Goal: Transaction & Acquisition: Purchase product/service

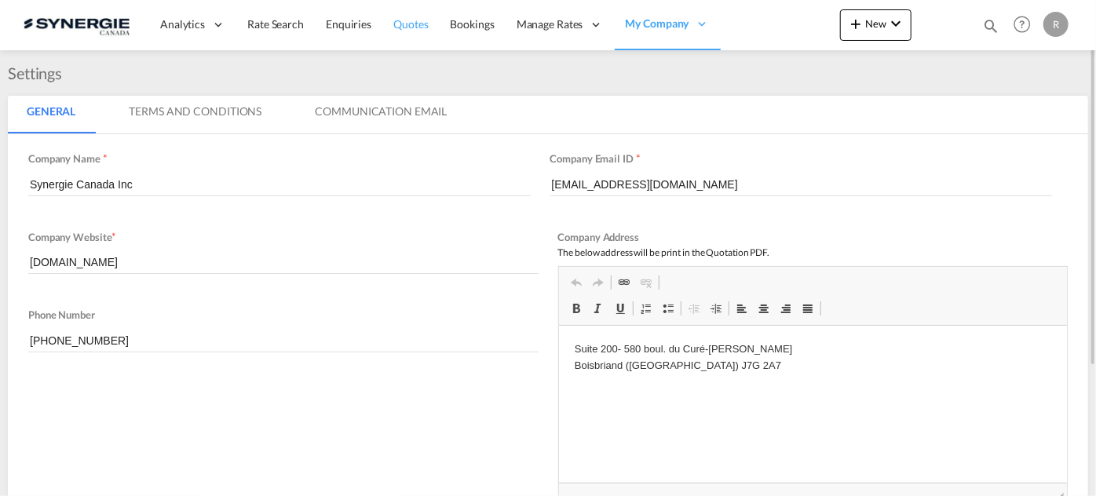
click at [410, 22] on span "Quotes" at bounding box center [410, 23] width 35 height 13
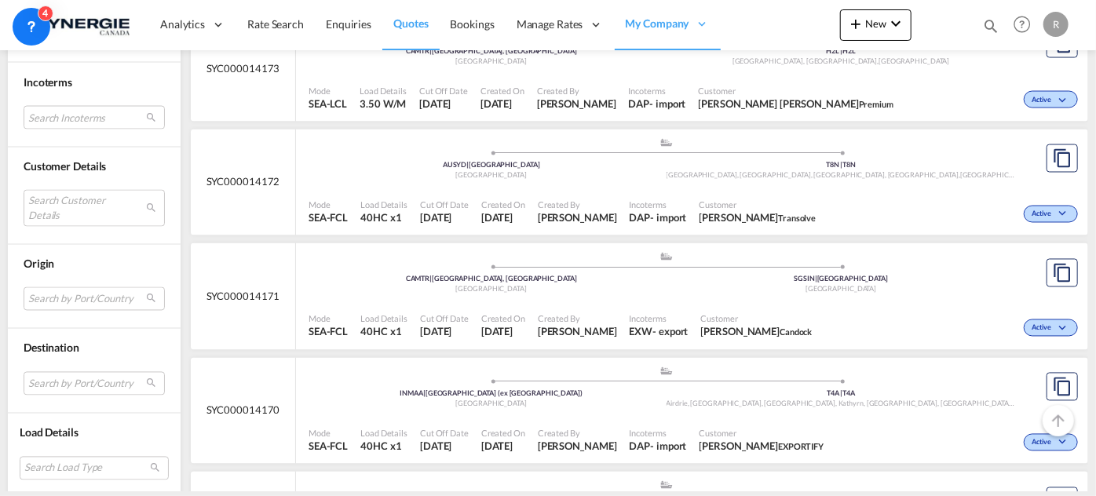
scroll to position [1427, 0]
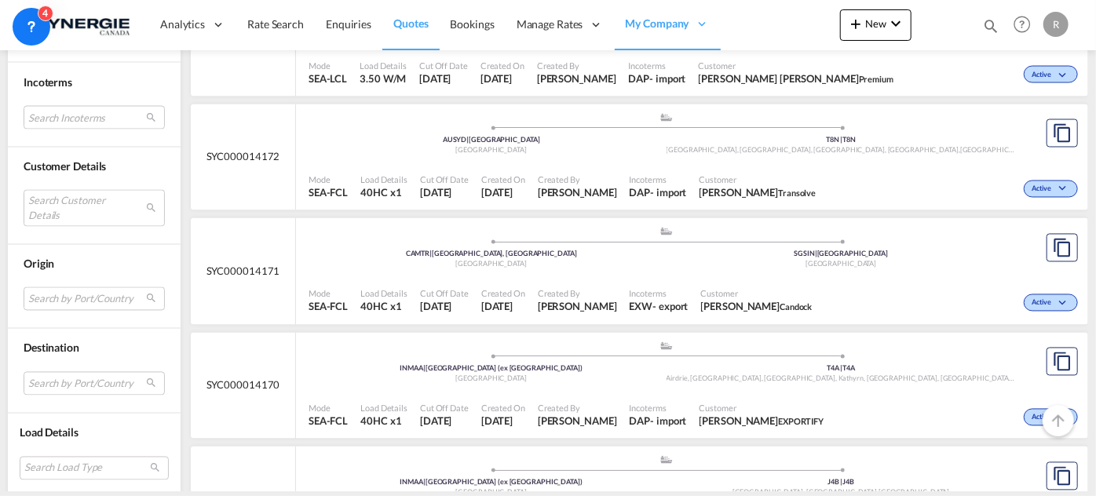
click at [629, 186] on div "DAP" at bounding box center [639, 193] width 21 height 14
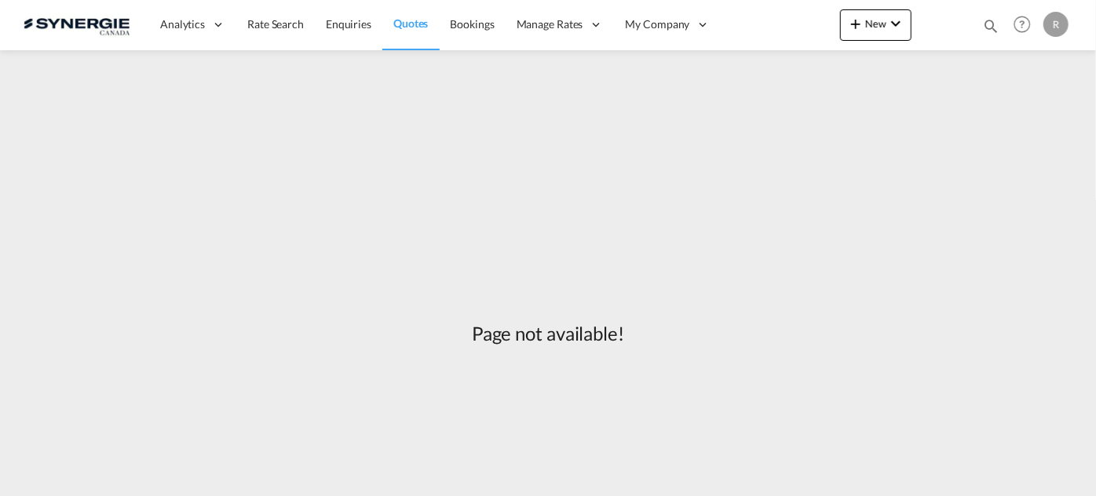
click at [416, 24] on span "Quotes" at bounding box center [410, 22] width 35 height 13
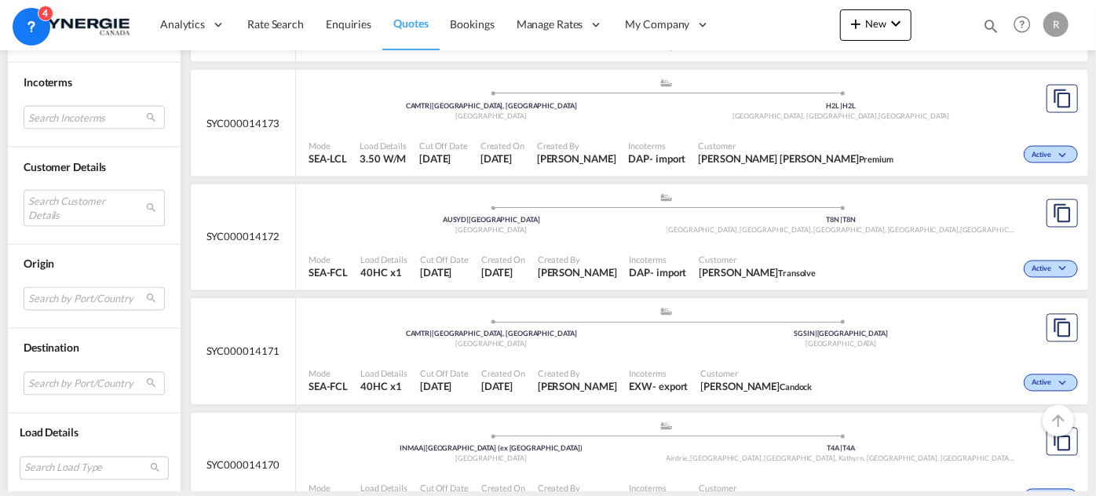
scroll to position [1356, 0]
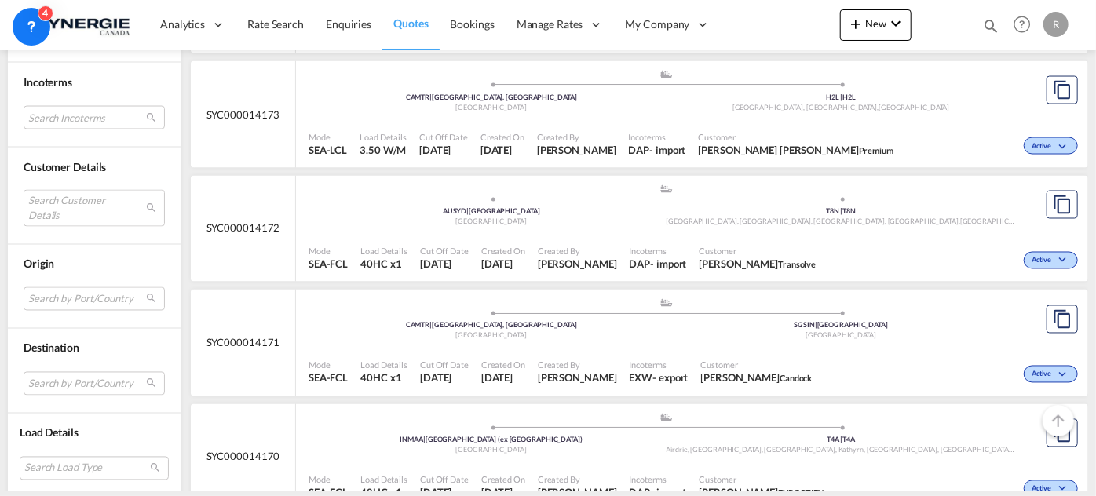
click at [525, 260] on span "[DATE]" at bounding box center [503, 264] width 44 height 14
click at [108, 116] on md-select "Search Incoterms DPU-IMPORT delivery at place unloaded CFR-EXPORT cost and frei…" at bounding box center [94, 118] width 141 height 24
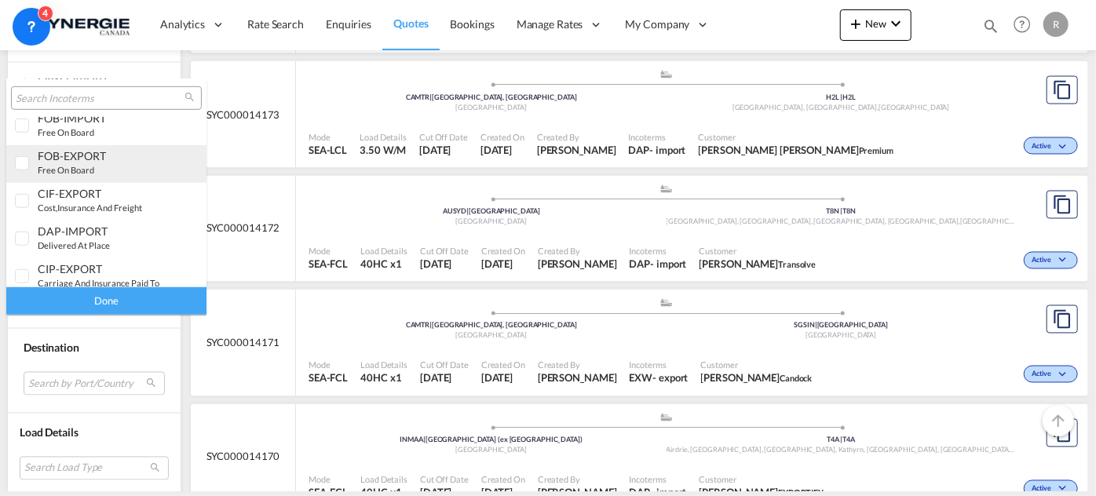
scroll to position [521, 0]
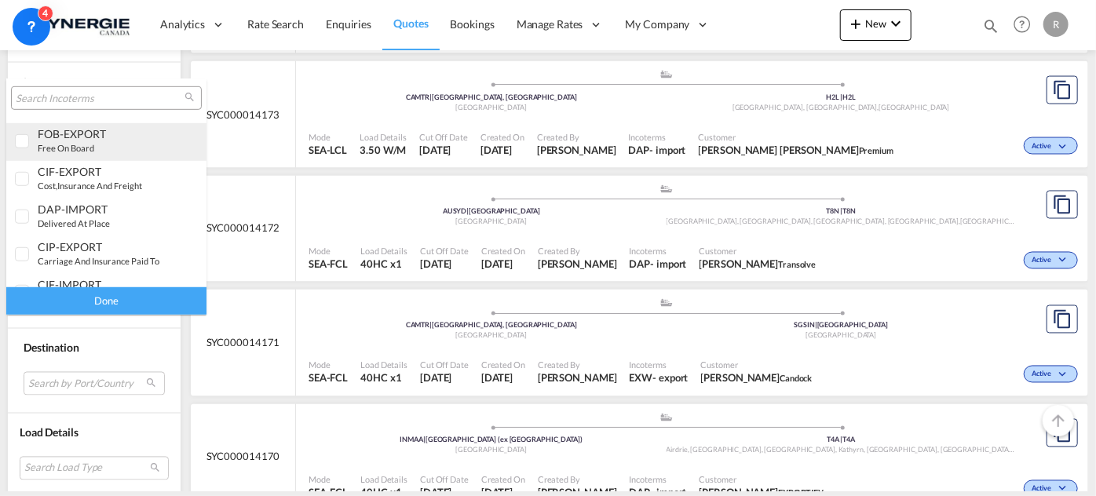
click at [81, 153] on div "FOB-EXPORT free on board" at bounding box center [99, 140] width 123 height 27
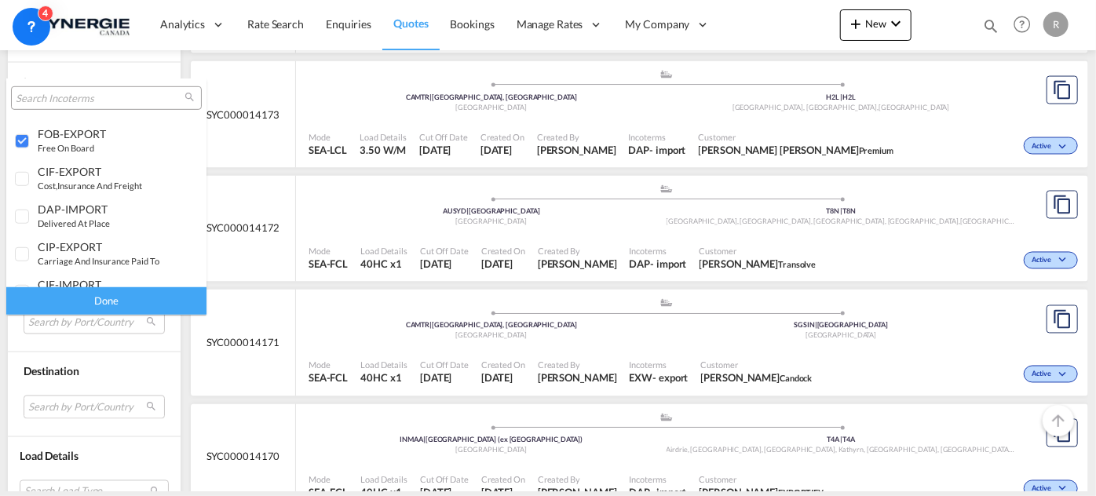
click at [115, 302] on div "Done" at bounding box center [106, 300] width 200 height 27
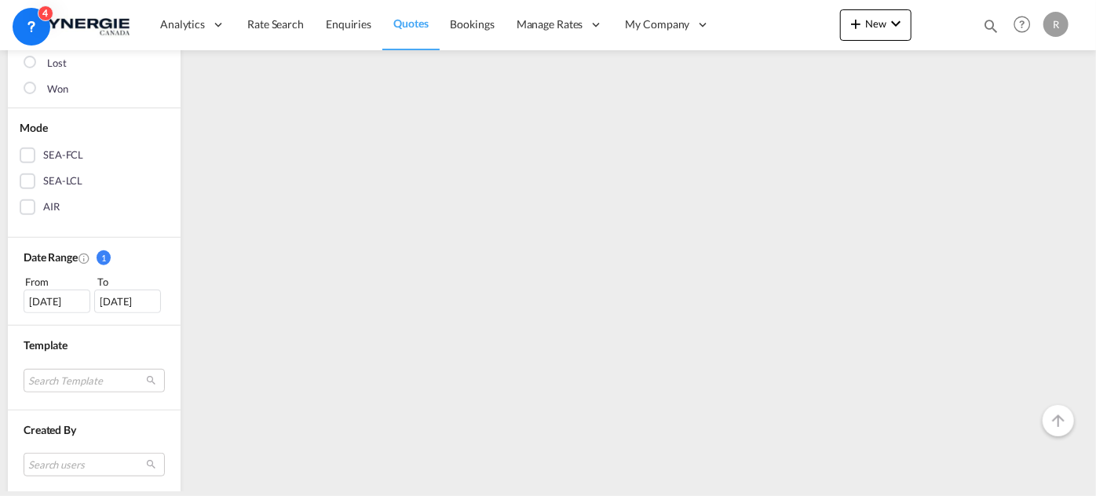
scroll to position [428, 0]
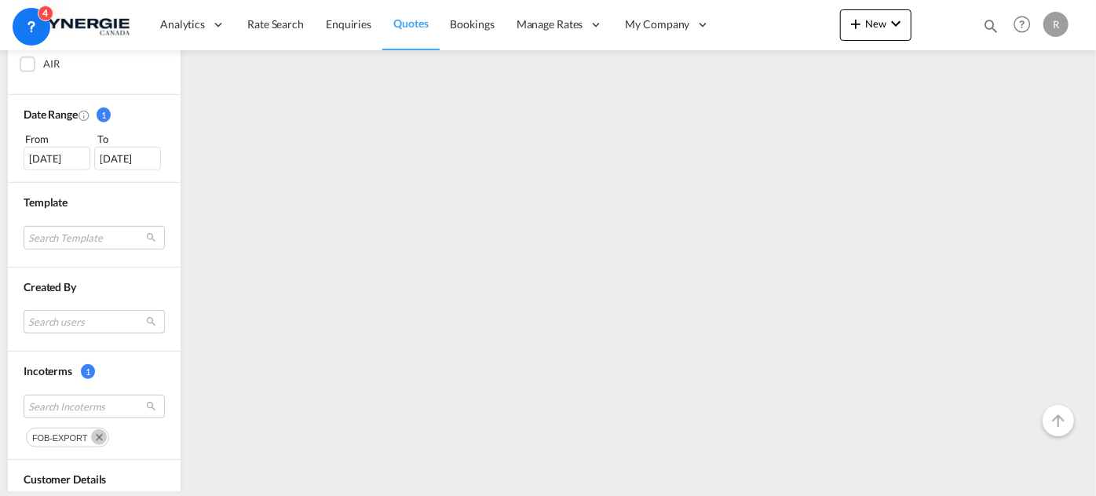
click at [97, 314] on md-select "Search users sugan T sugantha.rajan@freightfy.com raquel Jimenez raquel.jimenez…" at bounding box center [94, 322] width 141 height 24
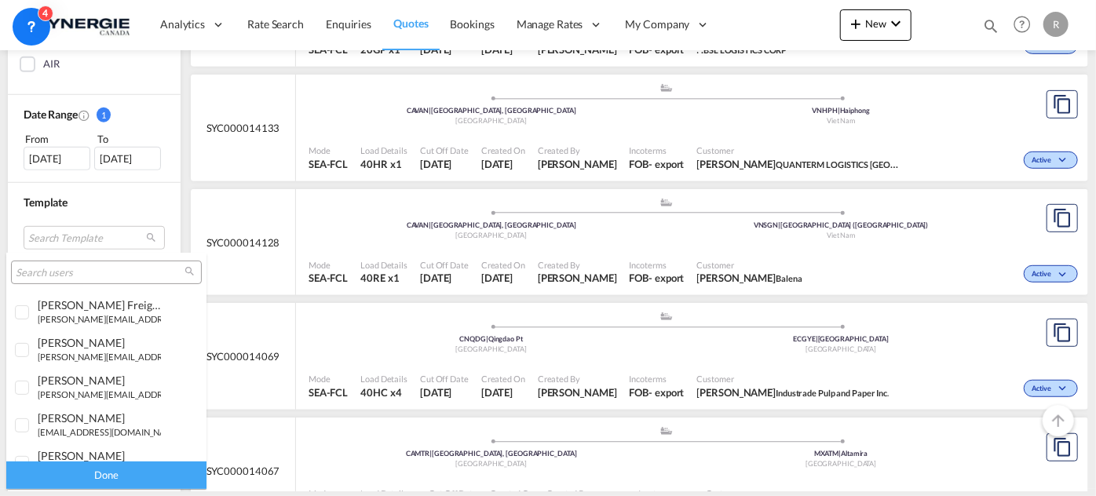
scroll to position [285, 0]
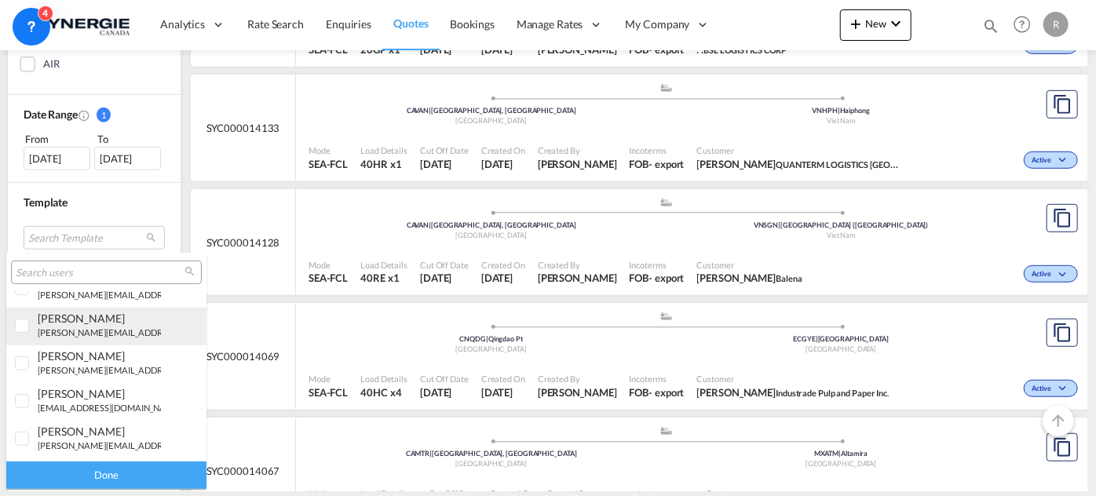
click at [85, 332] on small "r.ho@synergiecanada.com" at bounding box center [144, 332] width 212 height 10
click at [126, 478] on div "Done" at bounding box center [106, 475] width 200 height 27
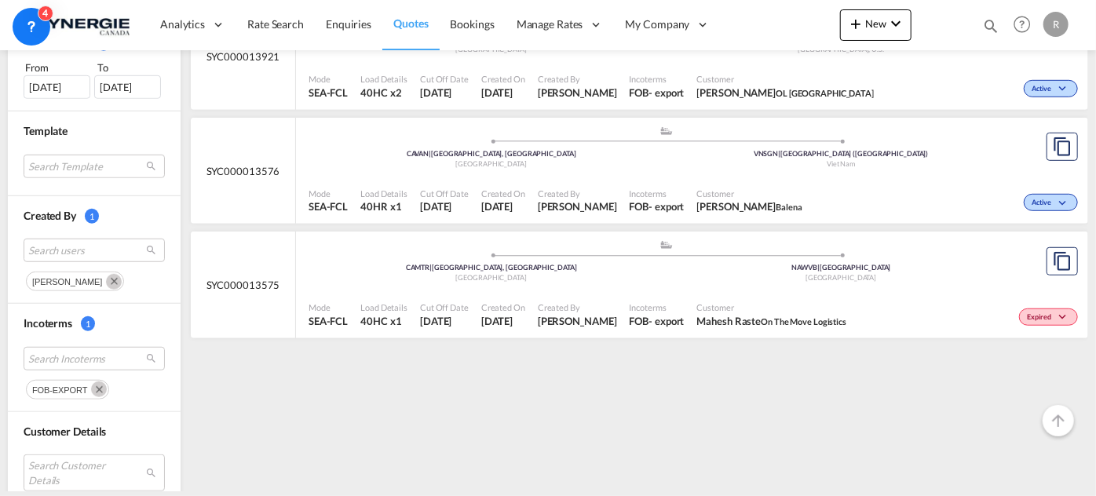
scroll to position [571, 0]
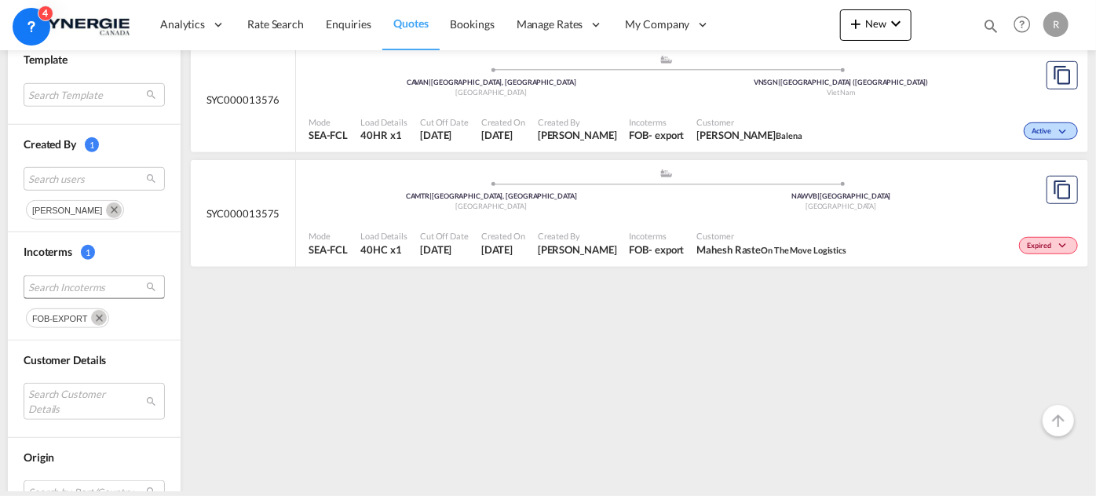
click at [106, 288] on span "Search Incoterms" at bounding box center [81, 287] width 107 height 14
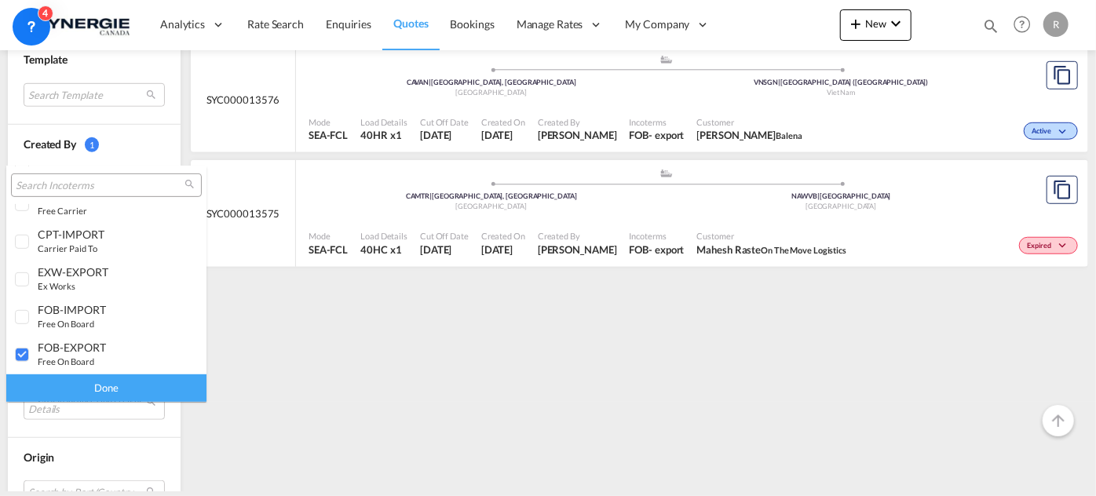
scroll to position [428, 0]
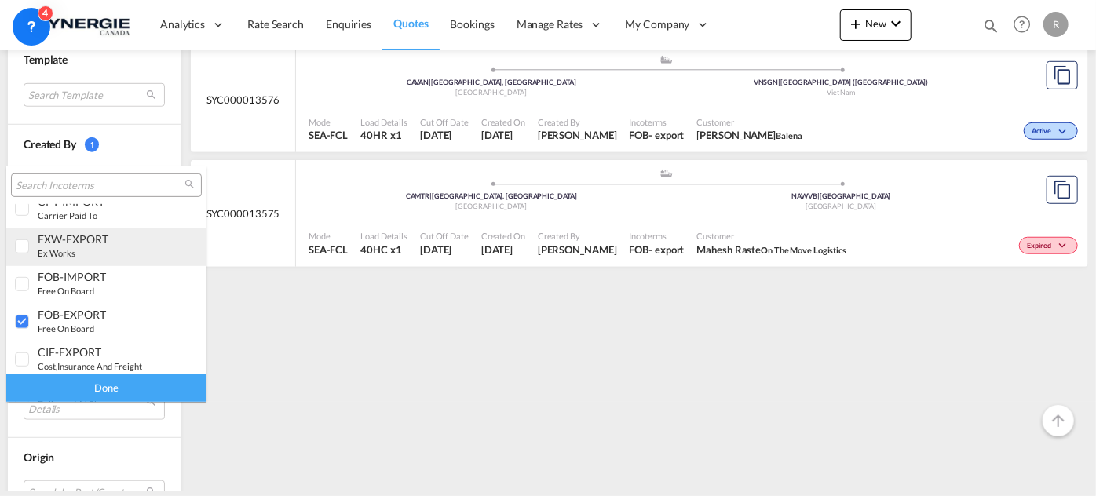
click at [95, 250] on div "EXW-EXPORT ex works" at bounding box center [99, 245] width 123 height 27
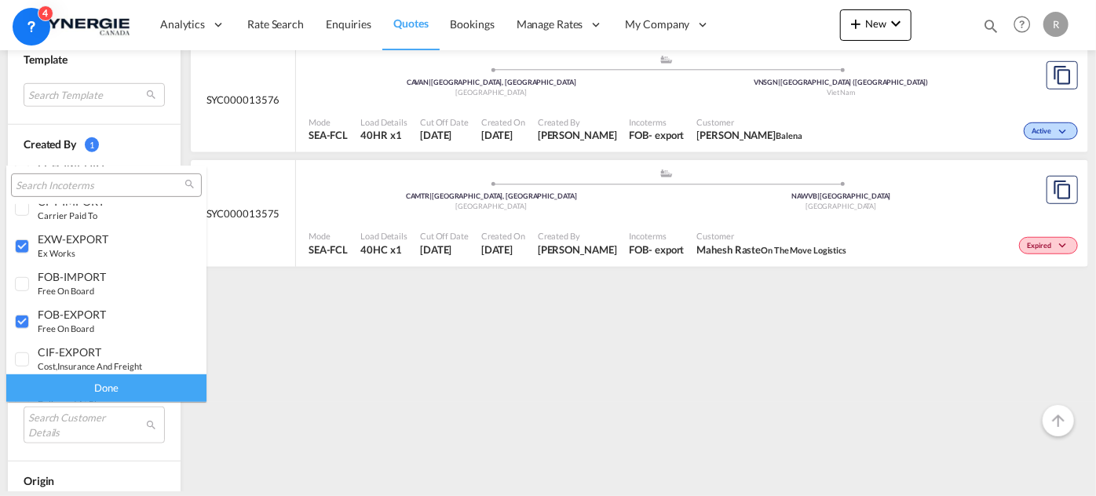
click at [123, 389] on div "Done" at bounding box center [106, 387] width 200 height 27
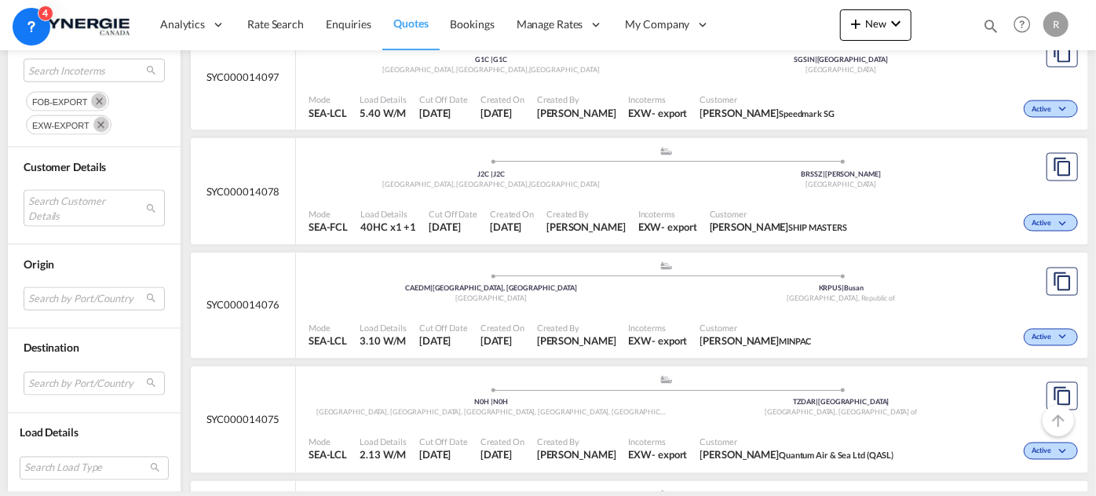
scroll to position [1284, 0]
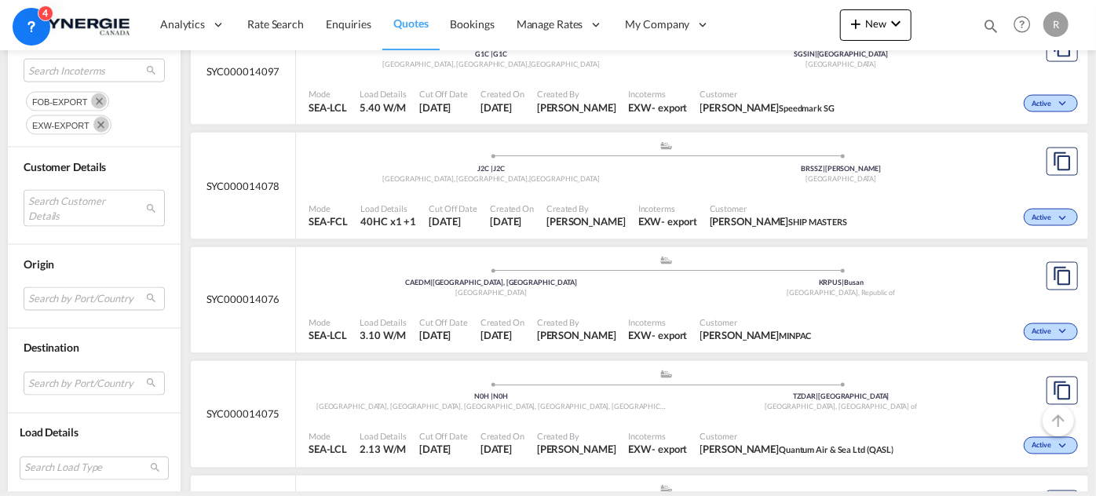
click at [726, 203] on span "Customer" at bounding box center [779, 209] width 138 height 12
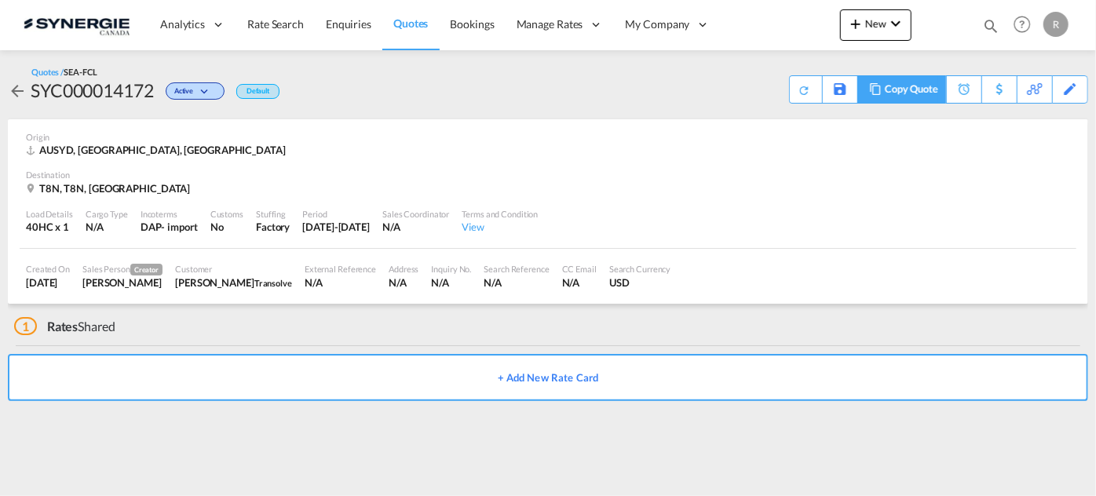
click at [930, 99] on div "Copy Quote" at bounding box center [911, 89] width 53 height 27
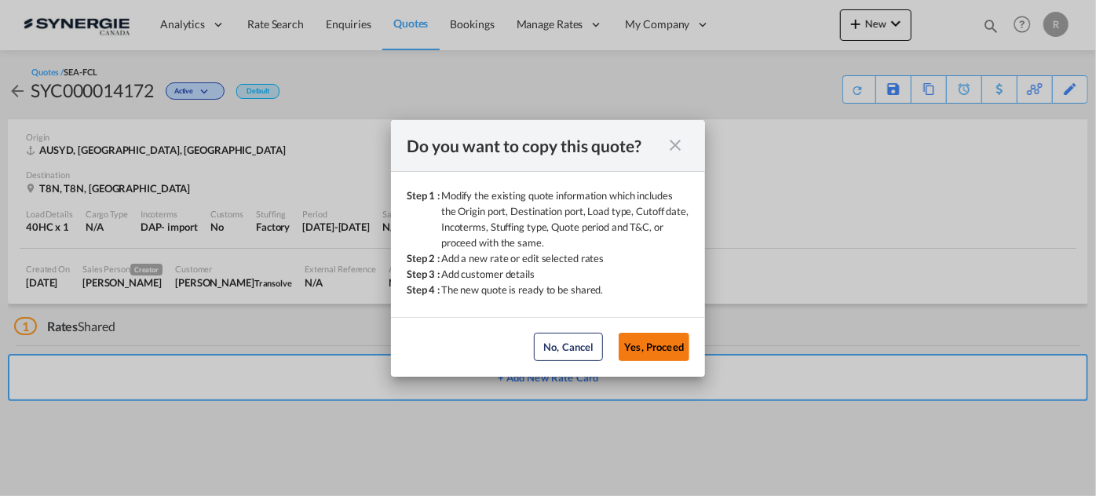
click at [644, 353] on button "Yes, Proceed" at bounding box center [653, 347] width 71 height 28
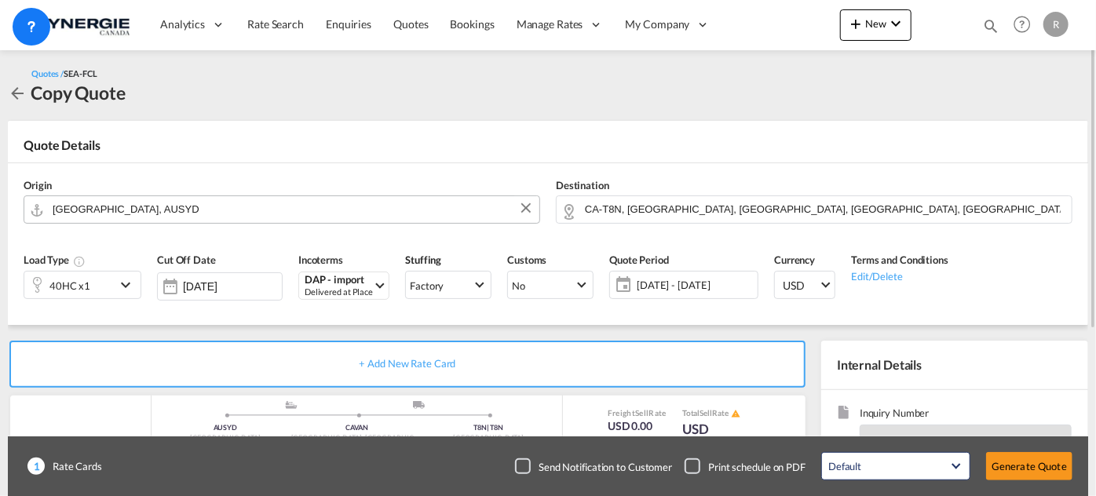
click at [161, 206] on input "Sydney, AUSYD" at bounding box center [292, 208] width 479 height 27
click at [864, 206] on input "CA-T8N, Saint Albert, AB, Sturgeon County, AB, Alberta" at bounding box center [824, 208] width 479 height 27
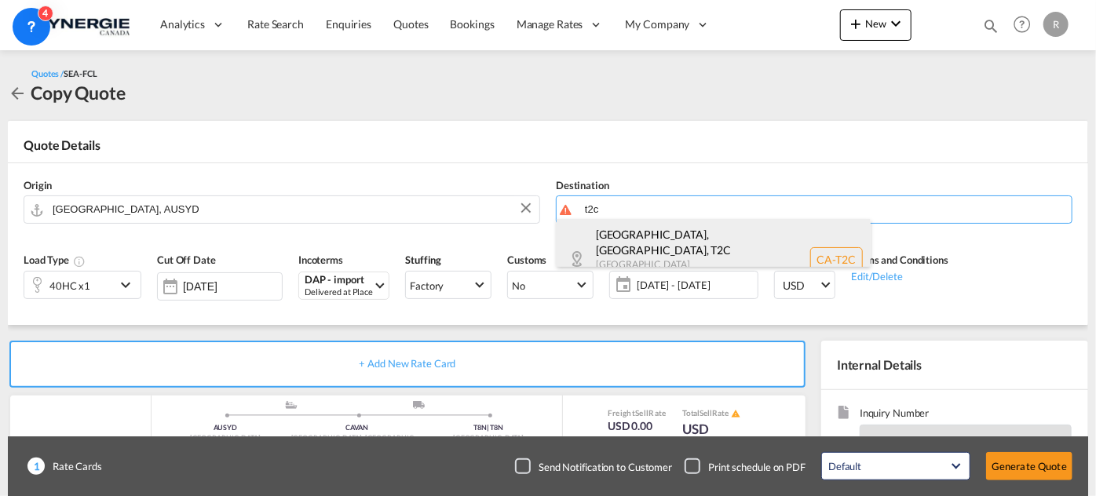
click at [640, 245] on div "Calgary, AB , T2C Alberta Canada CA-T2C" at bounding box center [713, 259] width 314 height 81
type input "CA-T2C, Calgary, AB, Alberta"
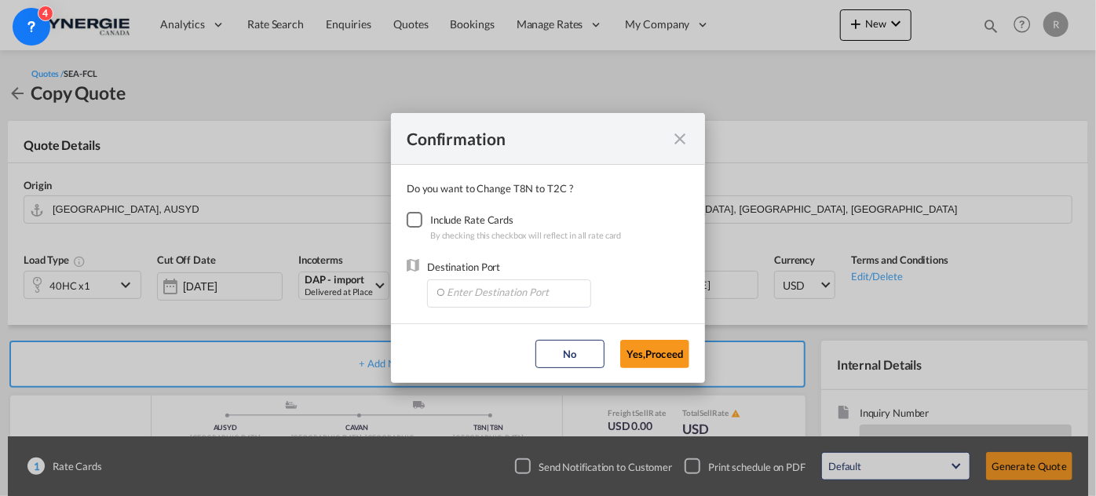
click at [422, 218] on div "Checkbox No Ink" at bounding box center [415, 220] width 16 height 16
click at [498, 291] on input "Enter Destination Port" at bounding box center [512, 292] width 155 height 24
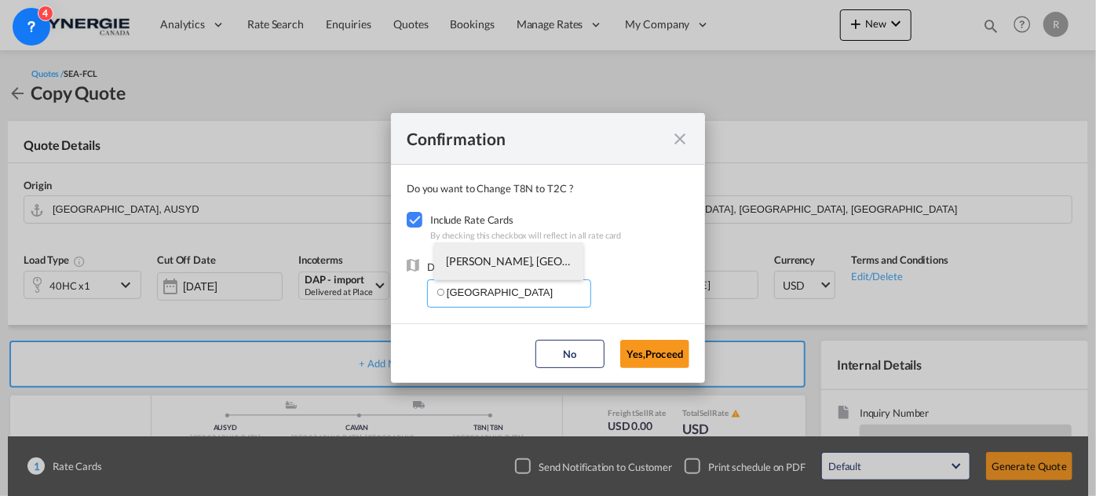
click at [543, 268] on li "CACAL, Calgary, AB, Canada, North America, Americas" at bounding box center [508, 262] width 149 height 38
type input "CACAL, Calgary, AB, Canada, North America, Americas"
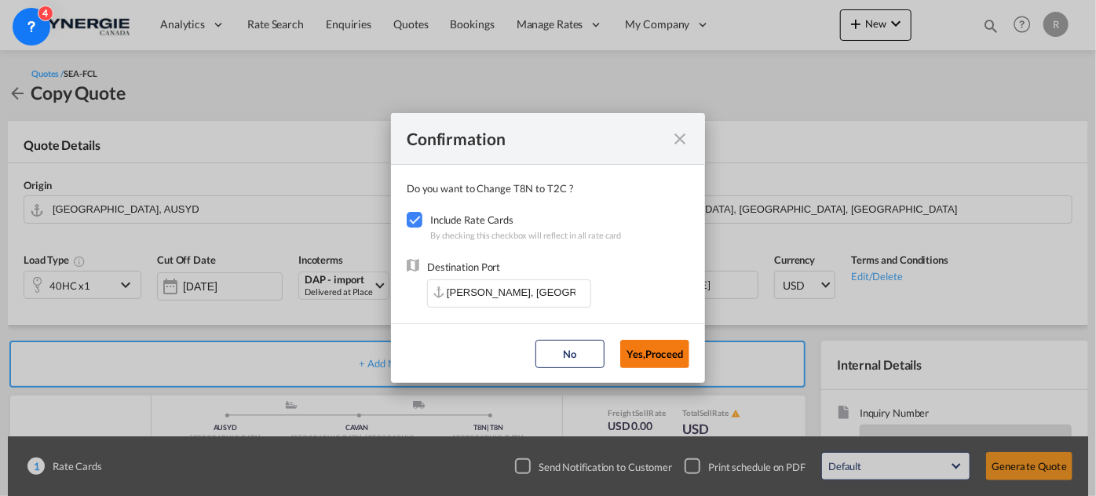
click at [647, 355] on button "Yes,Proceed" at bounding box center [654, 354] width 69 height 28
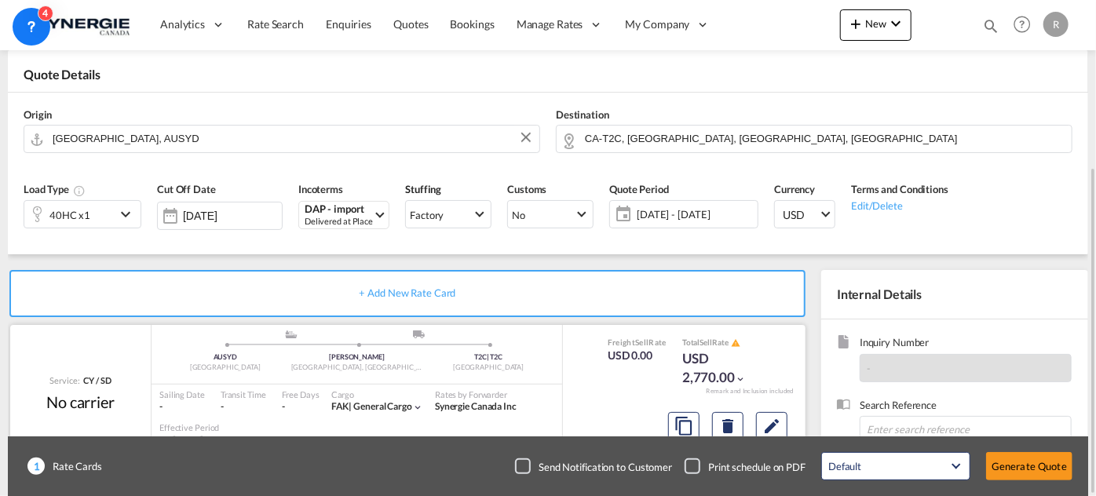
scroll to position [142, 0]
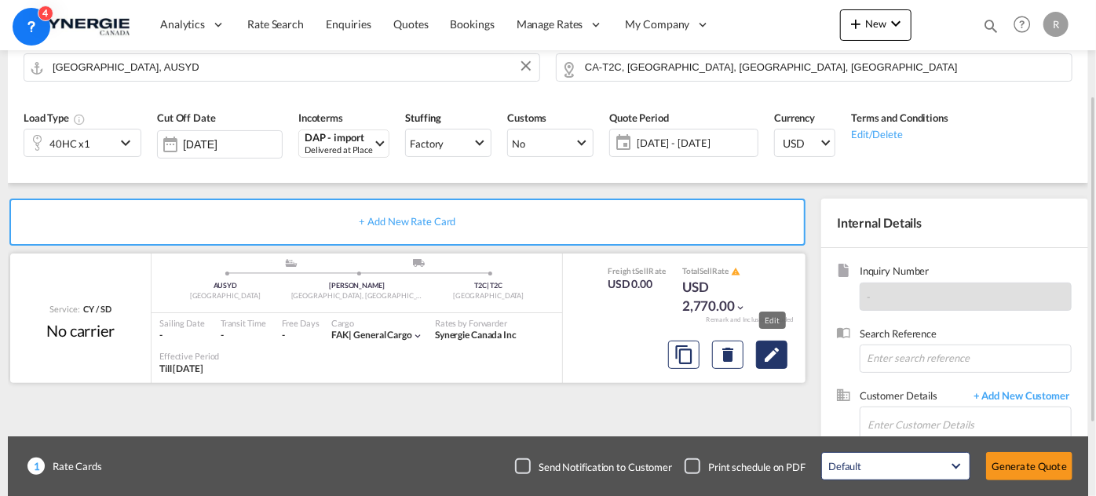
click at [775, 356] on md-icon "Edit" at bounding box center [771, 354] width 19 height 19
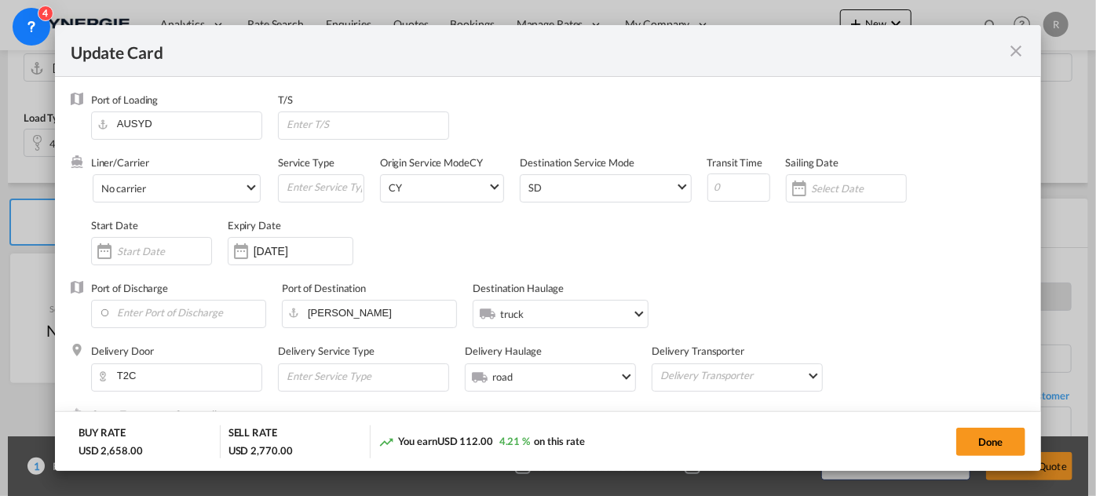
select select "per container"
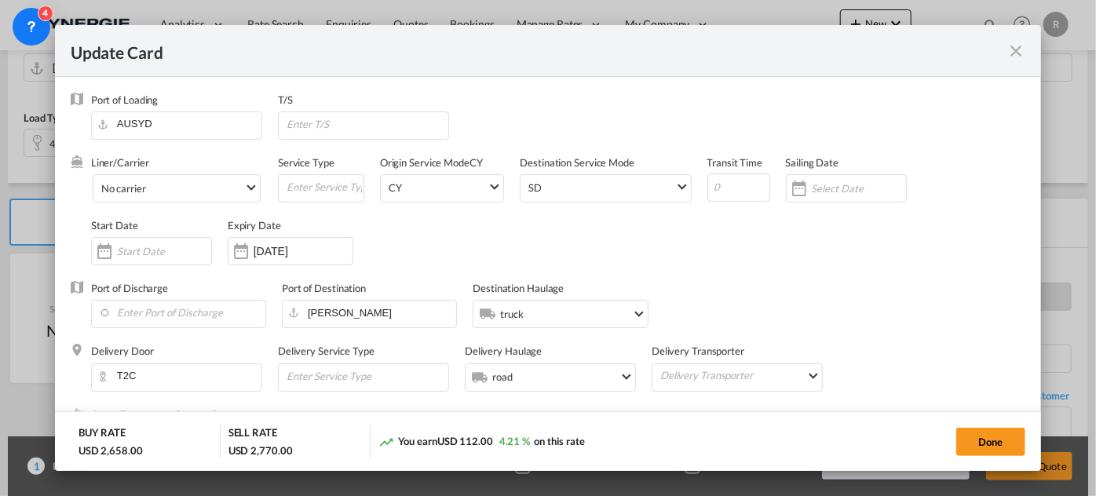
select select "per B/L"
select select "per container"
select select "per B/L"
select select "per shipment"
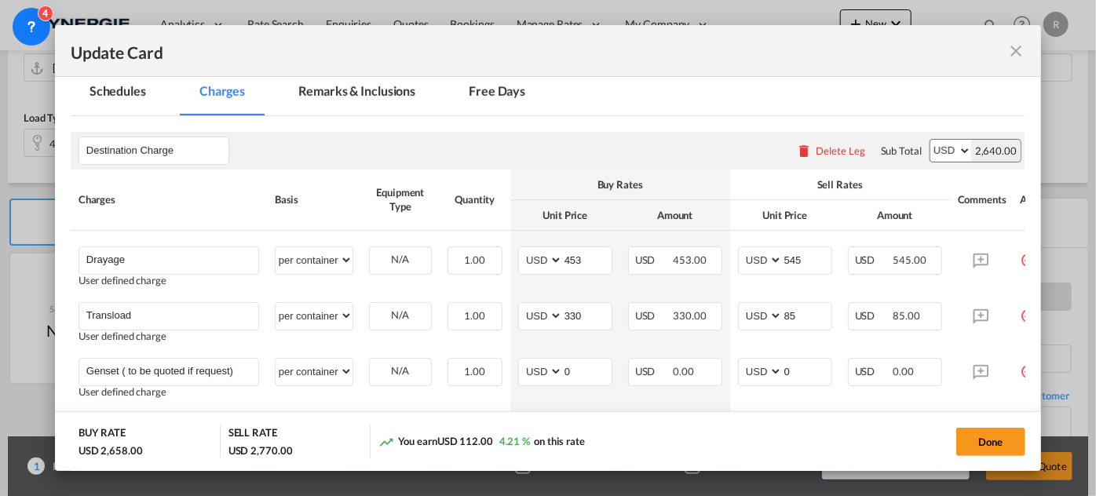
scroll to position [499, 0]
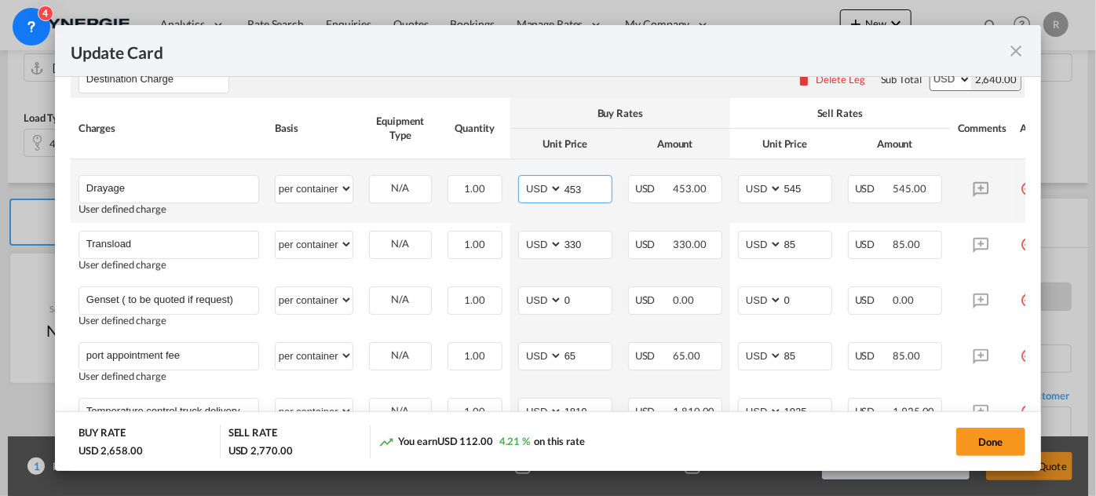
drag, startPoint x: 592, startPoint y: 188, endPoint x: 465, endPoint y: 162, distance: 129.9
click at [465, 162] on tr "Drayage Please Enter User Defined Charges Cannot Be Published User defined char…" at bounding box center [568, 191] width 994 height 64
type input "250"
drag, startPoint x: 808, startPoint y: 184, endPoint x: 744, endPoint y: 172, distance: 64.8
click at [744, 172] on td "AED AFN ALL AMD ANG AOA ARS AUD AWG AZN BAM BBD BDT BGN BHD BIF BMD BND BOB BRL…" at bounding box center [785, 191] width 110 height 64
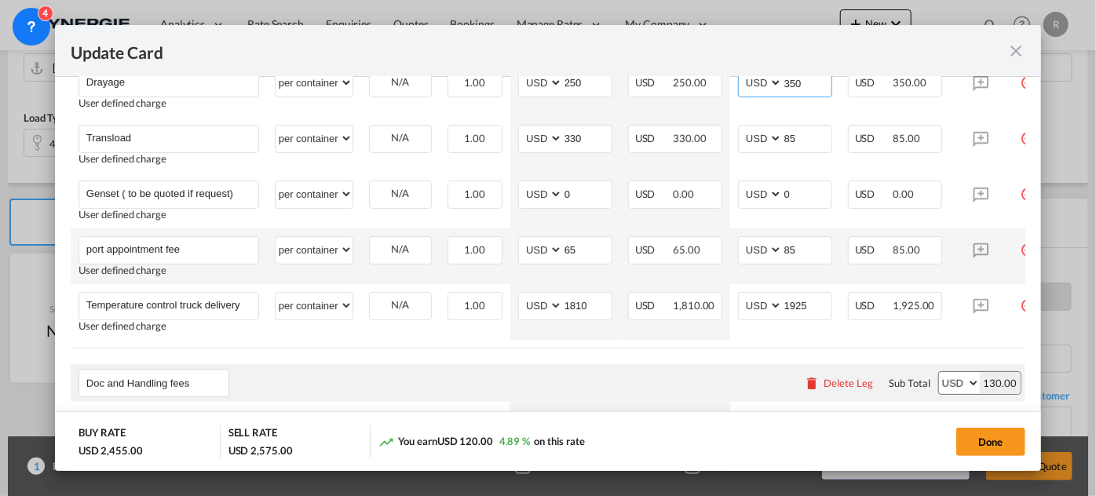
scroll to position [642, 0]
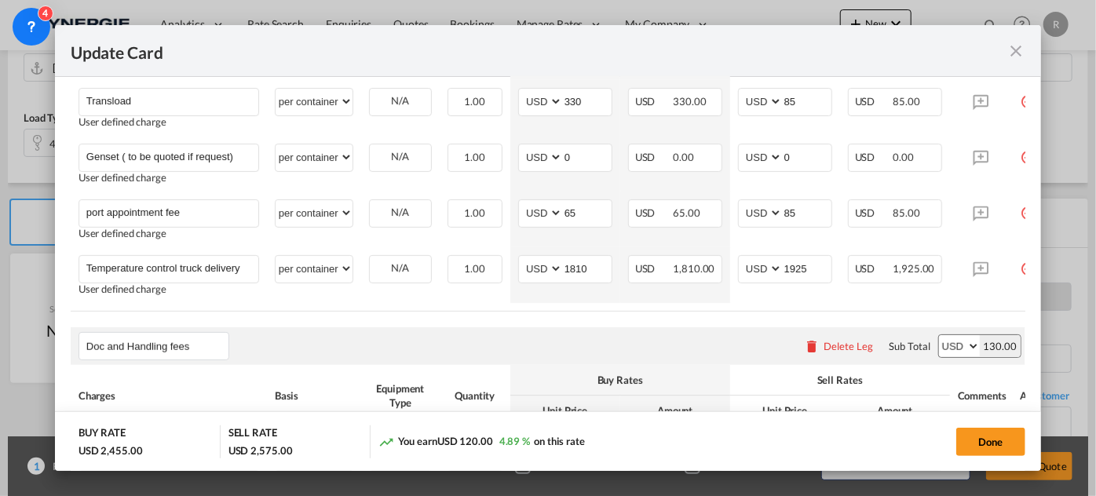
type input "350"
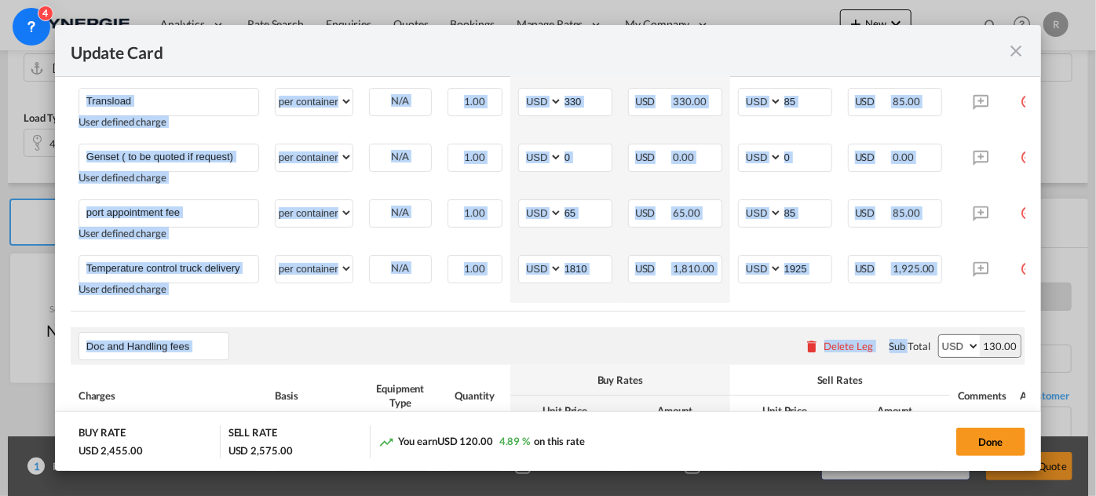
drag, startPoint x: 901, startPoint y: 316, endPoint x: 959, endPoint y: 314, distance: 58.1
click at [959, 314] on rate-modification "Destination Charge Please enter leg name Leg Name Already Exists Delete Leg Sub…" at bounding box center [548, 400] width 954 height 996
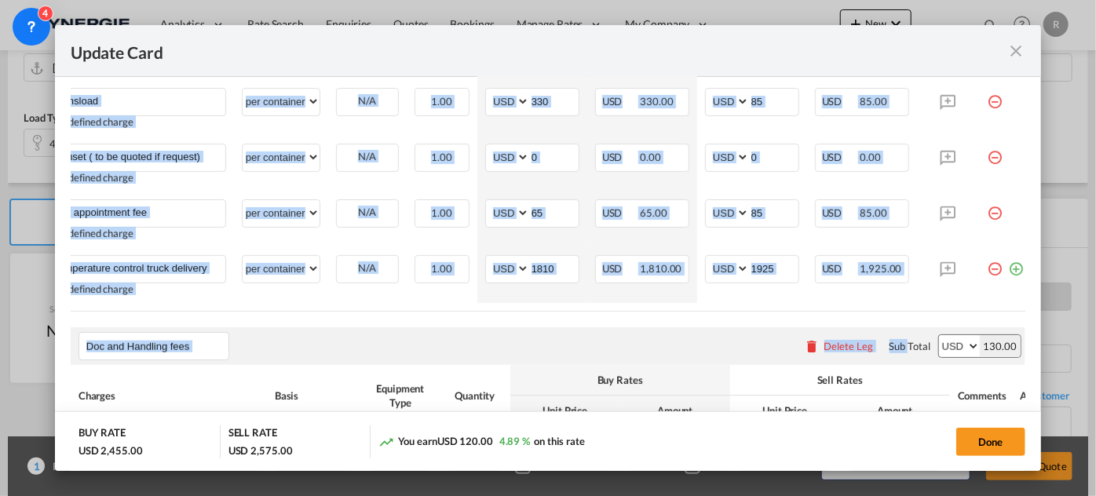
scroll to position [0, 50]
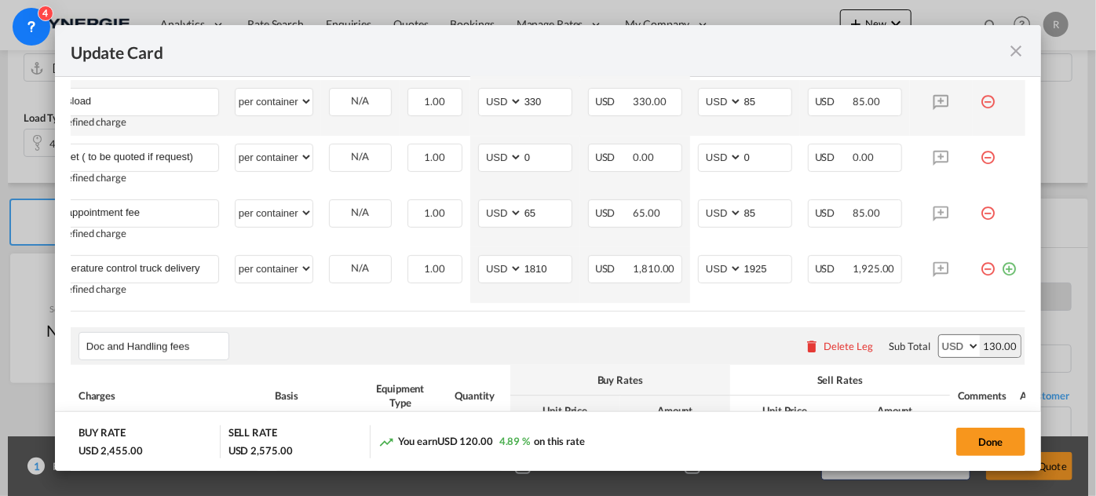
click at [981, 101] on md-icon "icon-minus-circle-outline red-400-fg" at bounding box center [988, 96] width 16 height 16
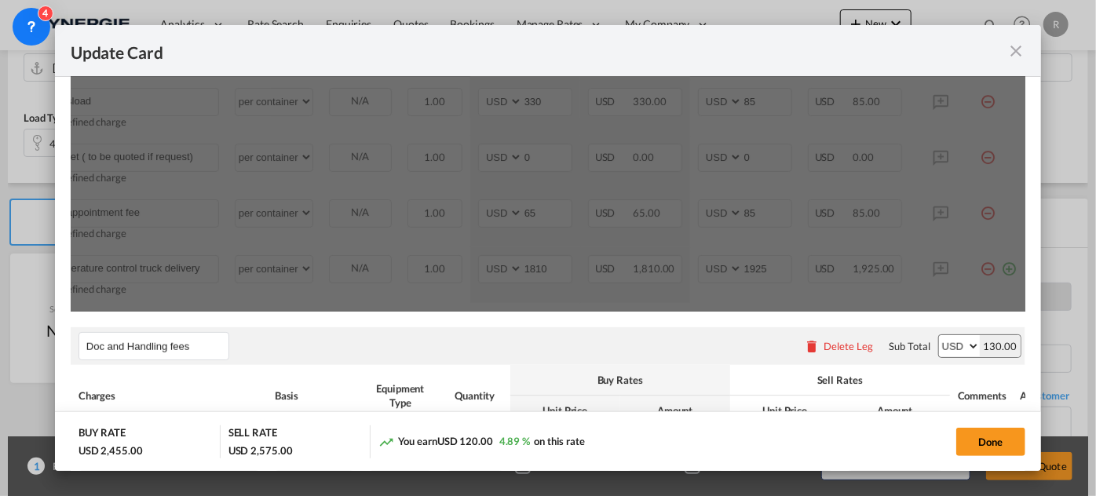
scroll to position [428, 0]
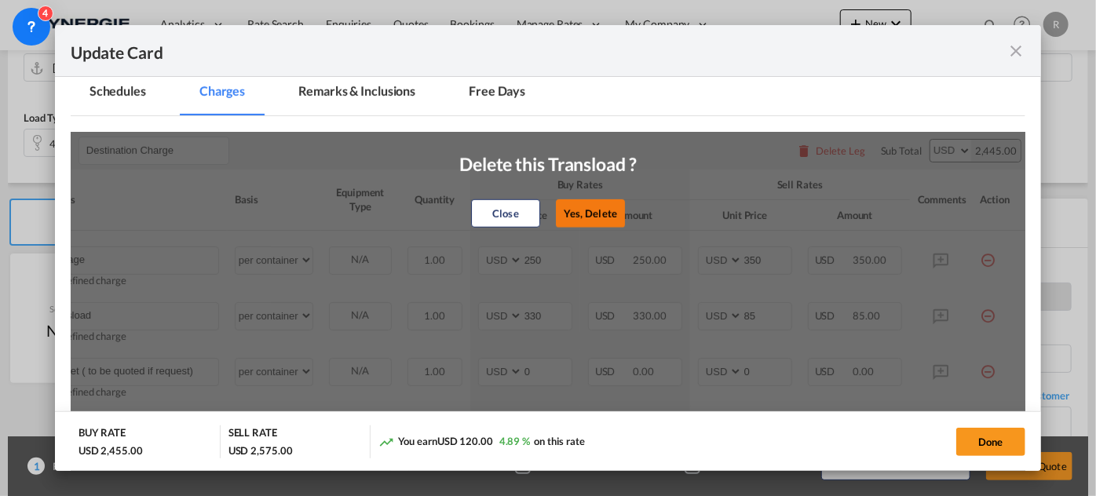
click at [588, 209] on button "Yes, Delete" at bounding box center [590, 213] width 69 height 28
type input "Genset ( to be quoted if request)"
type input "0"
type input "port appointment fee"
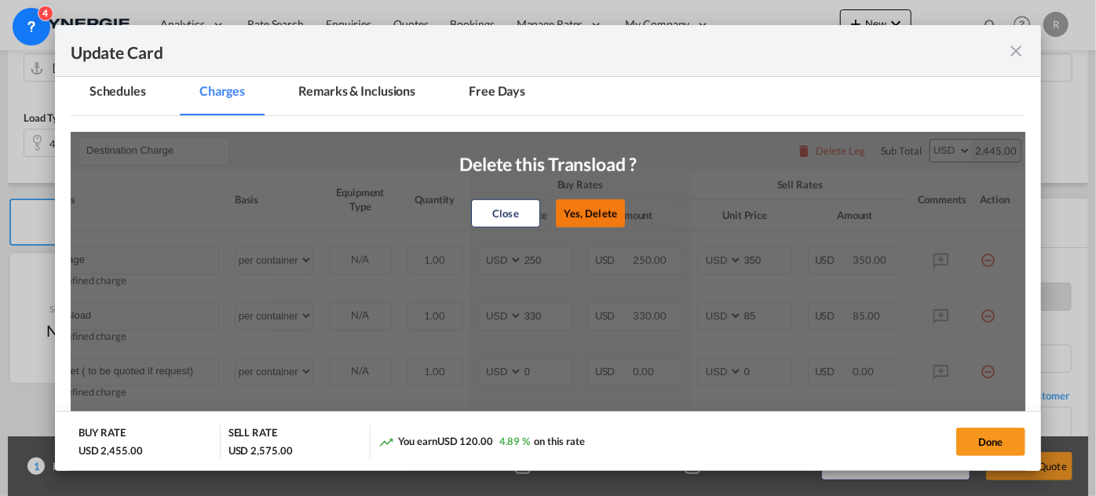
type input "65"
type input "85"
type input "Temperature control truck delivery"
type input "1810"
type input "1925"
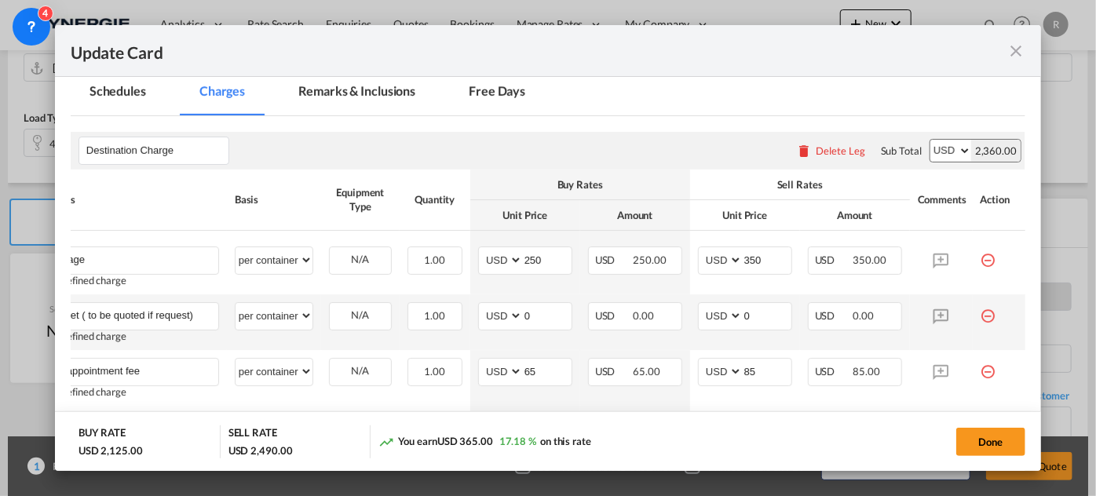
click at [980, 312] on md-icon "icon-minus-circle-outline red-400-fg" at bounding box center [988, 310] width 16 height 16
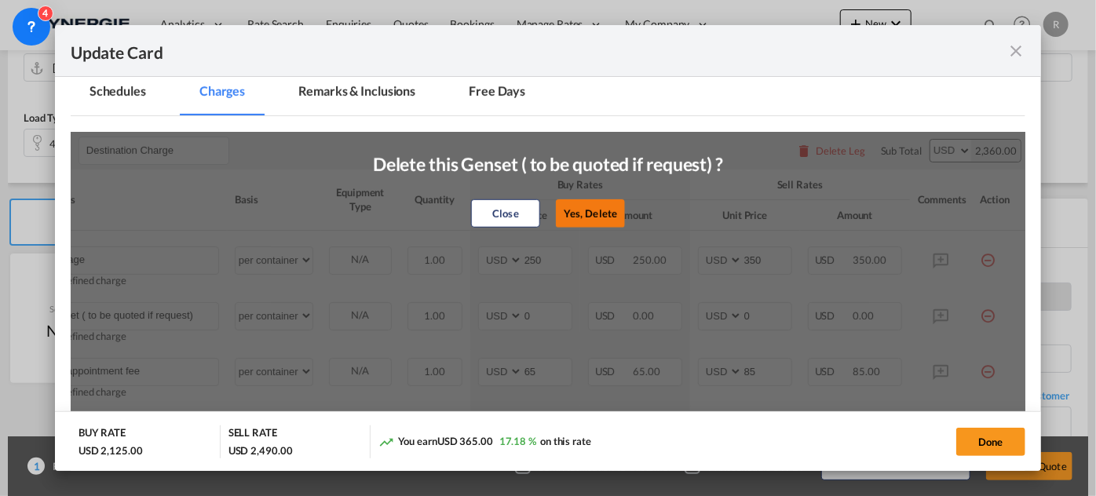
click at [583, 206] on button "Yes, Delete" at bounding box center [590, 213] width 69 height 28
type input "port appointment fee"
type input "65"
type input "85"
type input "Temperature control truck delivery"
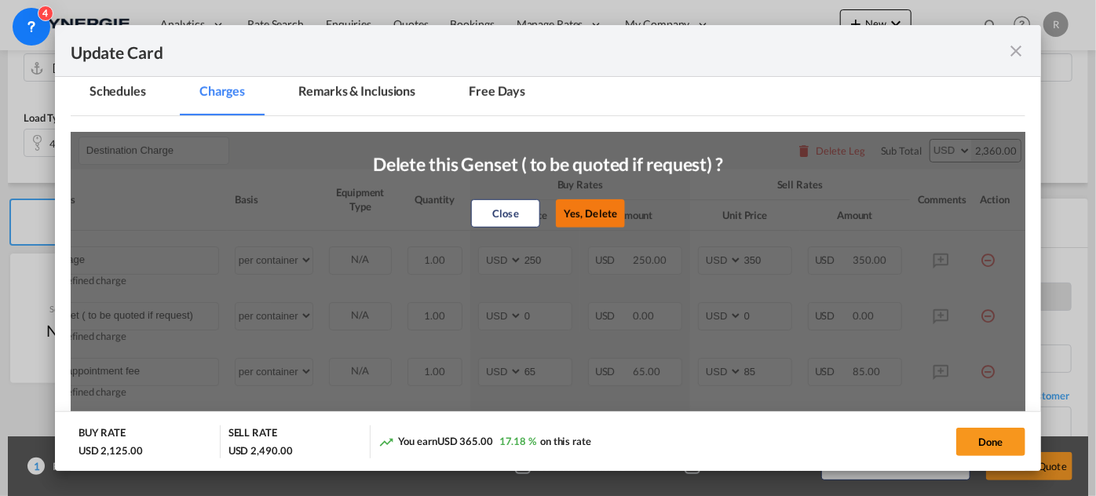
type input "1810"
type input "1925"
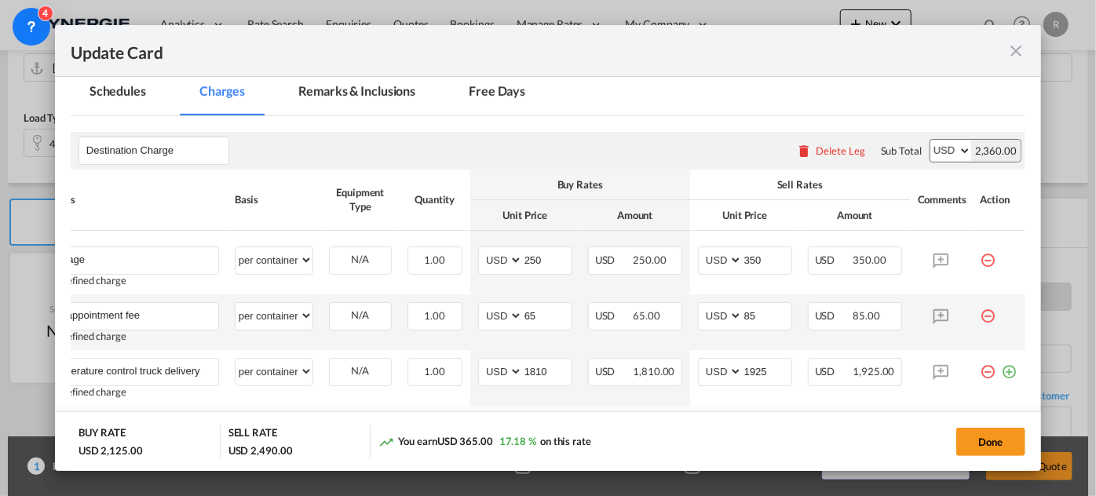
click at [981, 313] on md-icon "icon-minus-circle-outline red-400-fg" at bounding box center [988, 310] width 16 height 16
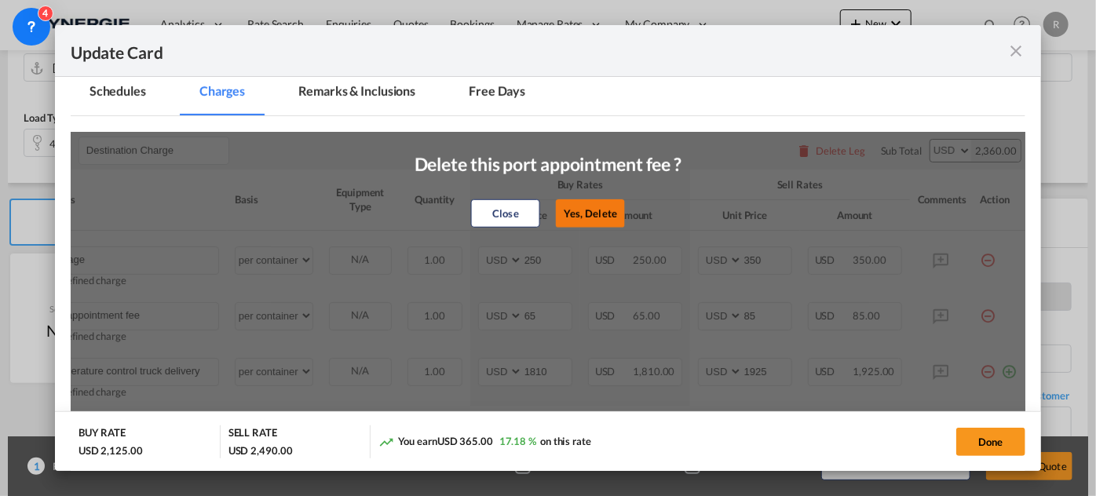
click at [588, 210] on button "Yes, Delete" at bounding box center [590, 213] width 69 height 28
type input "Temperature control truck delivery"
type input "1810"
type input "1925"
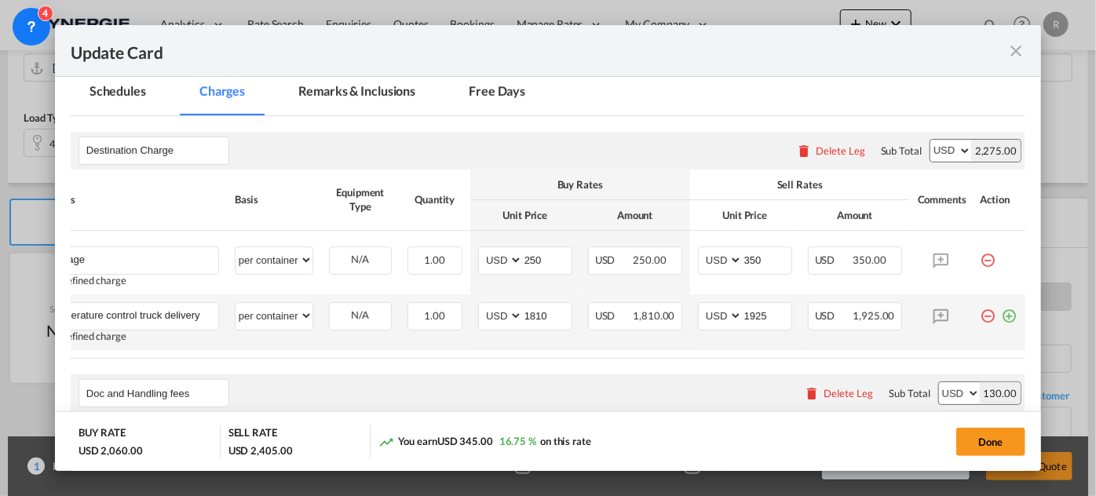
click at [980, 312] on md-icon "icon-minus-circle-outline red-400-fg" at bounding box center [988, 310] width 16 height 16
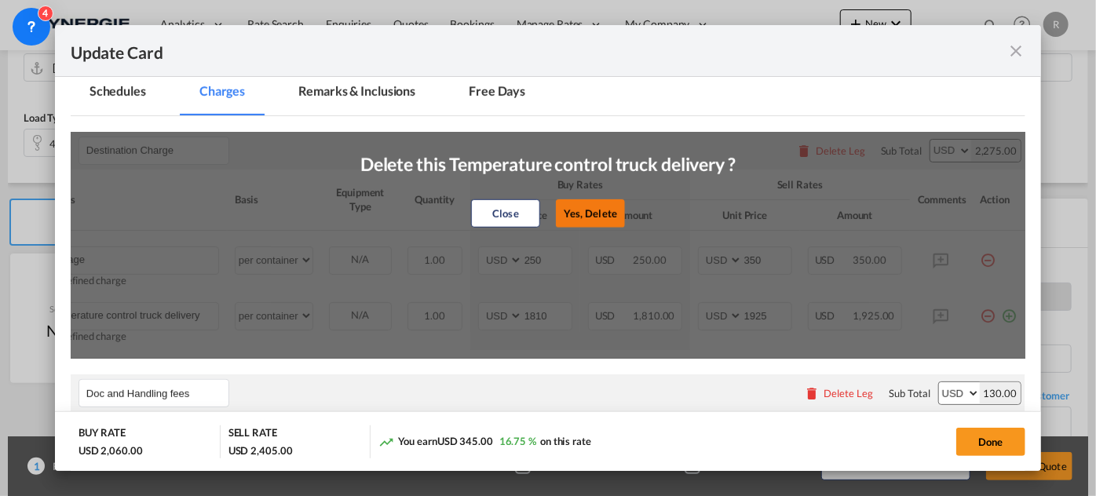
click at [579, 220] on button "Yes, Delete" at bounding box center [590, 213] width 69 height 28
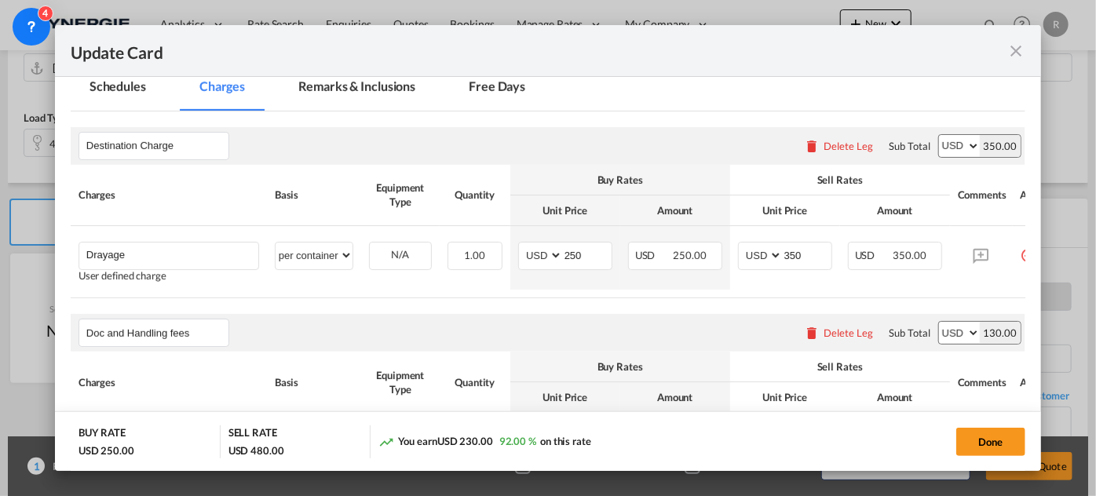
scroll to position [319, 0]
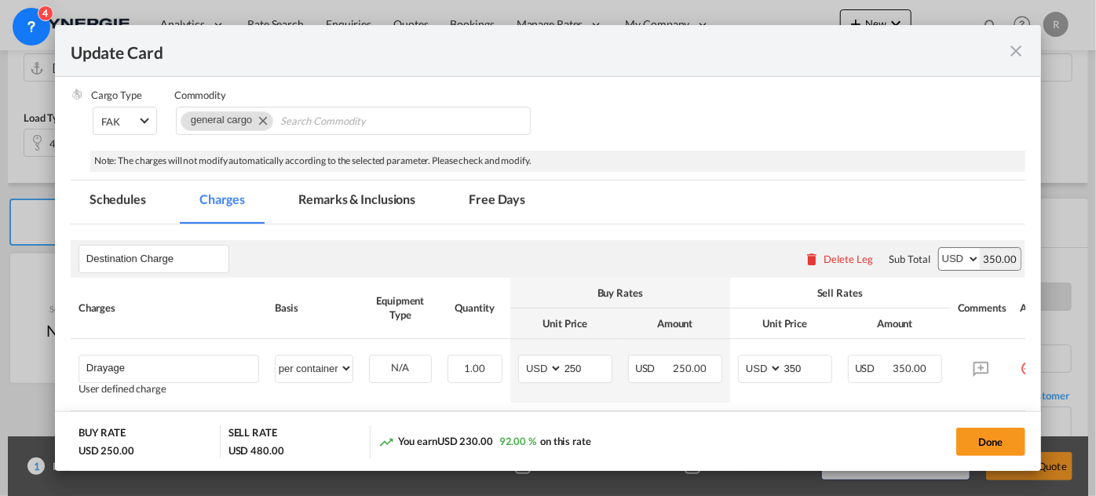
click at [333, 196] on md-tab-item "Remarks & Inclusions" at bounding box center [356, 202] width 155 height 43
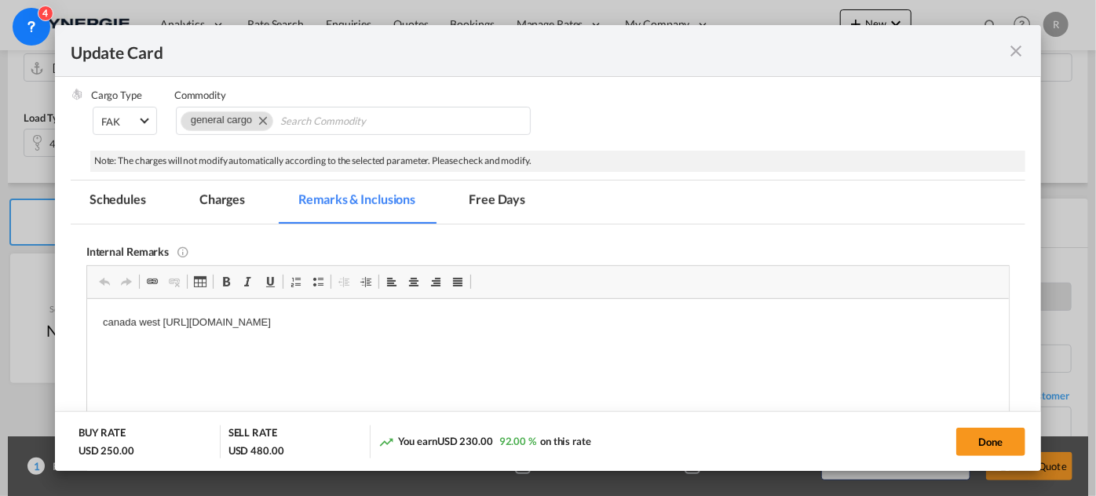
scroll to position [0, 0]
drag, startPoint x: 95, startPoint y: 322, endPoint x: 825, endPoint y: 326, distance: 730.0
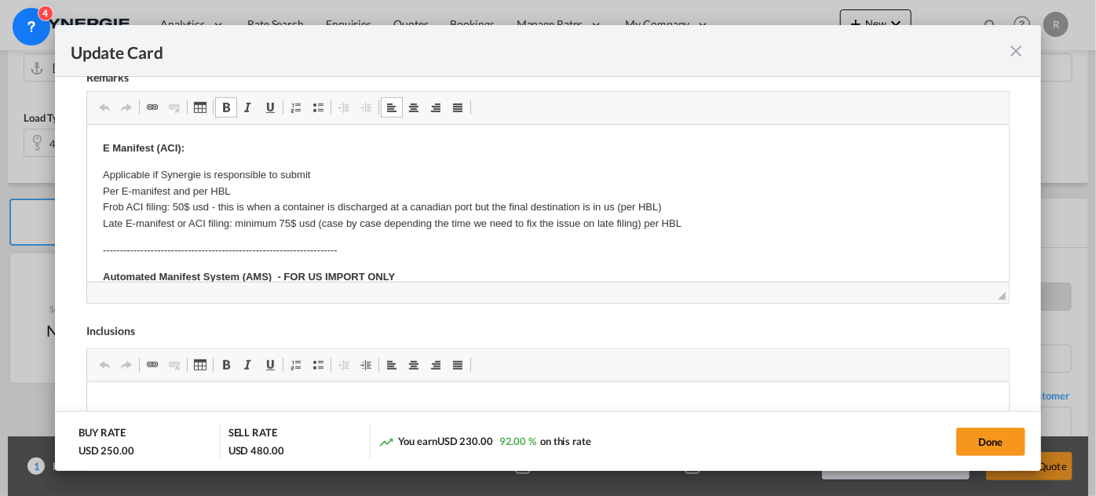
drag, startPoint x: 153, startPoint y: 181, endPoint x: 178, endPoint y: 183, distance: 25.2
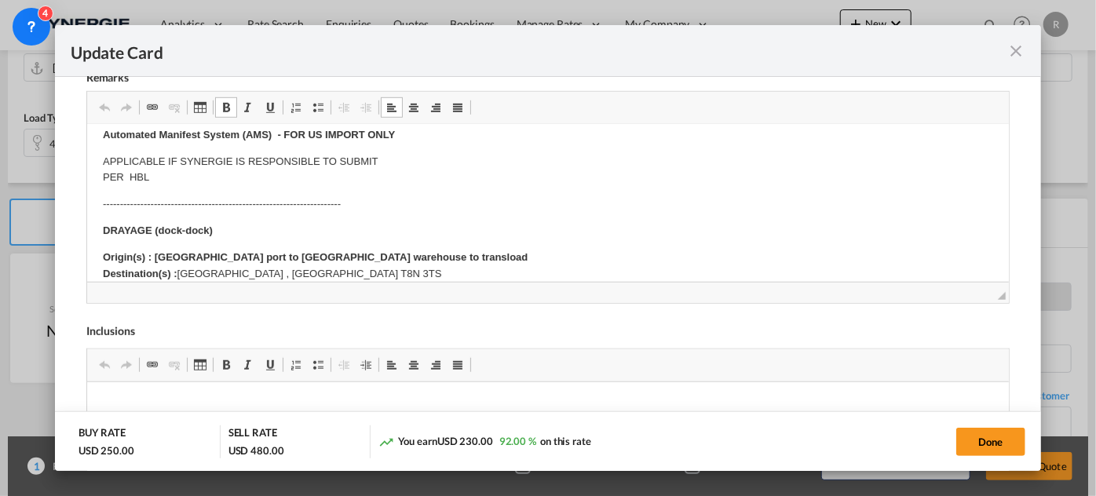
scroll to position [213, 0]
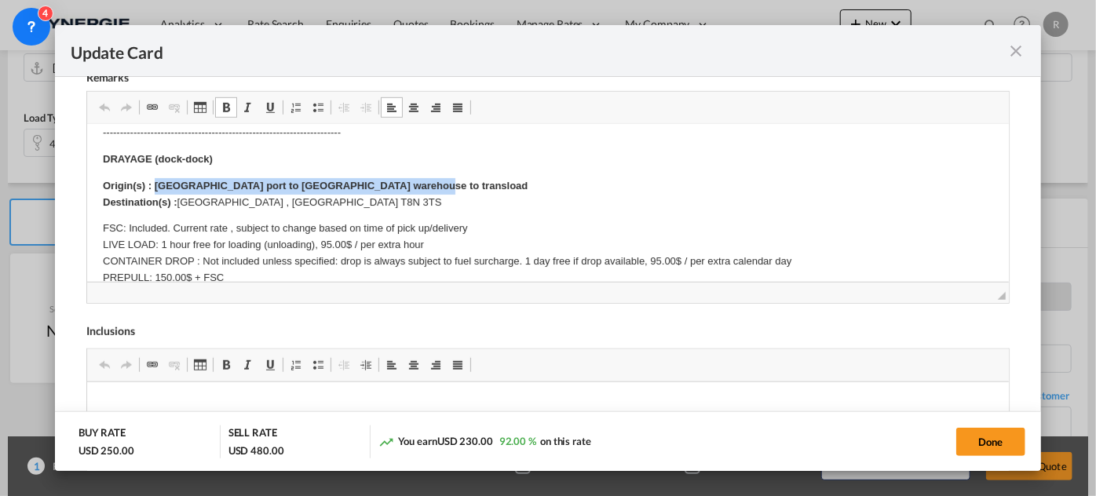
drag, startPoint x: 154, startPoint y: 184, endPoint x: 477, endPoint y: 184, distance: 323.4
click at [477, 184] on p "Origin(s) : Vancouver port to Vancouver warehouse to transload Destination(s) :…" at bounding box center [547, 193] width 890 height 33
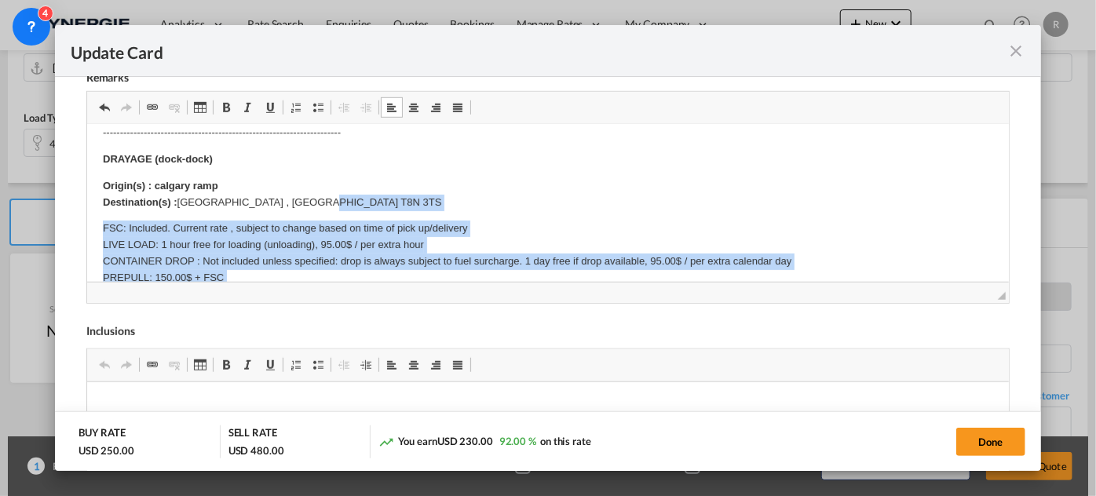
click at [329, 204] on body "E Manifest (ACI): Applicable if Synergie is responsible to submit Per E-manifes…" at bounding box center [547, 282] width 890 height 712
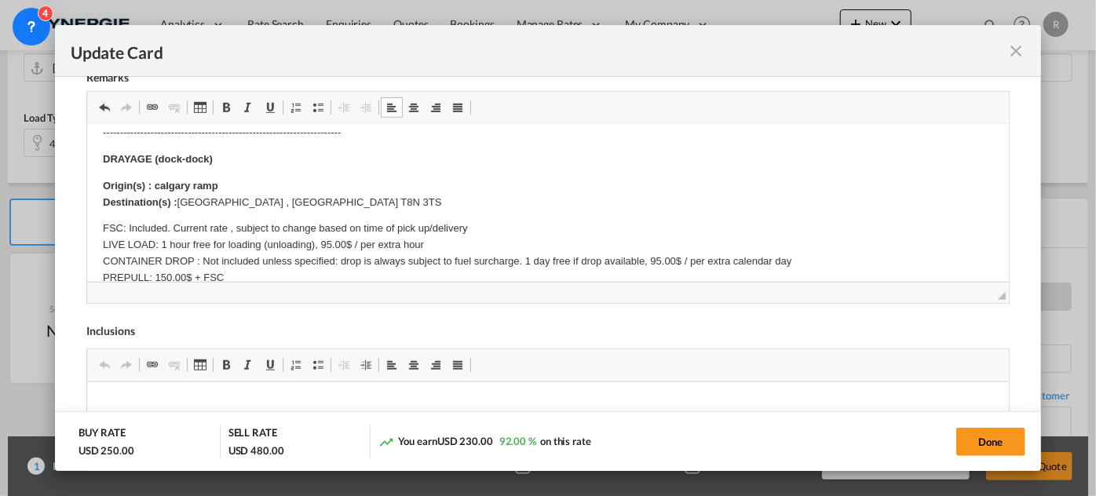
click at [319, 200] on p "Origin(s) : calgary ramp Destination(s) : St Albert , Alberta T8N 3TS" at bounding box center [547, 193] width 890 height 33
drag, startPoint x: 179, startPoint y: 198, endPoint x: 335, endPoint y: 199, distance: 156.2
click at [335, 199] on p "Origin(s) : calgary ramp Destination(s) : St Albert , Alberta T8N 3TS" at bounding box center [547, 193] width 890 height 33
click at [974, 443] on button "Done" at bounding box center [990, 442] width 69 height 28
type input "12 Sep 2025"
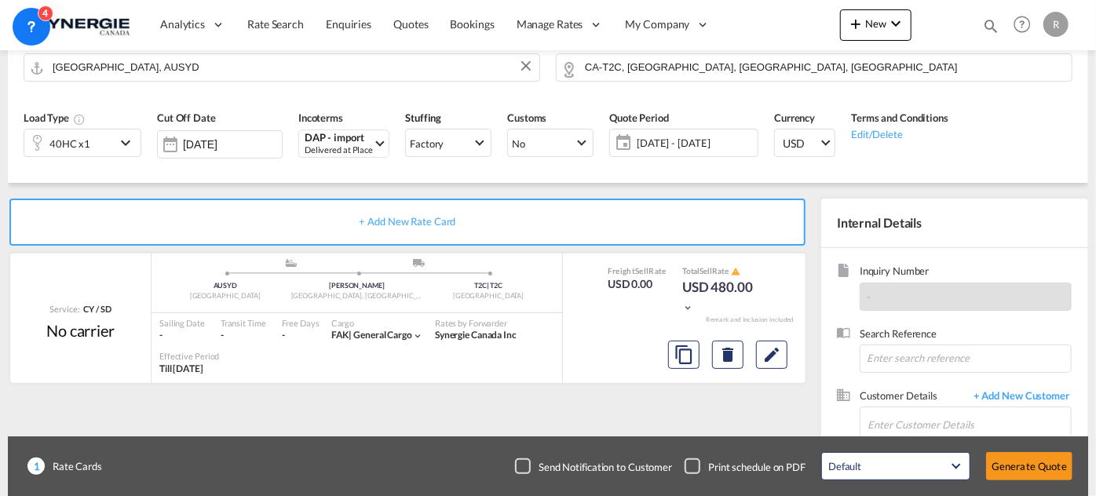
scroll to position [437, 0]
click at [919, 420] on input "Enter Customer Details" at bounding box center [968, 424] width 203 height 35
paste input "cs02@adynamic-cn.com"
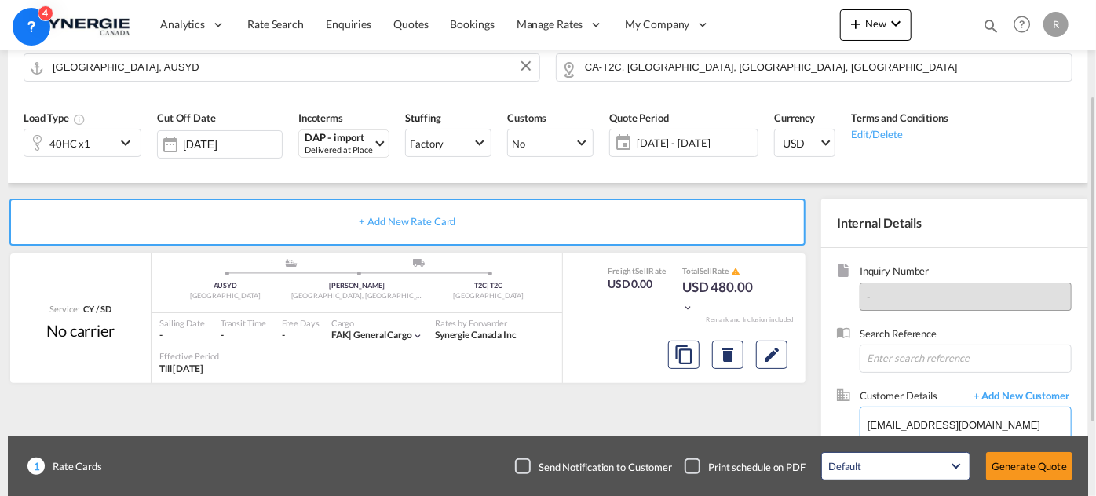
scroll to position [251, 0]
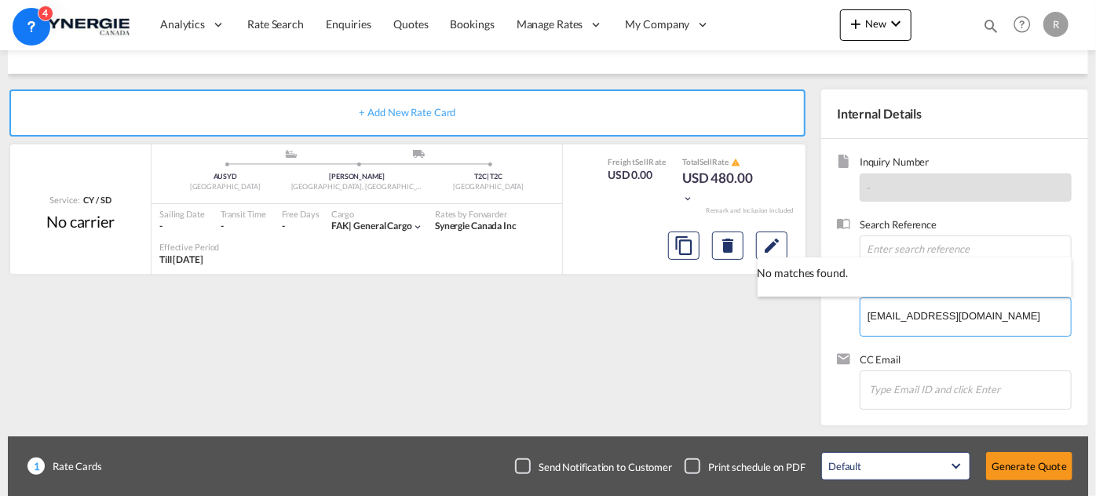
type input "cs02@adynamic-cn.com"
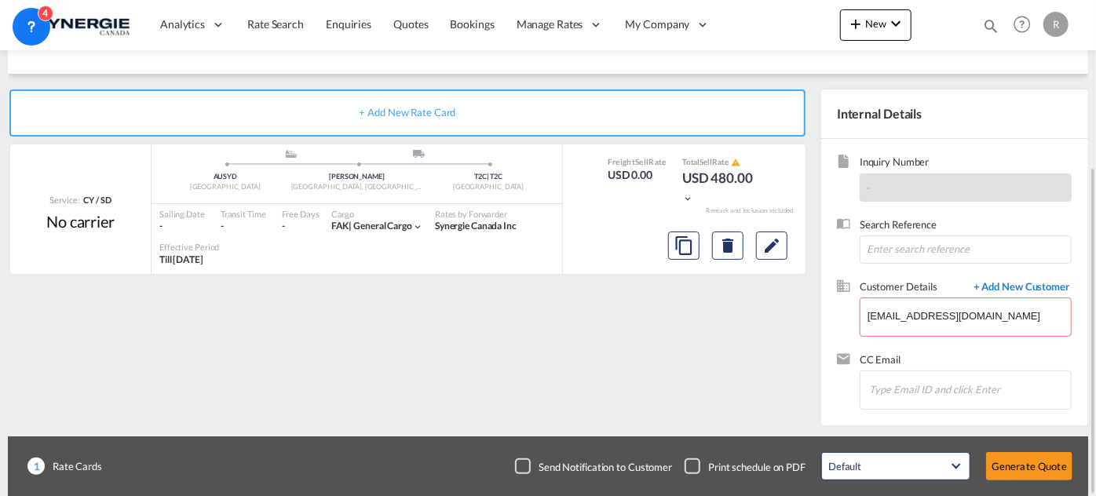
click at [1040, 286] on span "+ Add New Customer" at bounding box center [1018, 288] width 106 height 18
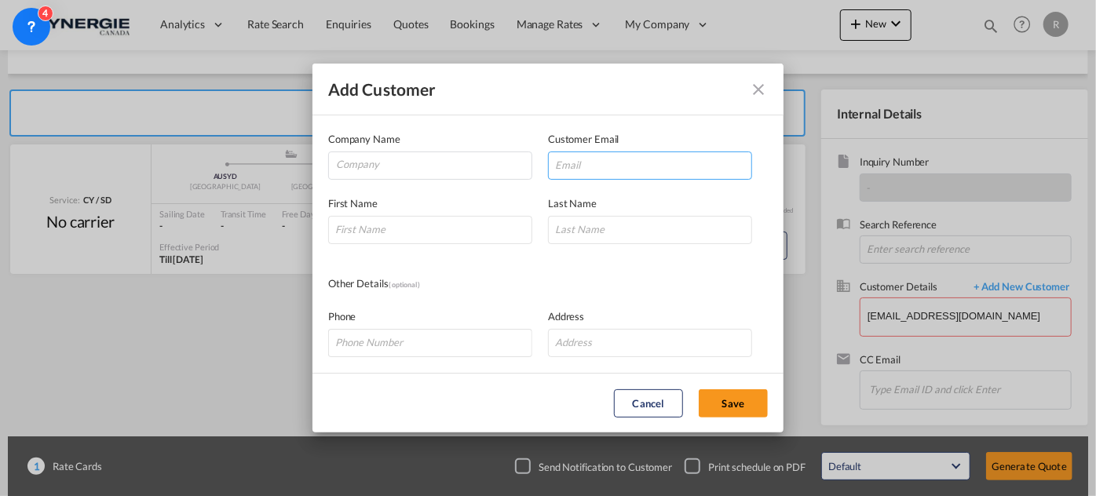
click at [632, 173] on input "Add Customer Company ..." at bounding box center [650, 165] width 204 height 28
paste input "cs02@adynamic-cn.com"
type input "cs02@adynamic-cn.com"
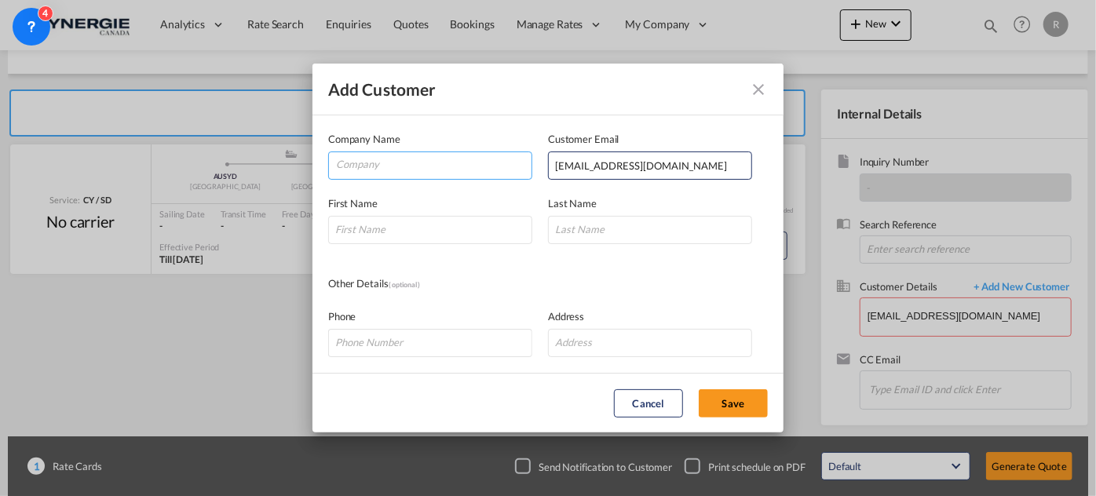
click at [474, 162] on input "Company" at bounding box center [433, 164] width 195 height 24
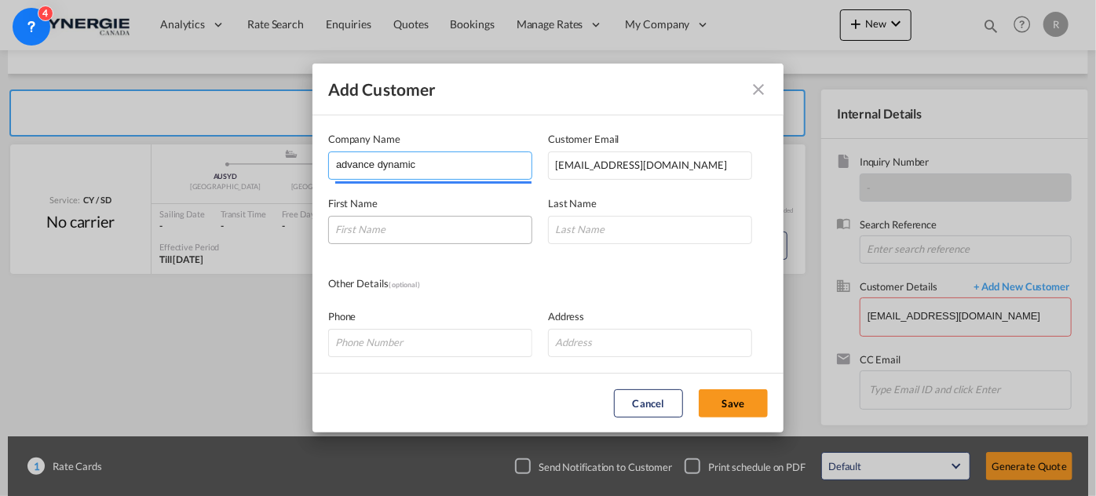
type input "advance dynamic"
click at [498, 227] on input "Add Customer Company ..." at bounding box center [430, 230] width 204 height 28
type input "Doris"
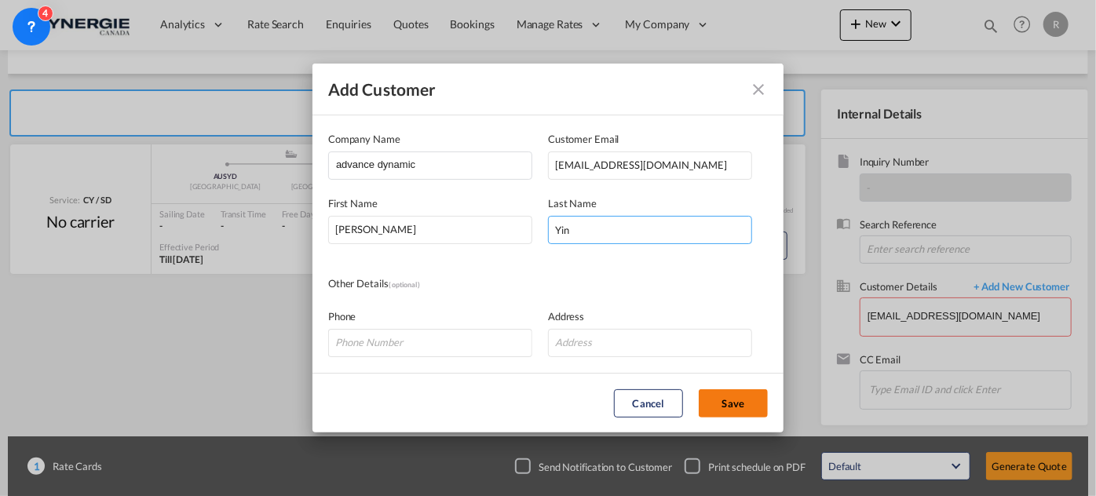
type input "Yin"
click at [713, 397] on button "Save" at bounding box center [733, 403] width 69 height 28
type input "advance dynamic, Doris Yin, cs02@adynamic-cn.com"
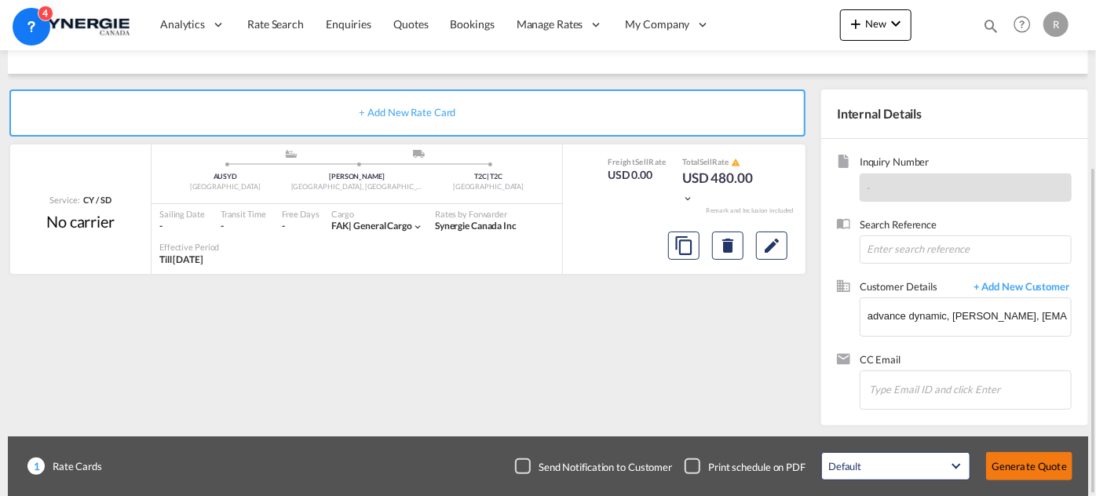
click at [1034, 468] on button "Generate Quote" at bounding box center [1029, 466] width 86 height 28
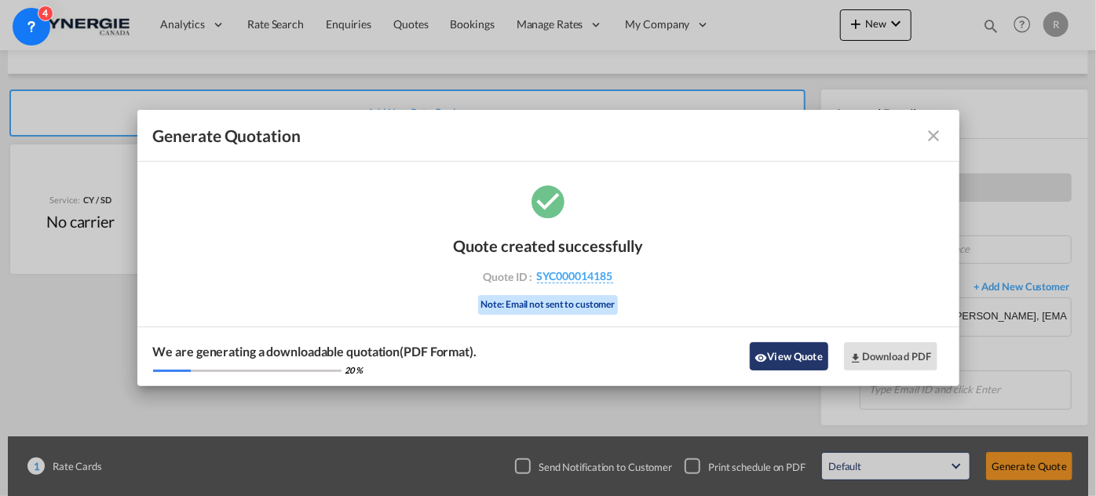
click at [786, 350] on button "View Quote" at bounding box center [789, 356] width 78 height 28
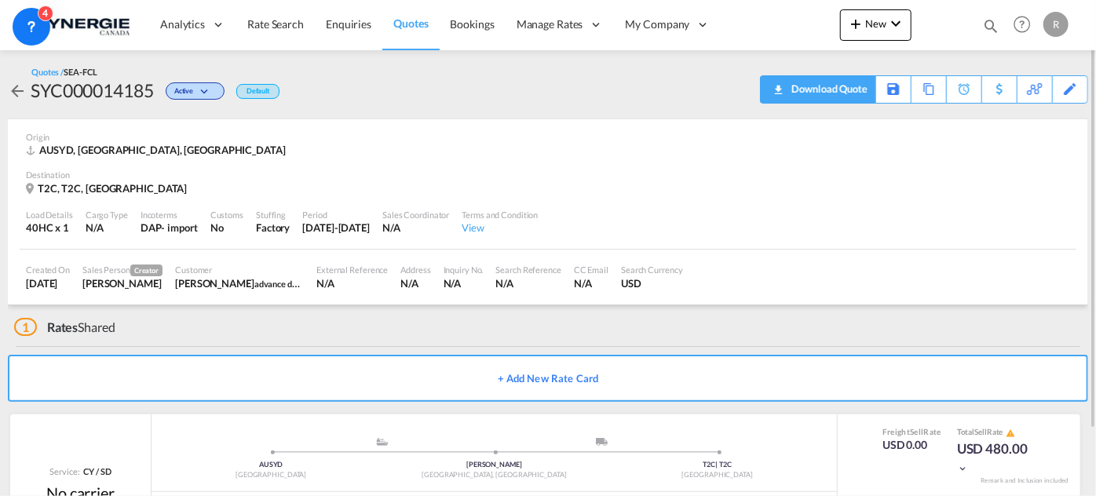
click at [854, 89] on div "Download Quote" at bounding box center [827, 88] width 80 height 25
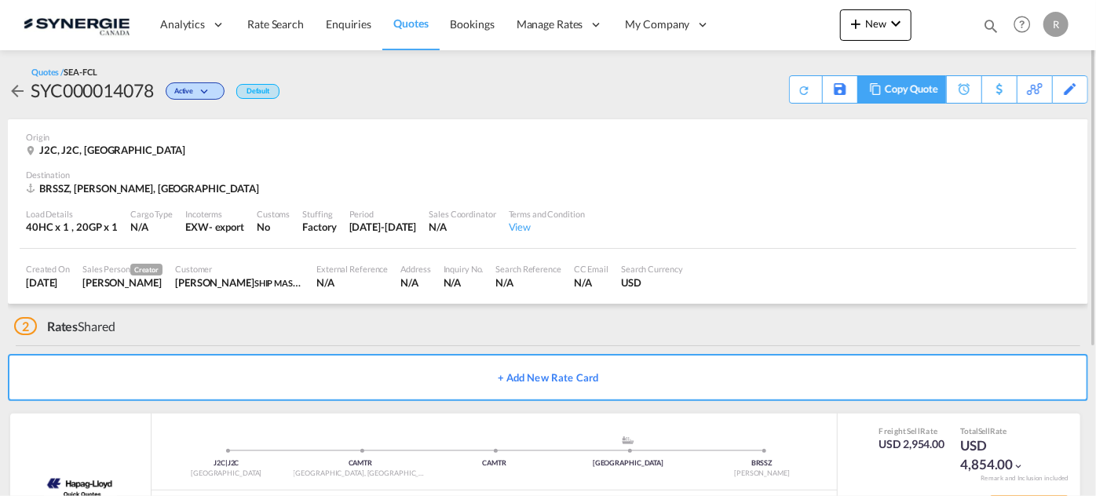
click at [908, 96] on div "Copy Quote" at bounding box center [911, 89] width 53 height 27
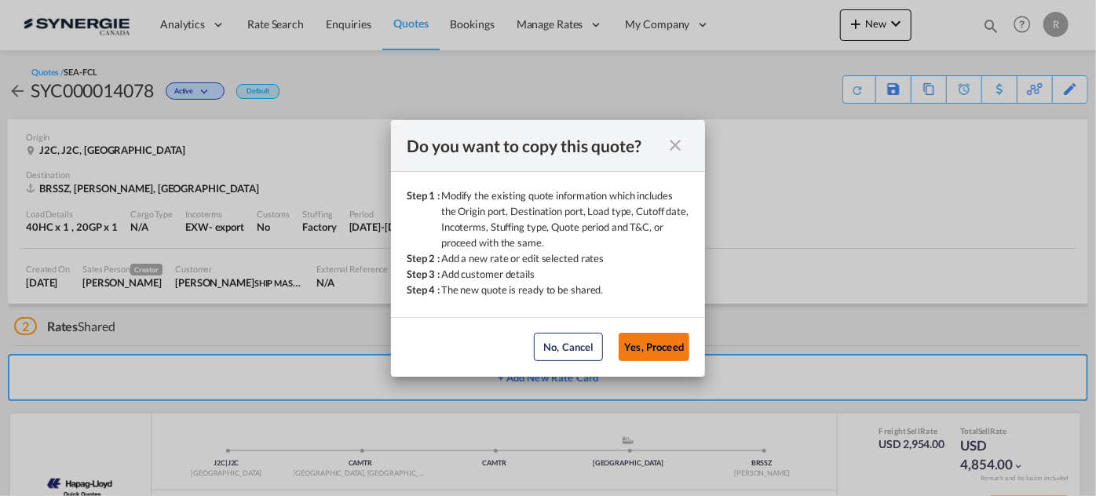
click at [655, 356] on button "Yes, Proceed" at bounding box center [653, 347] width 71 height 28
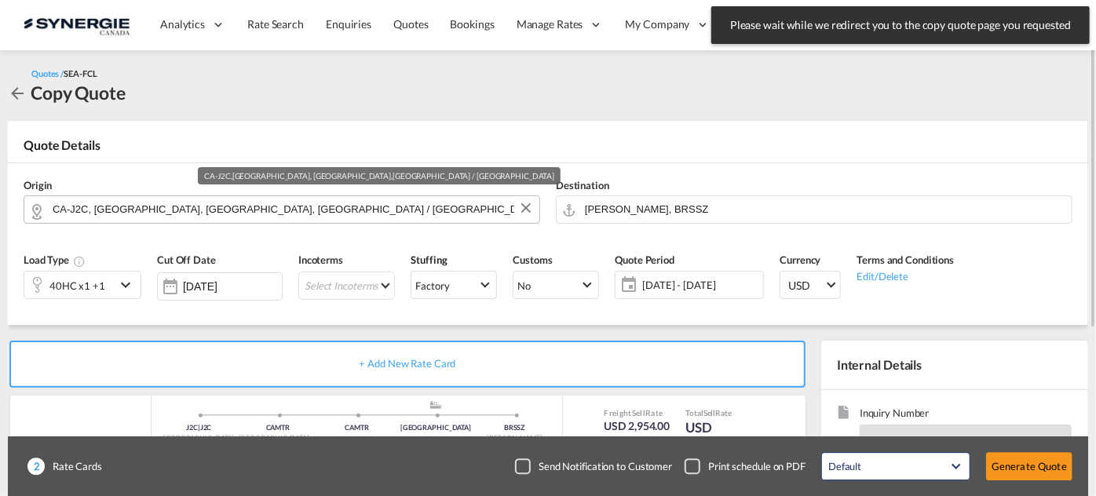
click at [301, 209] on input "CA-J2C, [GEOGRAPHIC_DATA], [GEOGRAPHIC_DATA], [GEOGRAPHIC_DATA] / [GEOGRAPHIC_D…" at bounding box center [292, 208] width 479 height 27
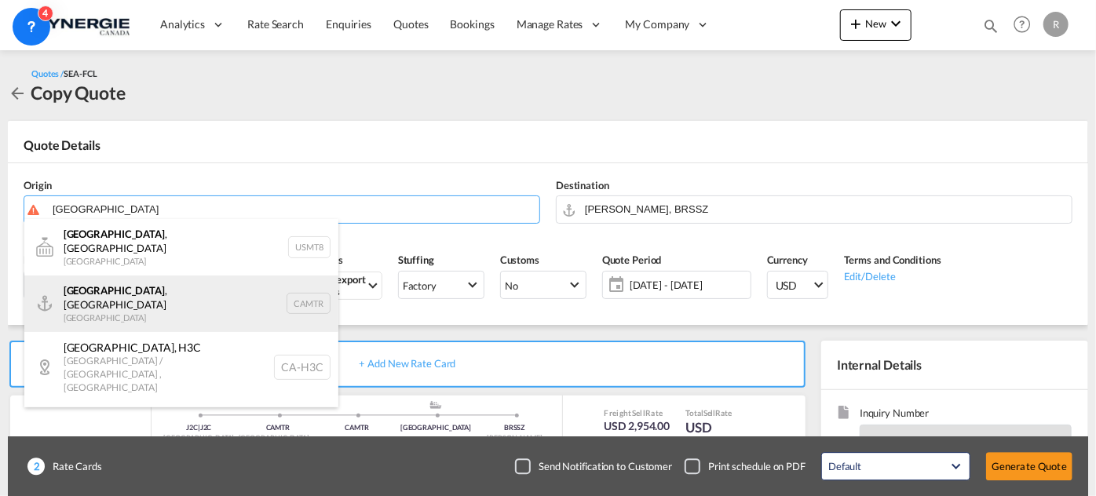
click at [76, 300] on div "[GEOGRAPHIC_DATA] , [GEOGRAPHIC_DATA] Canada CAMTR" at bounding box center [181, 303] width 314 height 57
type input "[GEOGRAPHIC_DATA], [GEOGRAPHIC_DATA], CAMTR"
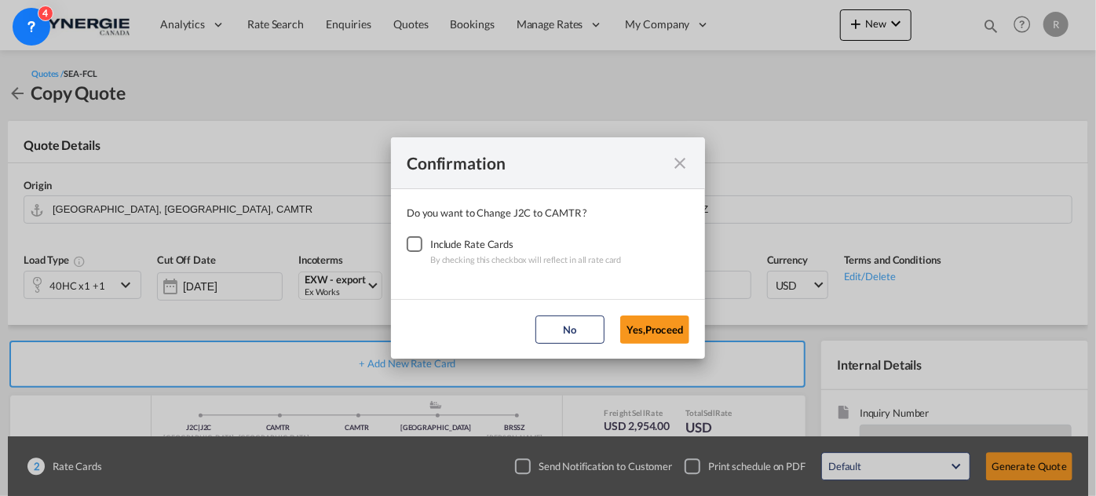
click at [414, 246] on div "Checkbox No Ink" at bounding box center [415, 244] width 16 height 16
click at [653, 325] on button "Yes,Proceed" at bounding box center [654, 330] width 69 height 28
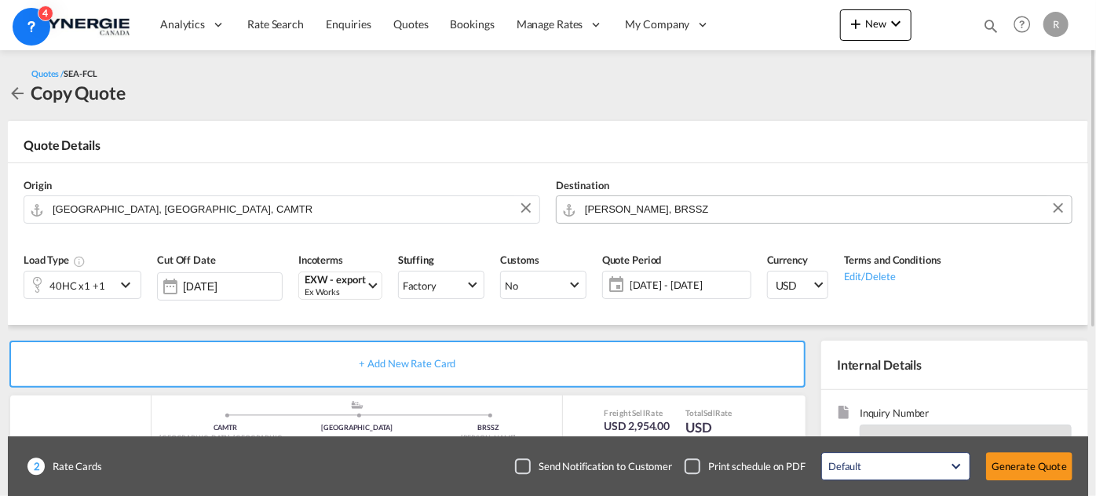
click at [739, 215] on input "[PERSON_NAME], BRSSZ" at bounding box center [824, 208] width 479 height 27
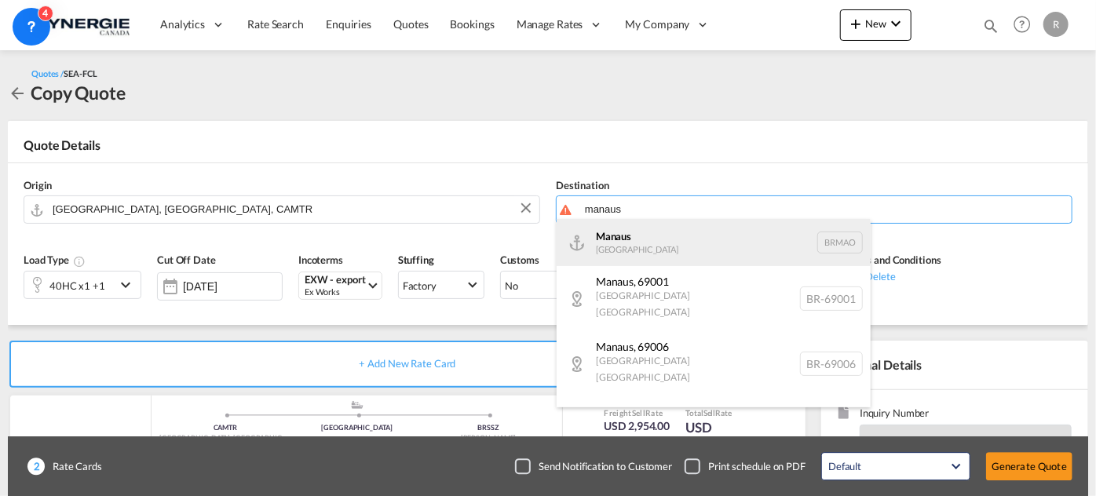
click at [655, 250] on div "Manaus [GEOGRAPHIC_DATA] [GEOGRAPHIC_DATA]" at bounding box center [713, 242] width 314 height 47
type input "Manaus, BRMAO"
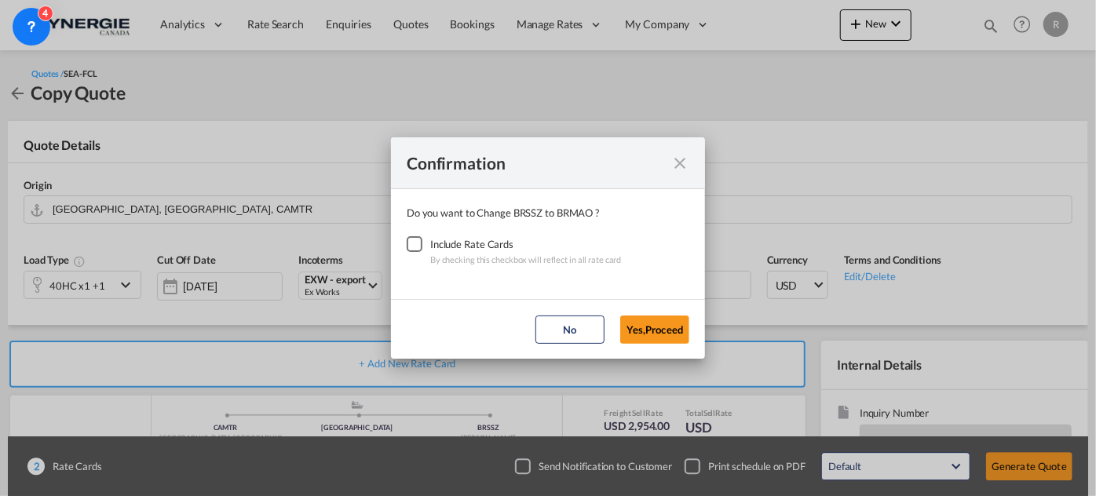
click at [410, 248] on div "Checkbox No Ink" at bounding box center [415, 244] width 16 height 16
click at [651, 334] on button "Yes,Proceed" at bounding box center [654, 330] width 69 height 28
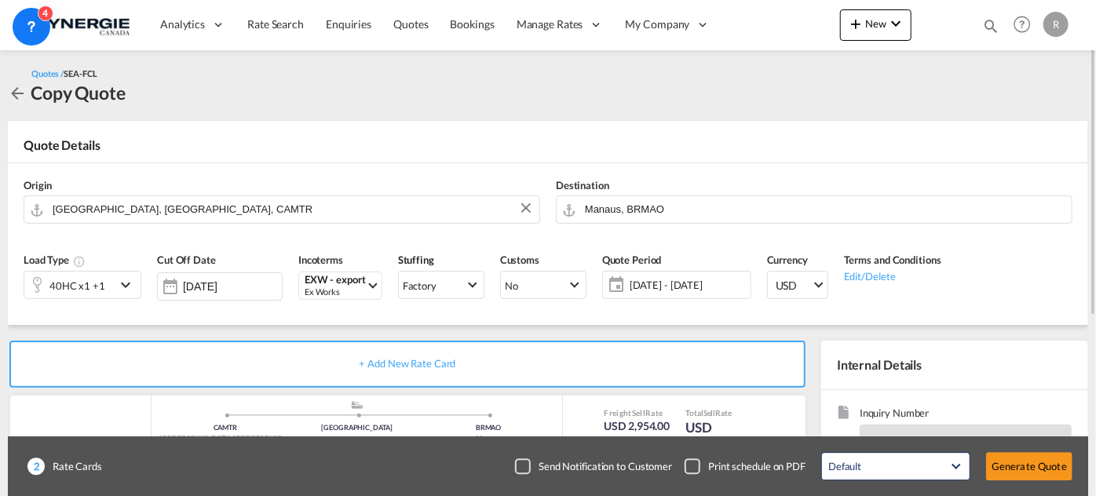
click at [659, 286] on span "[DATE] - [DATE]" at bounding box center [687, 285] width 117 height 14
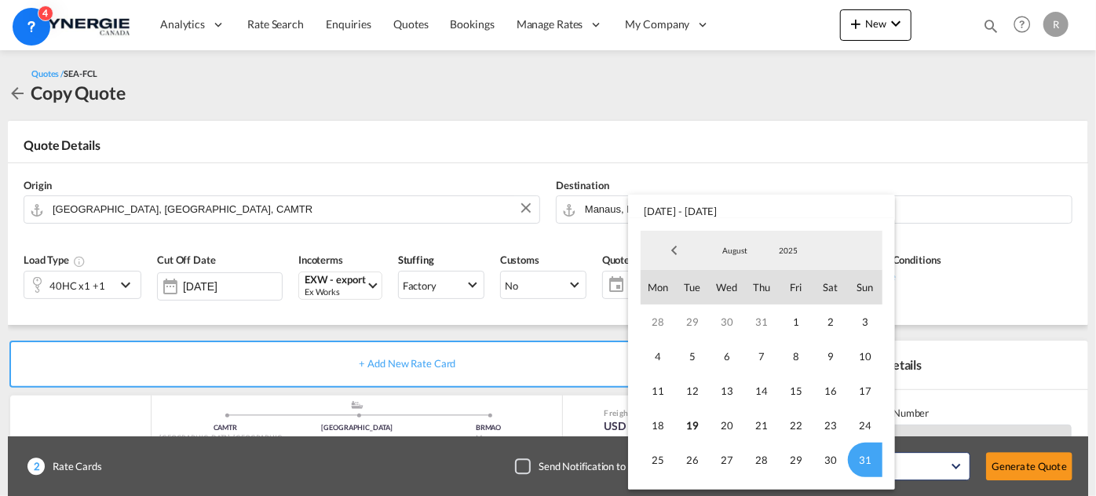
click at [860, 462] on span "31" at bounding box center [865, 460] width 35 height 35
click at [1011, 210] on md-backdrop at bounding box center [548, 248] width 1096 height 496
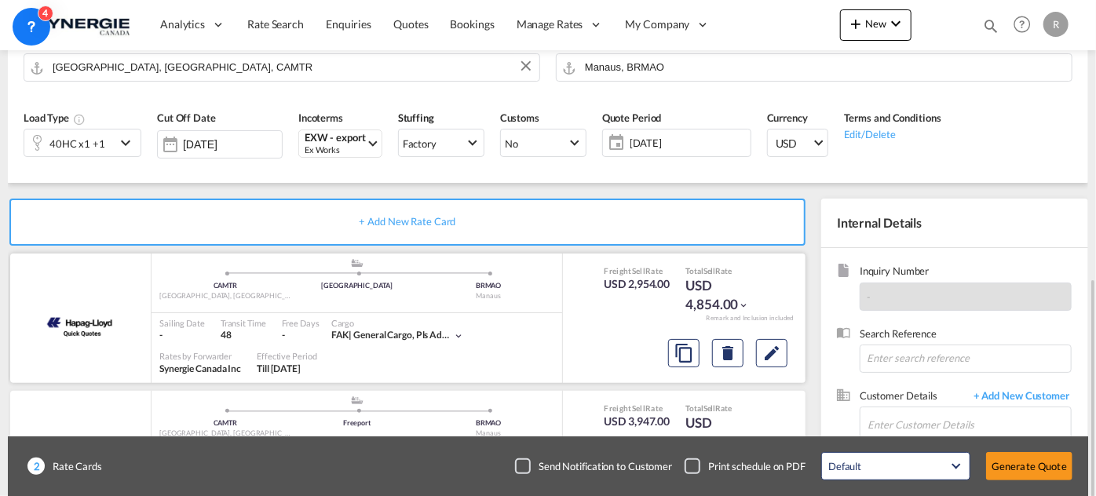
scroll to position [253, 0]
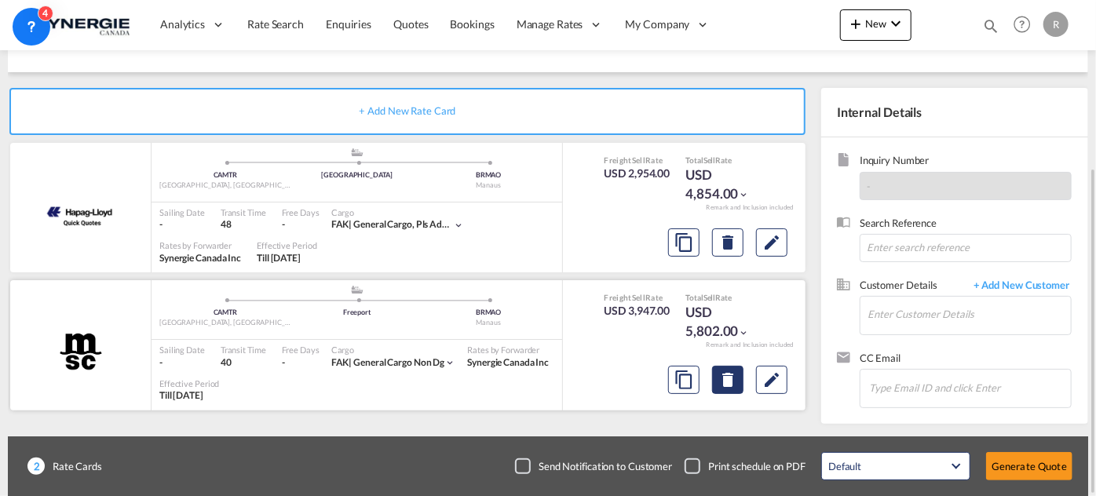
click at [736, 252] on md-icon "Delete" at bounding box center [727, 242] width 19 height 19
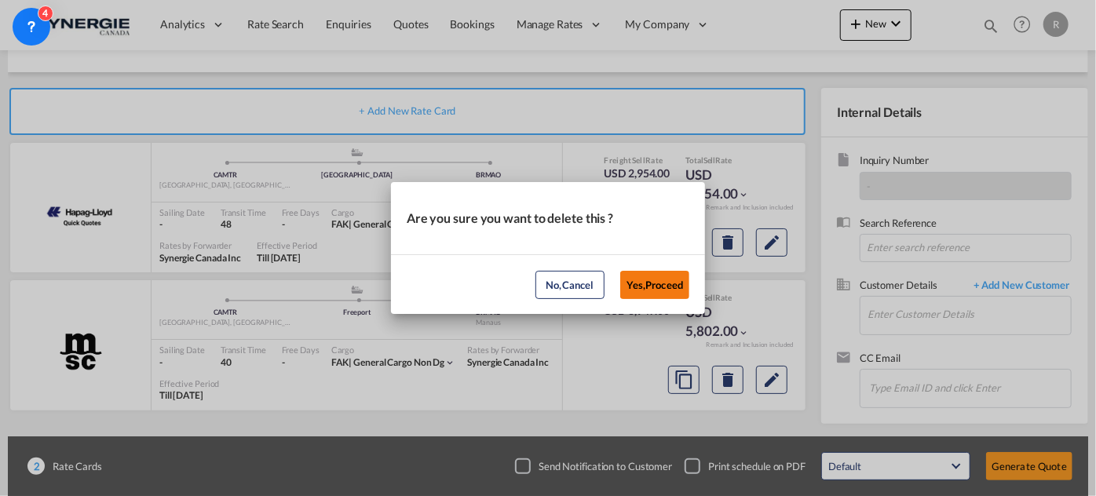
click at [662, 285] on button "Yes,Proceed" at bounding box center [654, 285] width 69 height 28
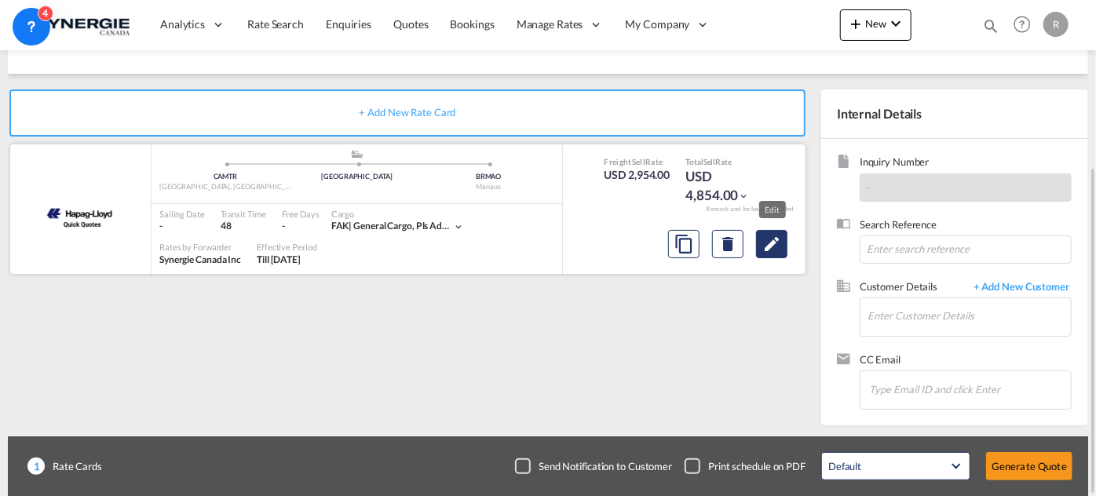
click at [763, 248] on md-icon "Edit" at bounding box center [771, 244] width 19 height 19
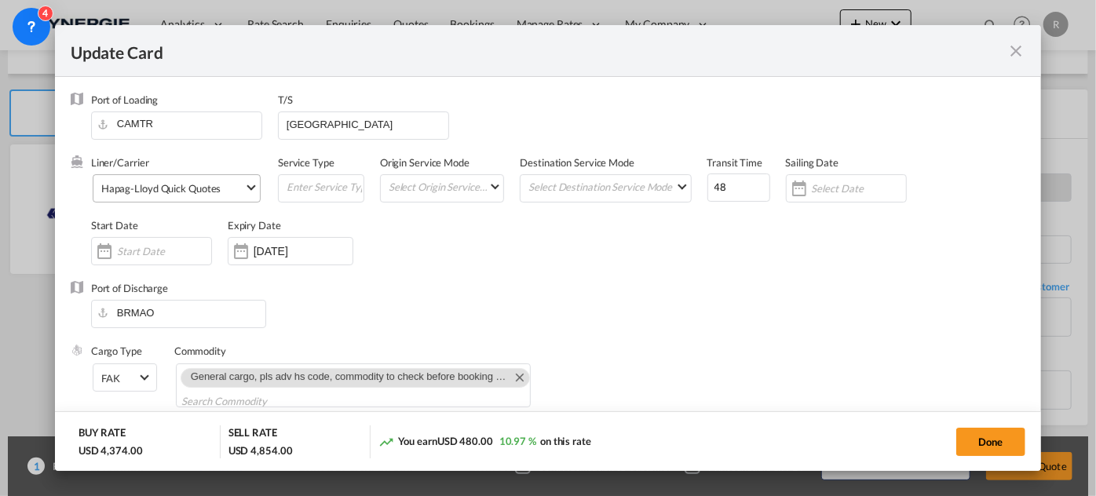
select select "per equipment"
select select "per container"
select select "per B/L"
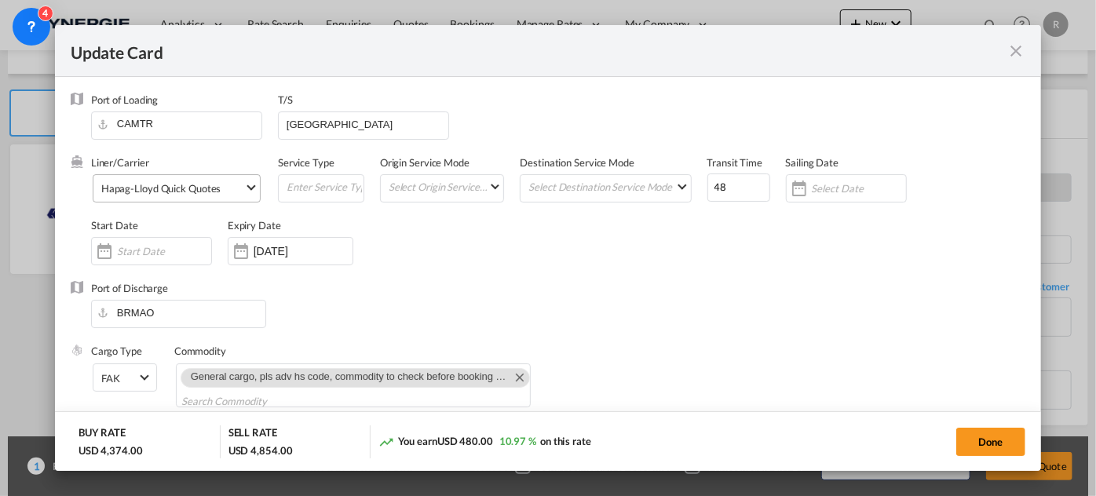
select select "per B/L"
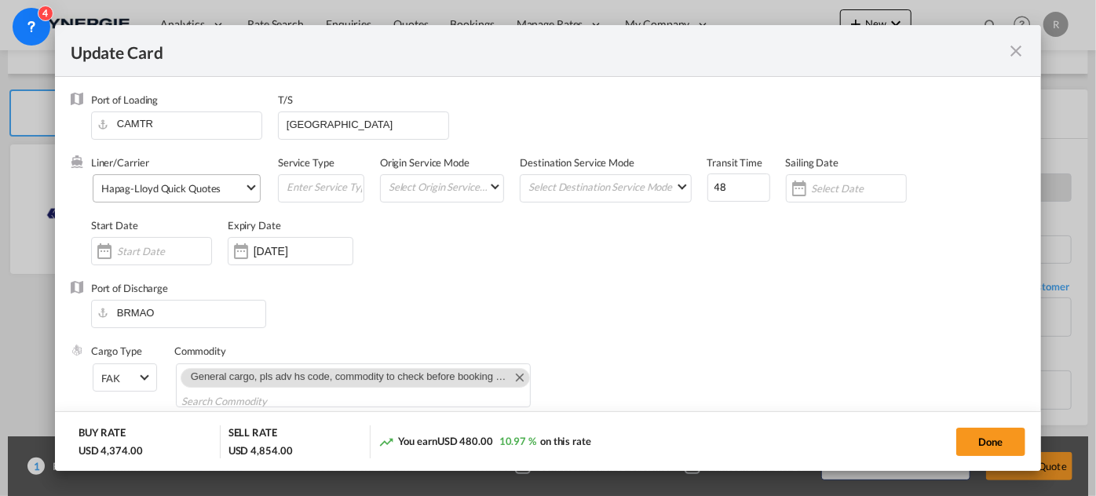
select select "per container"
click at [217, 196] on md-select-value "Hapag-Lloyd Quick Quotes" at bounding box center [180, 187] width 160 height 25
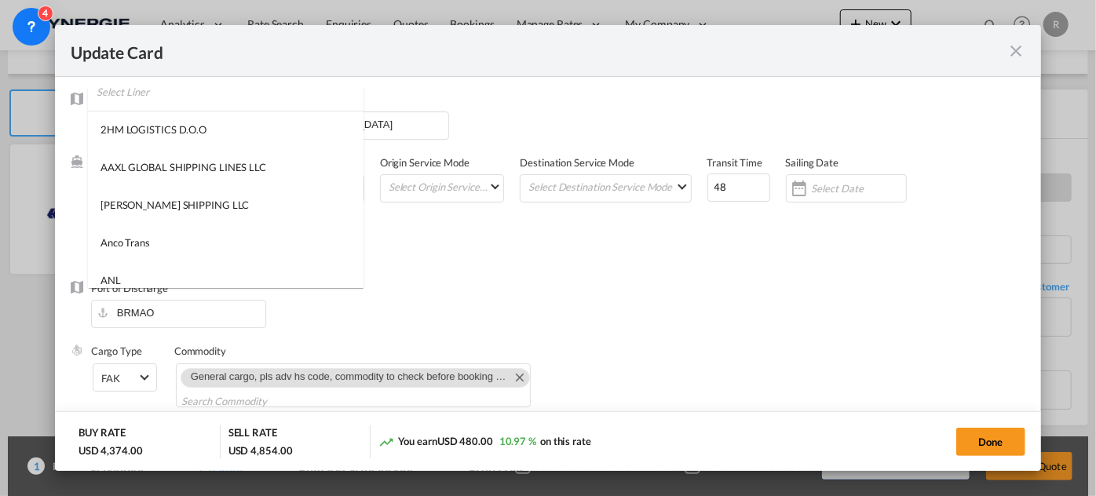
scroll to position [0, 0]
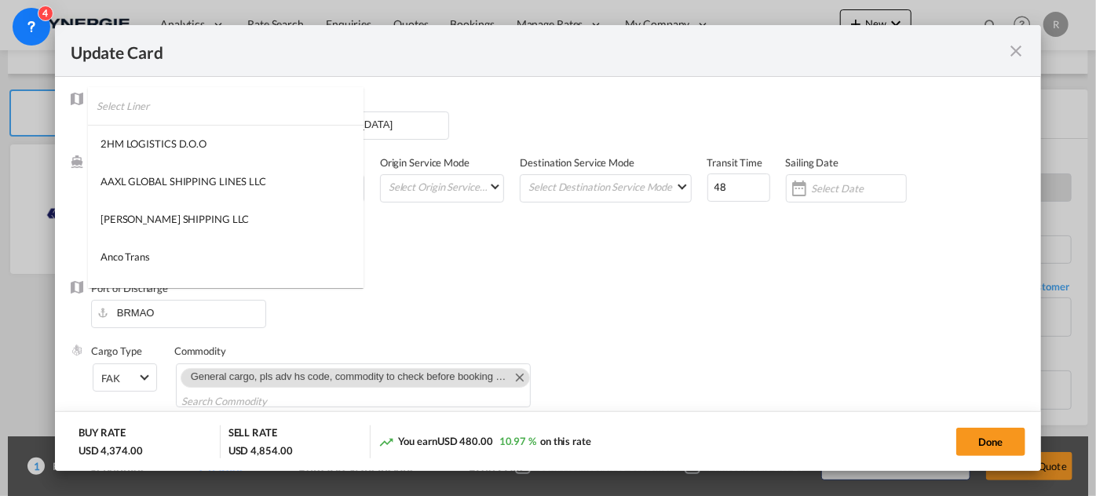
click at [286, 93] on input "search" at bounding box center [230, 106] width 267 height 38
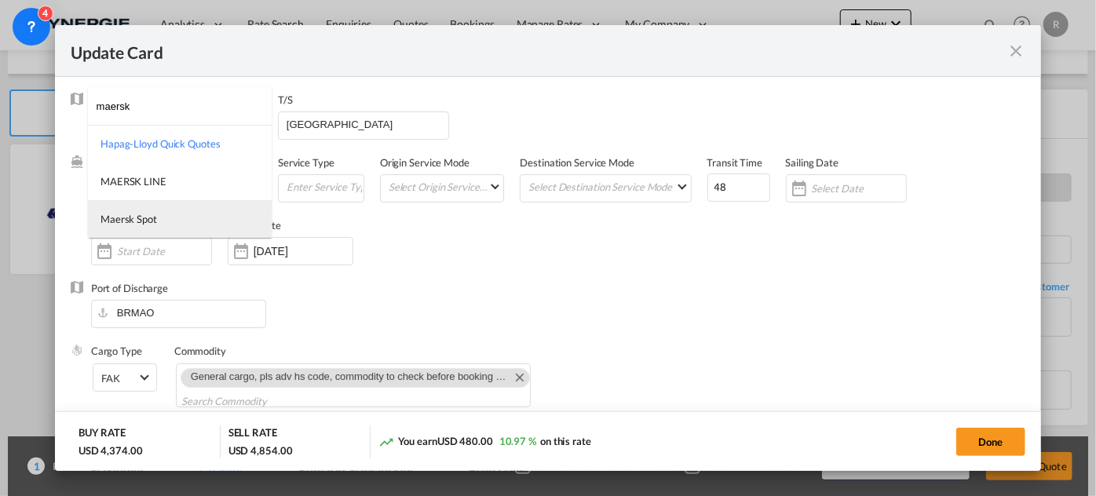
type input "maersk"
click at [145, 224] on div "Maersk Spot" at bounding box center [128, 219] width 57 height 14
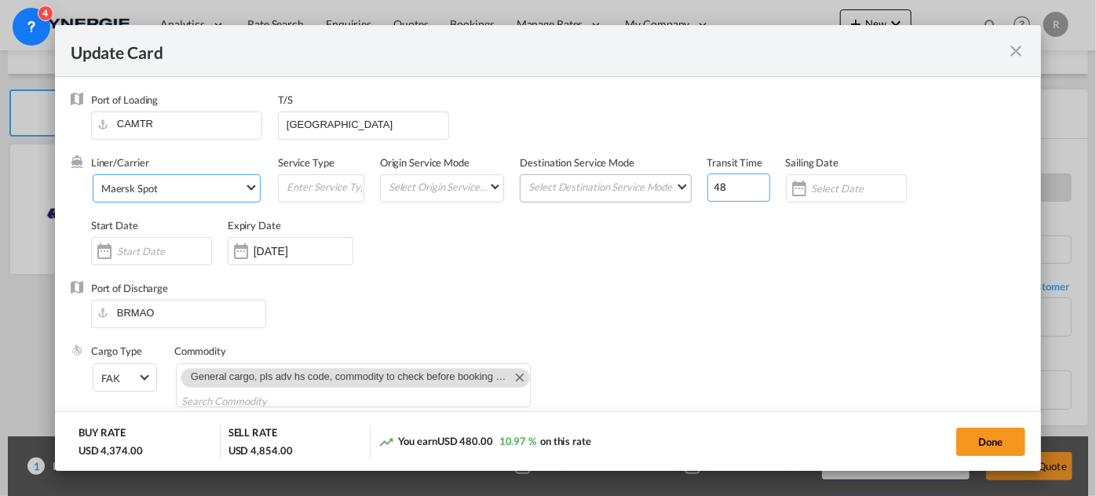
drag, startPoint x: 732, startPoint y: 192, endPoint x: 651, endPoint y: 189, distance: 80.9
click at [652, 189] on div "Liner/Carrier Maersk Spot Service Type Origin Service Mode Select Origin Servic…" at bounding box center [558, 218] width 934 height 126
type input "31"
drag, startPoint x: 363, startPoint y: 125, endPoint x: 246, endPoint y: 119, distance: 117.1
click at [246, 119] on div "Port of Loading CAMTR T/S [GEOGRAPHIC_DATA]" at bounding box center [558, 124] width 934 height 63
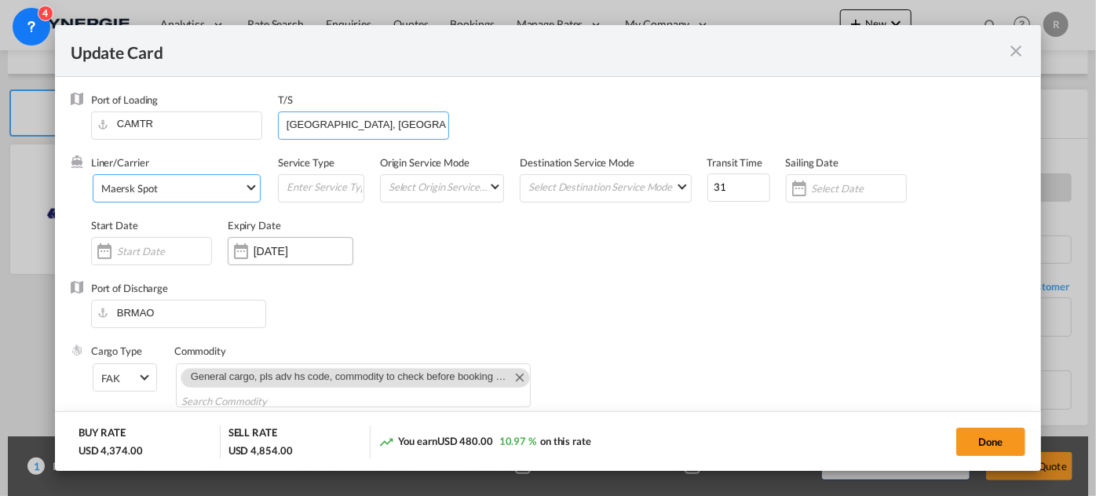
type input "[GEOGRAPHIC_DATA], [GEOGRAPHIC_DATA]"
click at [265, 248] on input "[DATE]" at bounding box center [303, 251] width 99 height 13
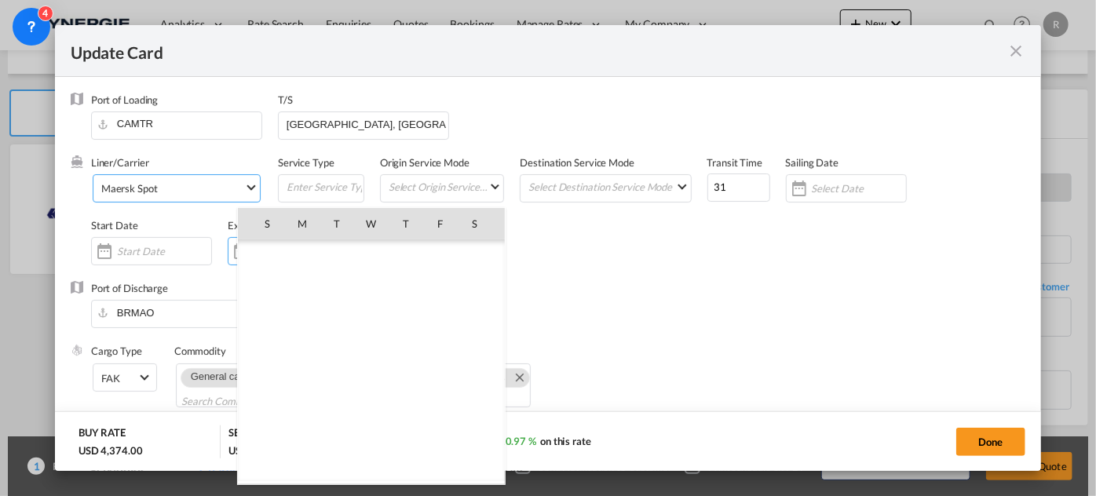
scroll to position [363578, 0]
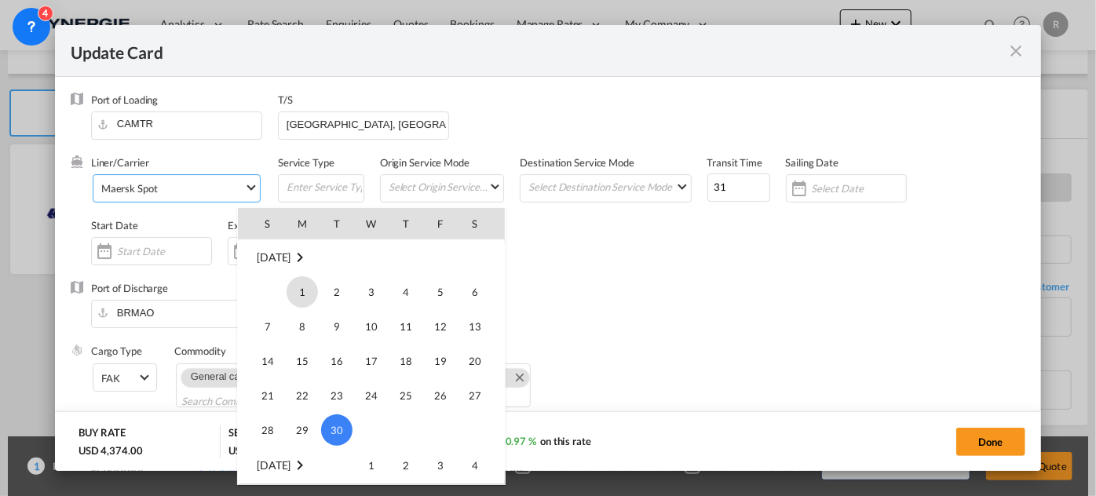
click at [296, 294] on span "1" at bounding box center [301, 291] width 31 height 31
type input "[DATE]"
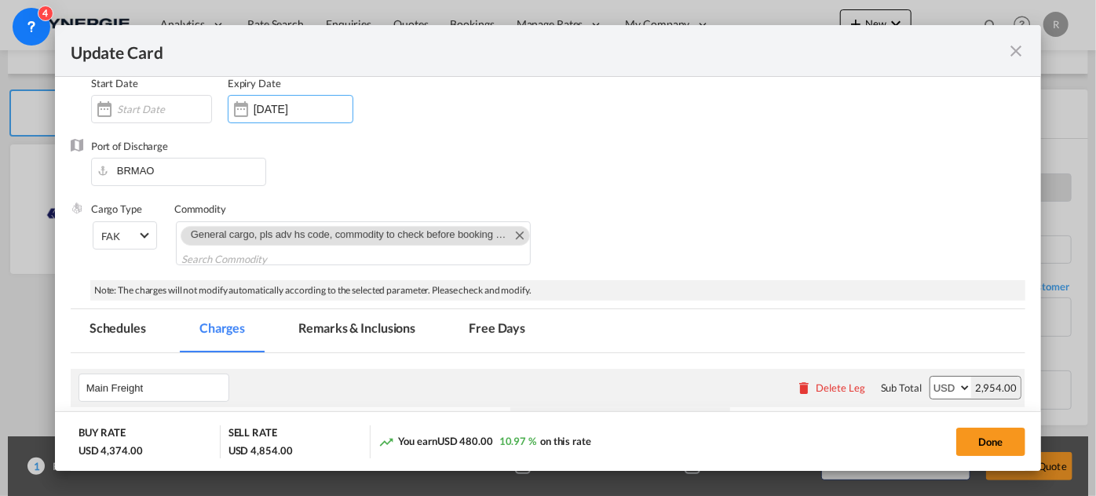
scroll to position [213, 0]
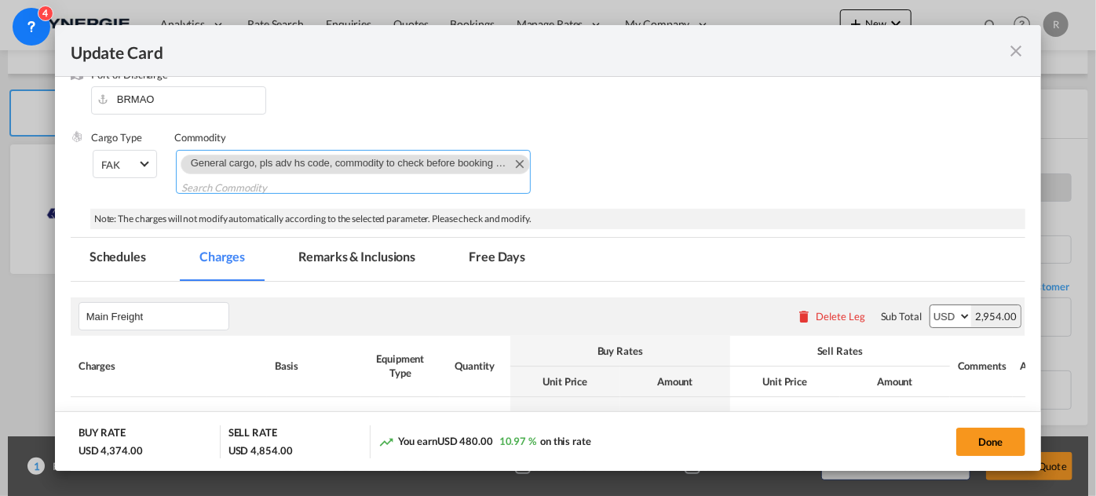
click at [509, 159] on md-icon "Remove General cargo, pls adv hs code, commodity to check before booking placem…" at bounding box center [518, 163] width 19 height 19
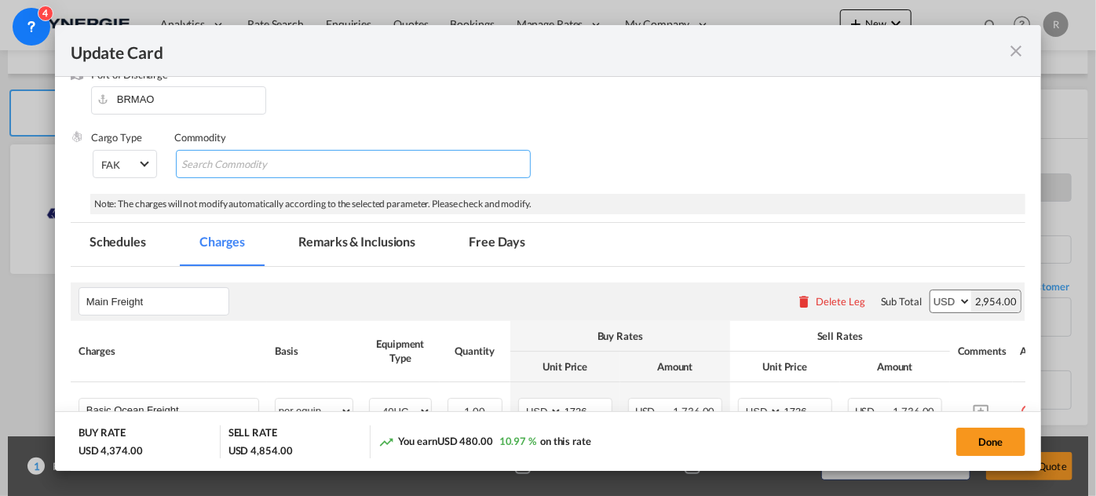
scroll to position [0, 0]
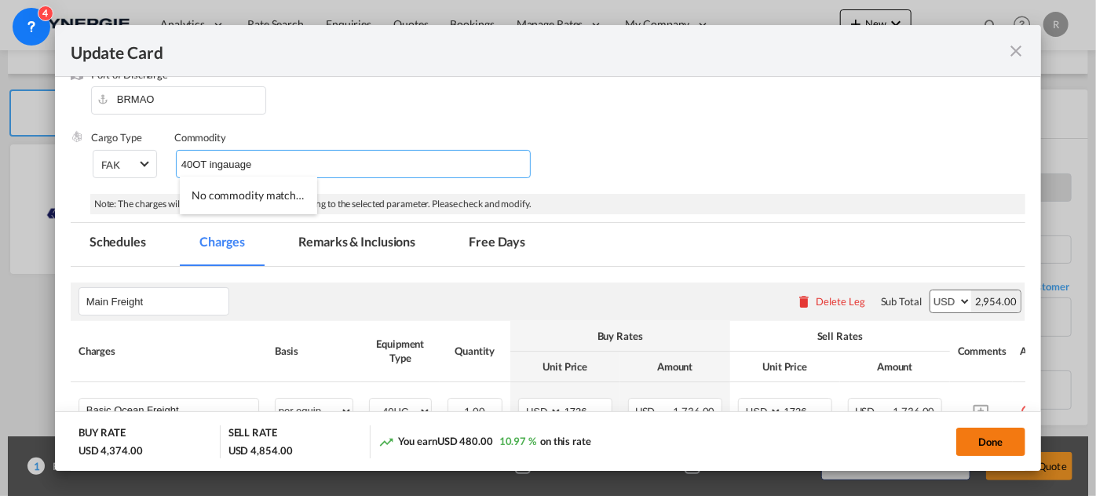
type input "40OT ingauage"
click at [968, 447] on button "Done" at bounding box center [990, 442] width 69 height 28
type input "[DATE]"
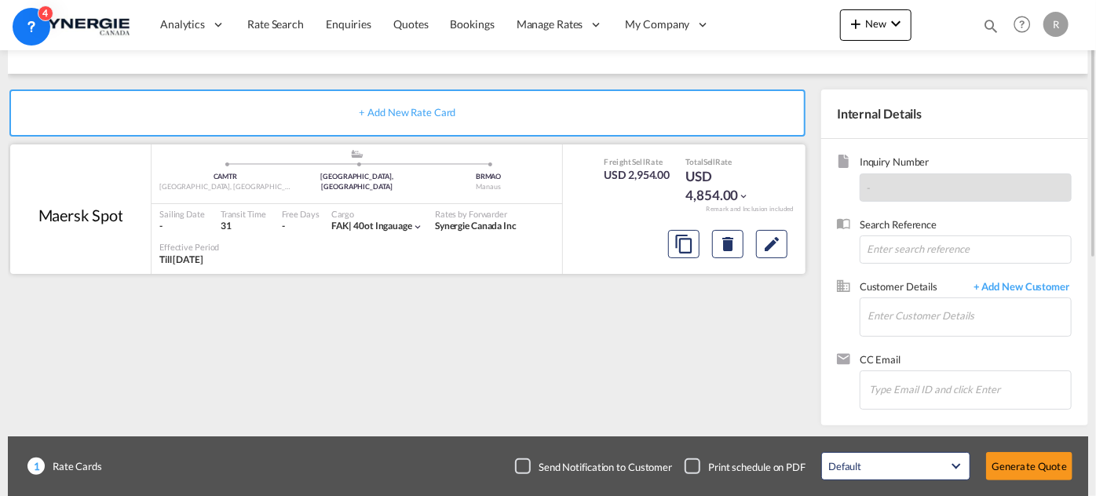
scroll to position [108, 0]
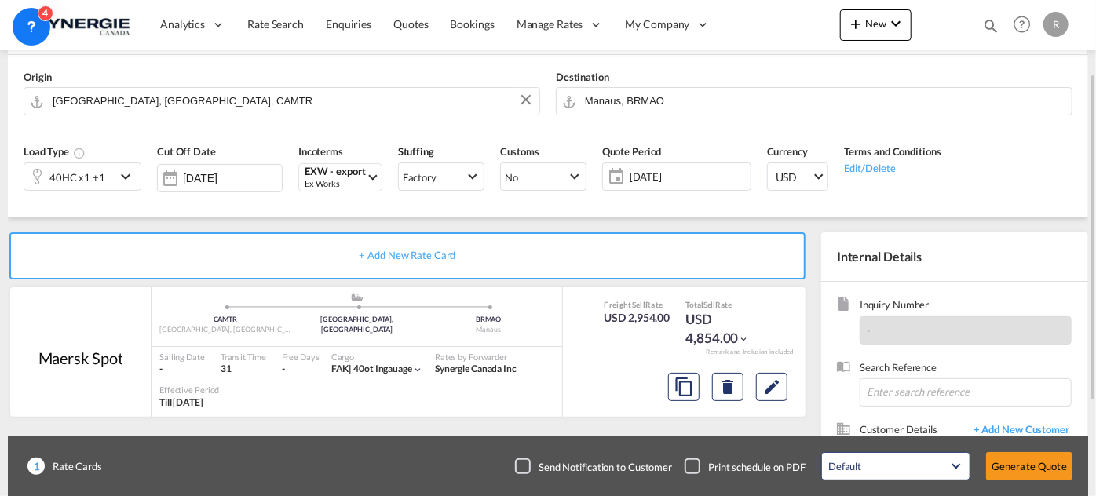
click at [129, 174] on md-icon "icon-chevron-down" at bounding box center [128, 176] width 24 height 19
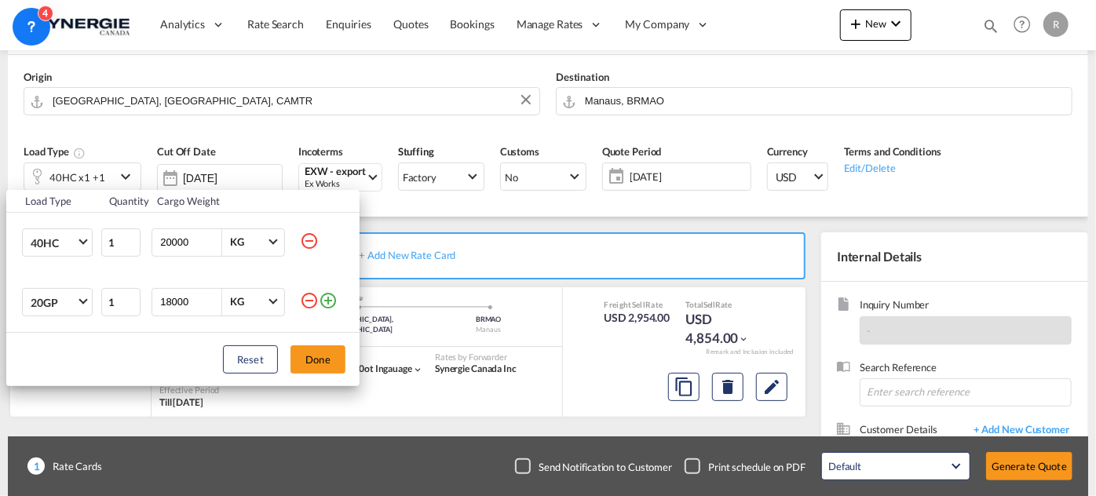
click at [308, 298] on md-icon "icon-minus-circle-outline" at bounding box center [309, 300] width 19 height 19
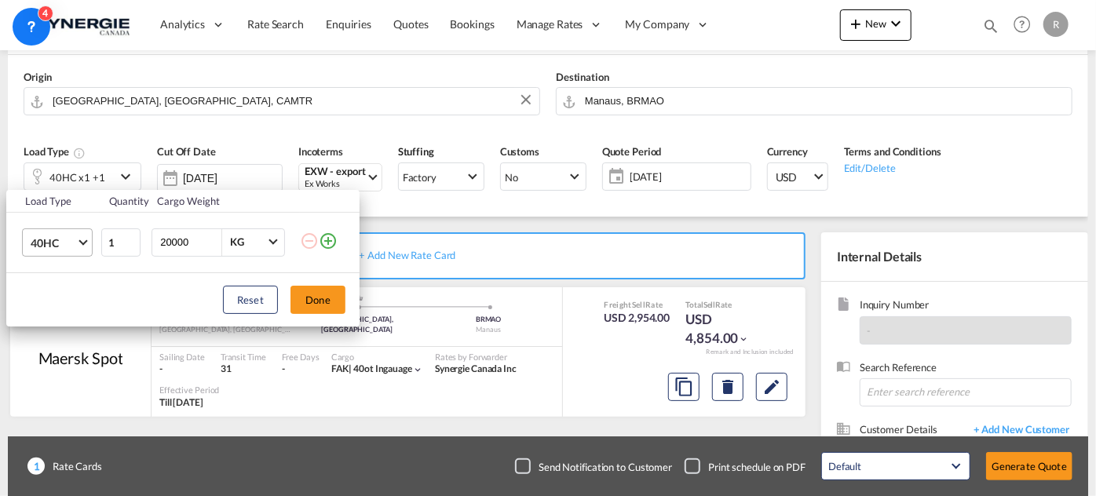
click at [82, 244] on span "Choose: \a40HC" at bounding box center [82, 240] width 9 height 9
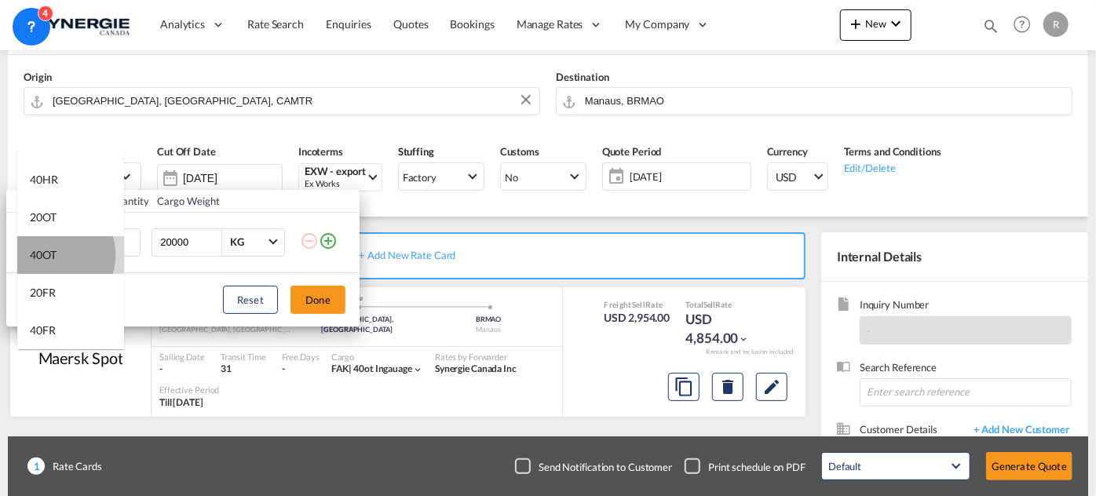
click at [52, 254] on div "40OT" at bounding box center [43, 255] width 27 height 16
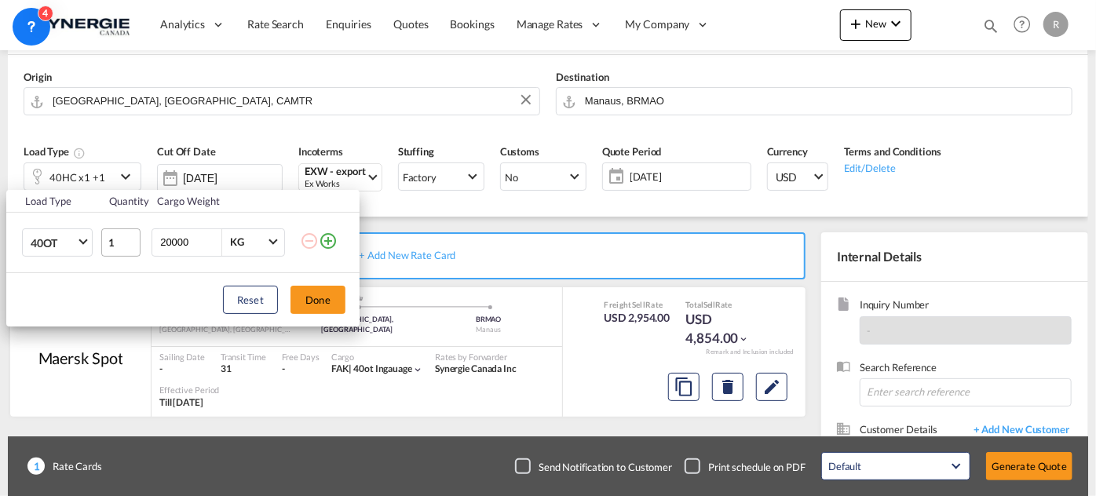
drag, startPoint x: 195, startPoint y: 239, endPoint x: 126, endPoint y: 232, distance: 70.2
click at [126, 232] on tr "40OT 1 20000 KG KG" at bounding box center [182, 242] width 353 height 60
type input "15000"
drag, startPoint x: 115, startPoint y: 243, endPoint x: 76, endPoint y: 239, distance: 39.4
click at [76, 239] on tr "40OT 1 15000 KG KG" at bounding box center [182, 242] width 353 height 60
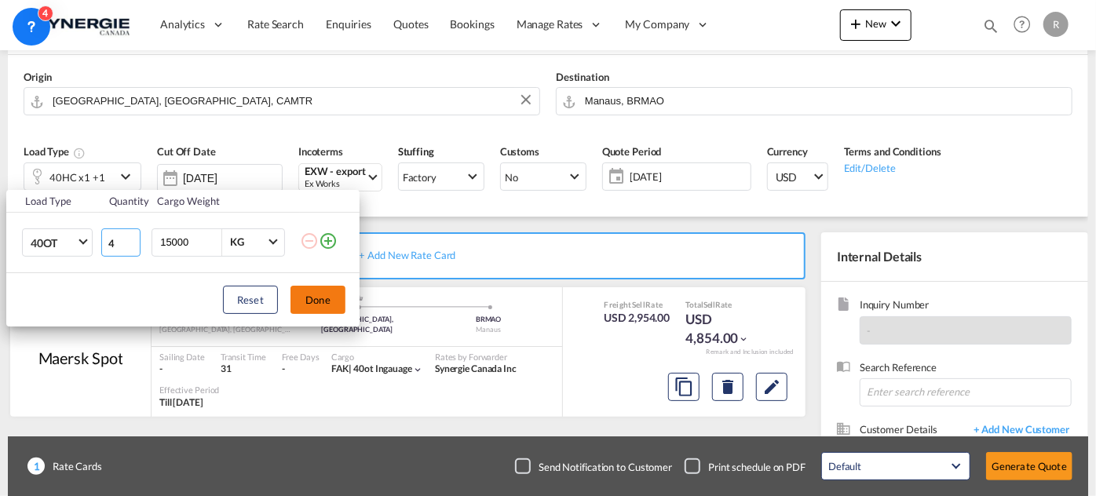
type input "4"
click at [298, 296] on button "Done" at bounding box center [317, 300] width 55 height 28
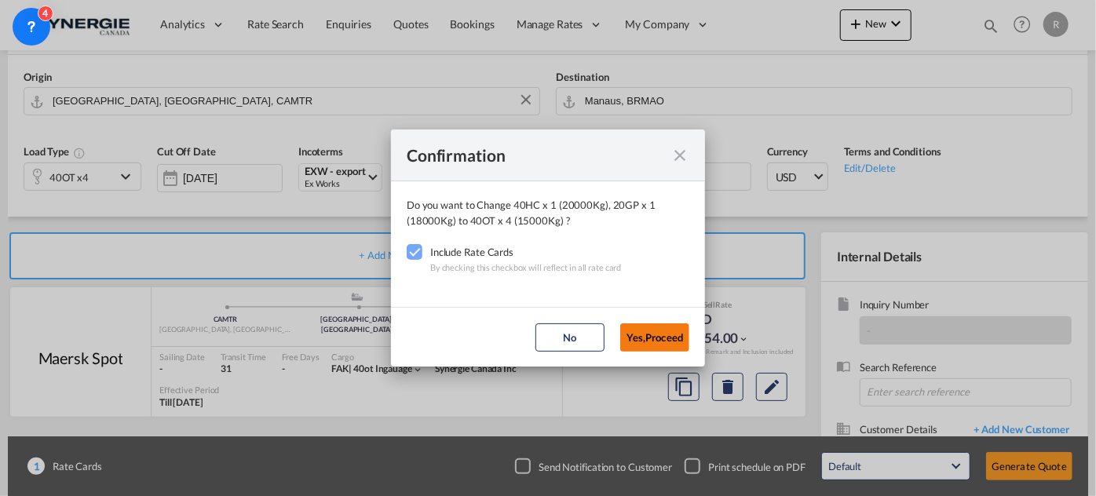
click at [658, 336] on button "Yes,Proceed" at bounding box center [654, 337] width 69 height 28
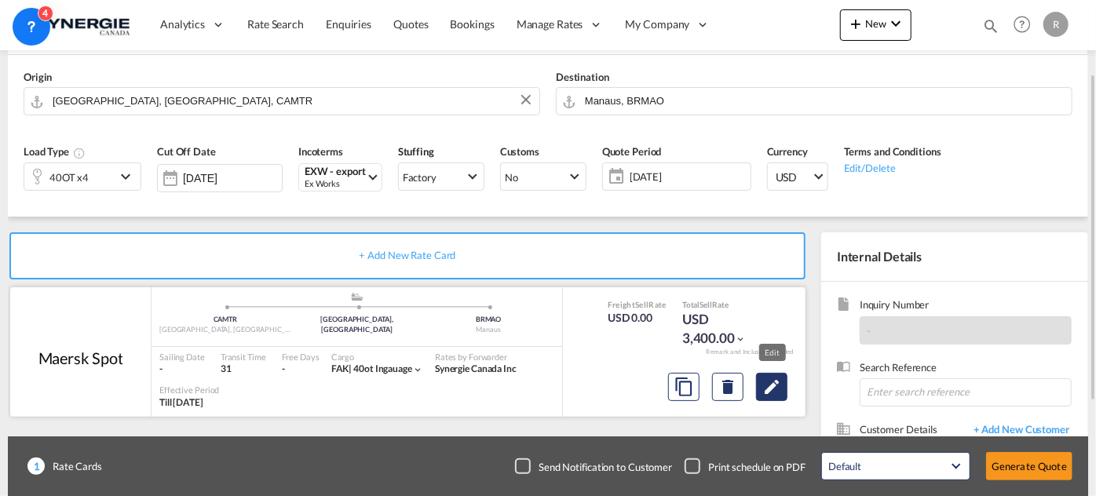
click at [775, 391] on md-icon "Edit" at bounding box center [771, 387] width 19 height 19
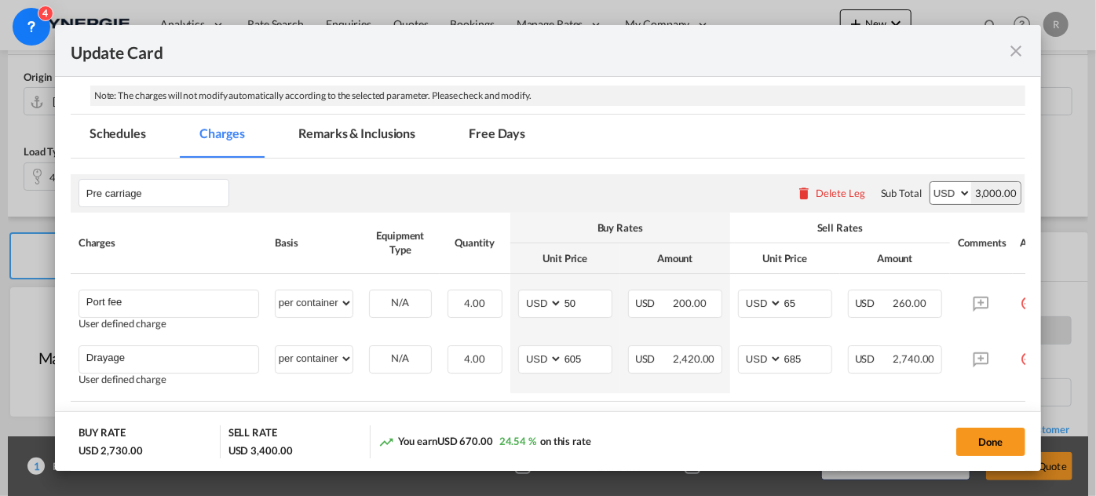
scroll to position [356, 0]
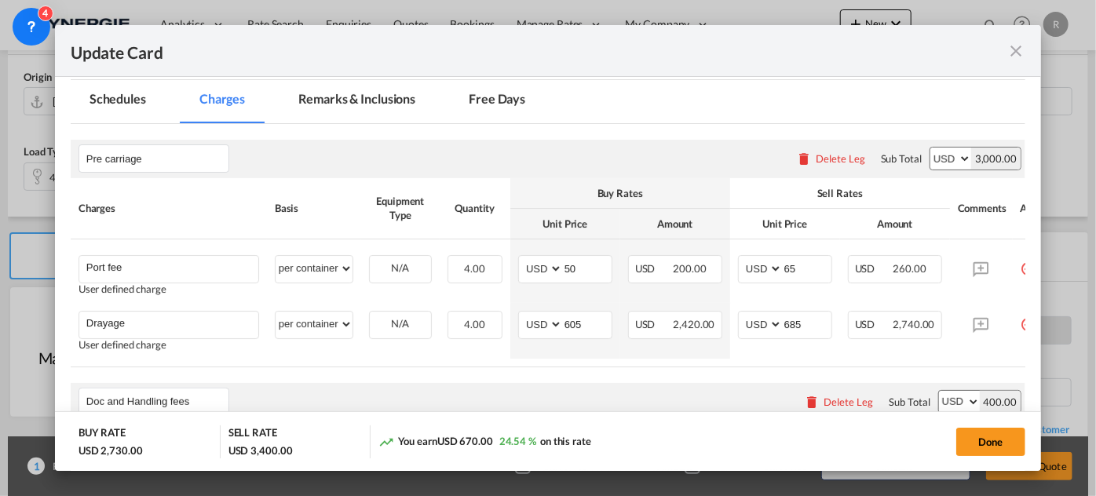
click at [827, 162] on div "Delete Leg" at bounding box center [840, 158] width 49 height 13
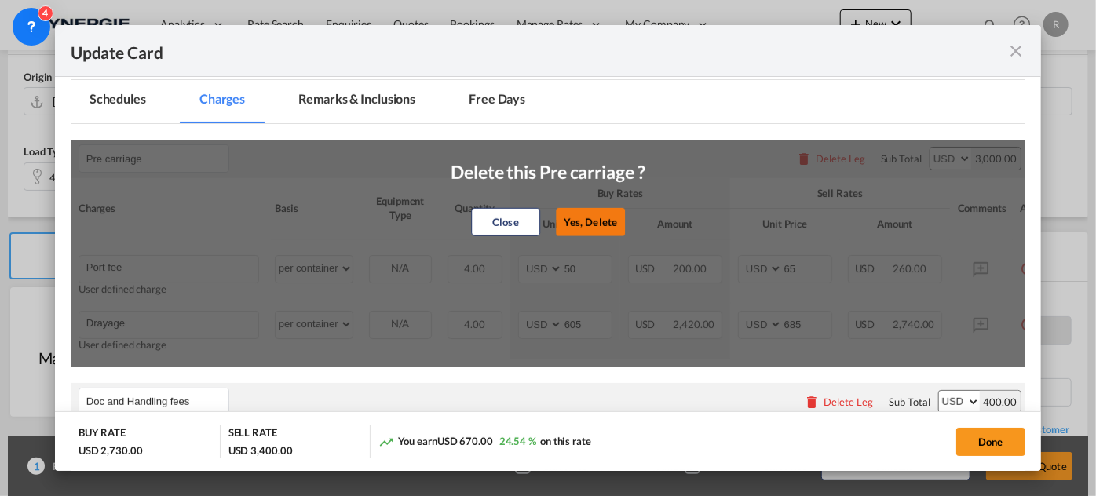
click at [604, 221] on button "Yes, Delete" at bounding box center [590, 221] width 69 height 28
type input "Doc and Handling fees"
type input "SOLAS/VGM Fee"
select select "per B/L"
type input "0"
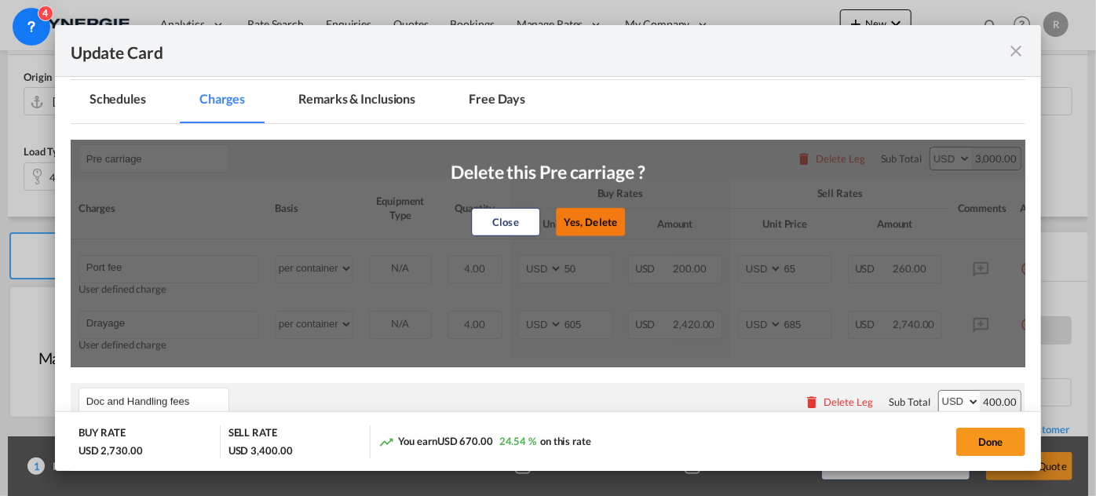
type input "30"
type input "B13 Export declaration"
select select "per B/L"
type input "0"
type input "35"
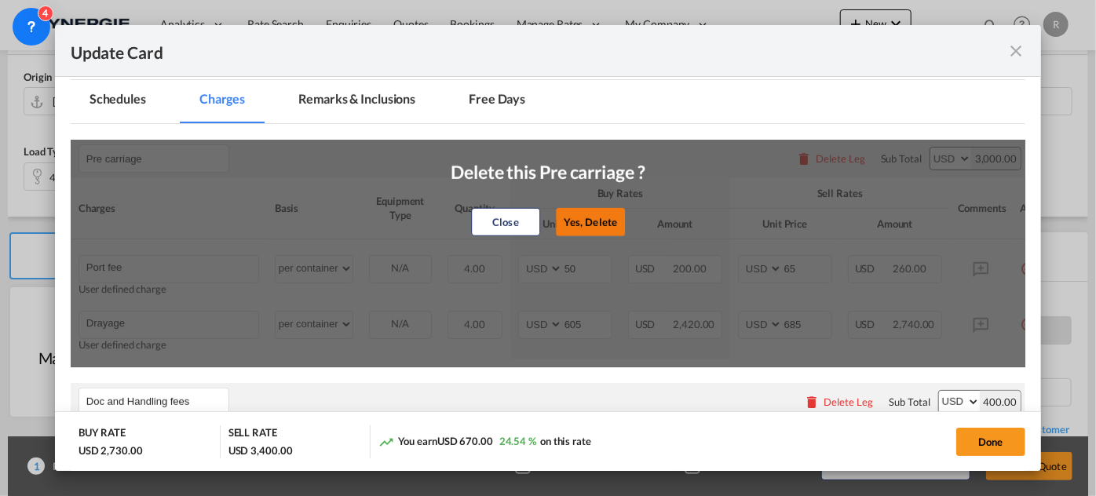
type input "Profit share"
type input "Profit share - Please advise mutual profit share for this file"
select select "per container"
type input "0"
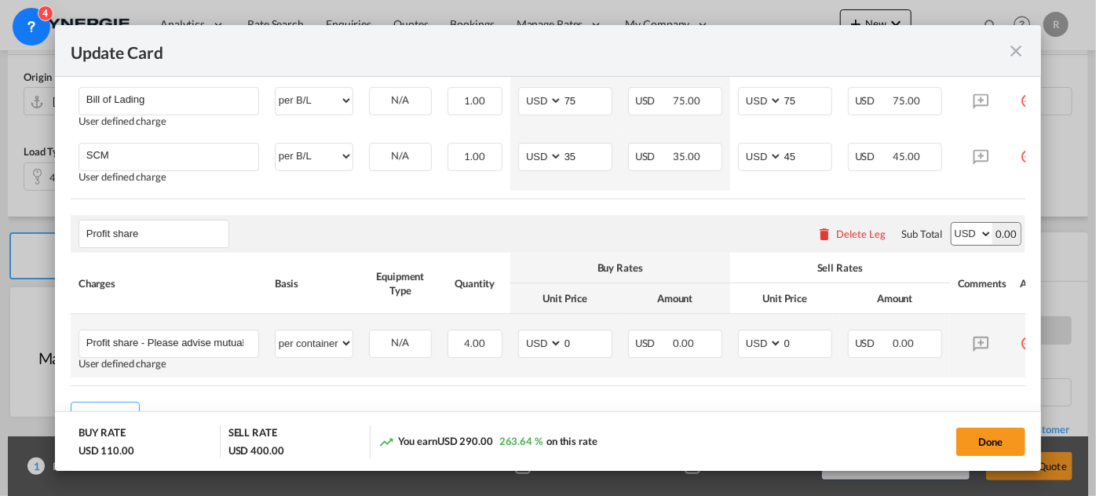
scroll to position [819, 0]
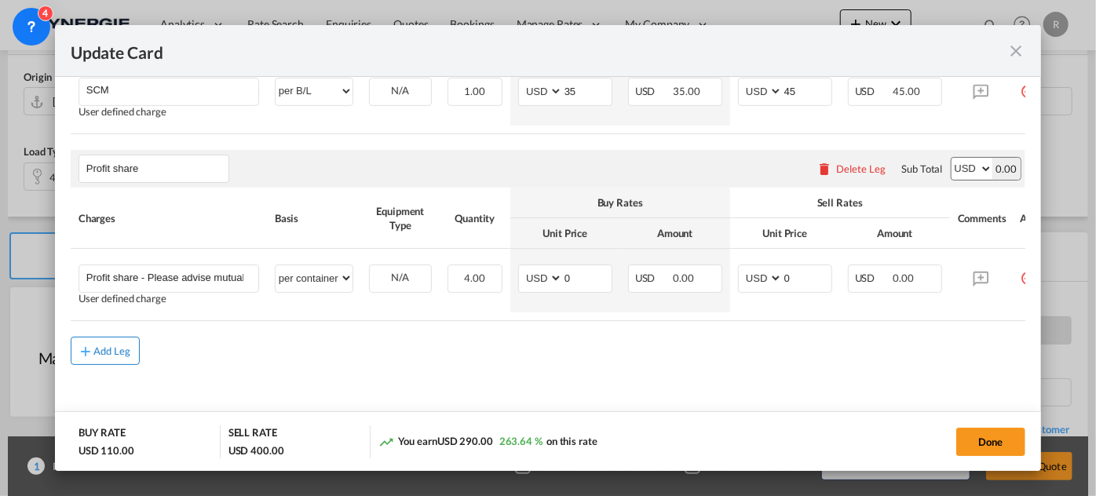
click at [122, 359] on button "Add Leg" at bounding box center [105, 351] width 69 height 28
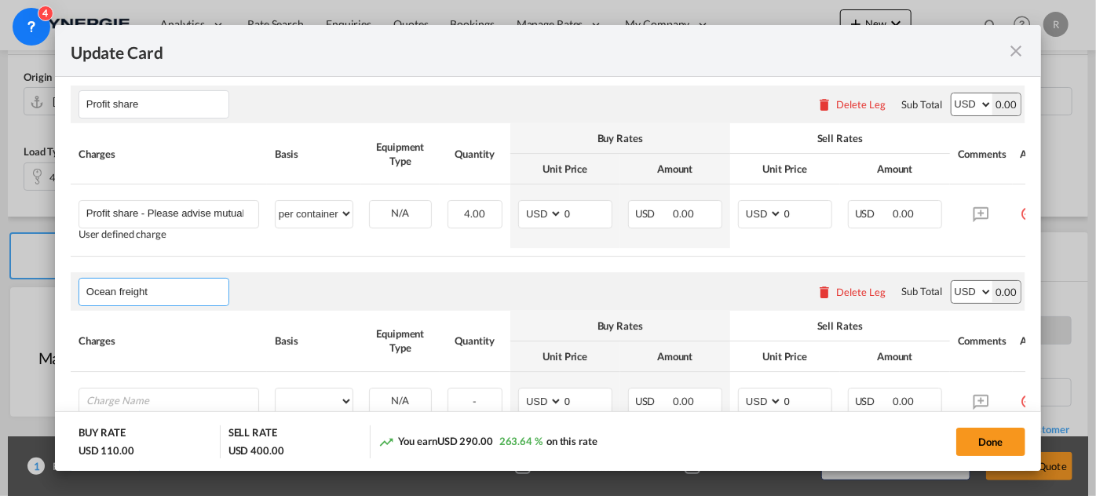
scroll to position [890, 0]
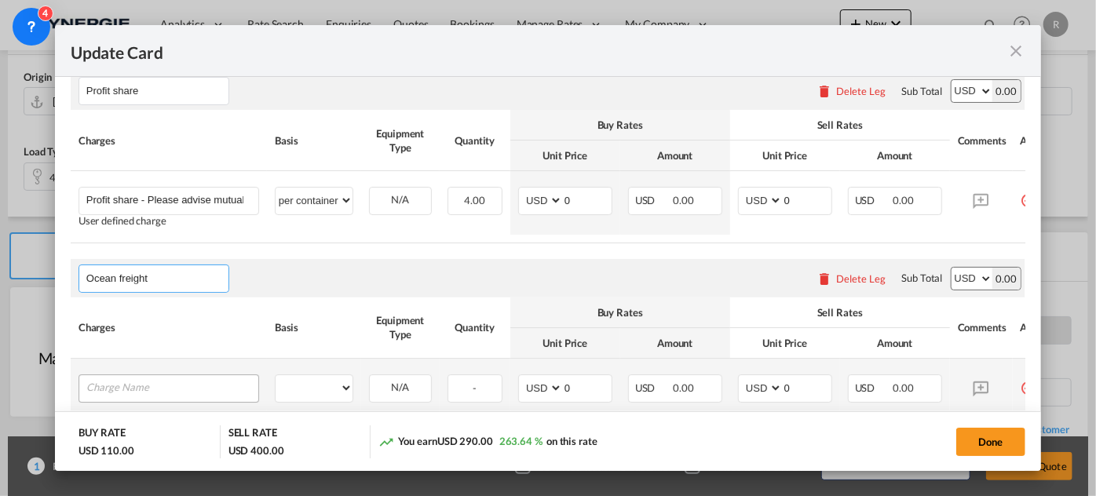
type input "Ocean freight"
click at [228, 385] on input "Charge Name" at bounding box center [172, 387] width 172 height 24
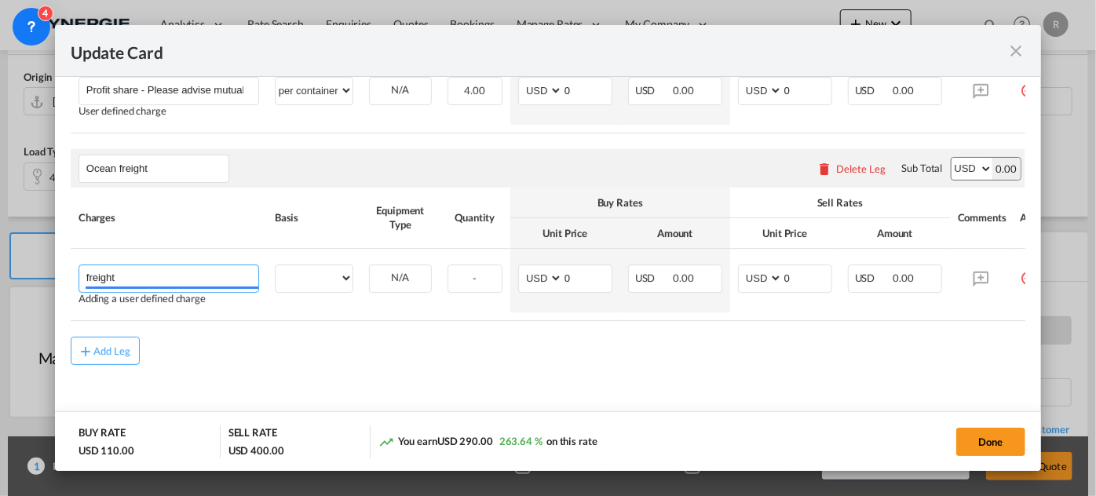
scroll to position [1010, 0]
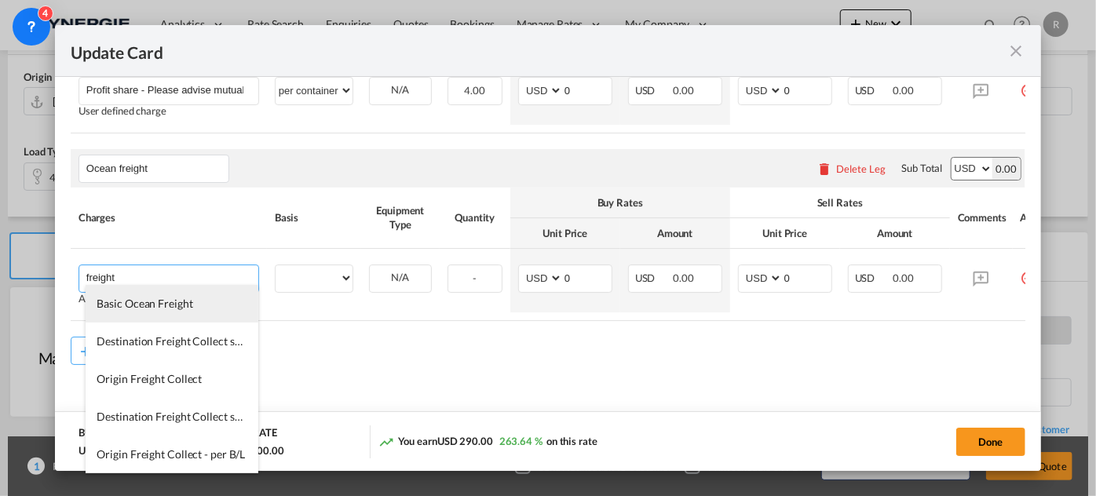
click at [181, 308] on span "Basic Ocean Freight" at bounding box center [145, 303] width 96 height 13
type input "Basic Ocean Freight"
select select "per equipment"
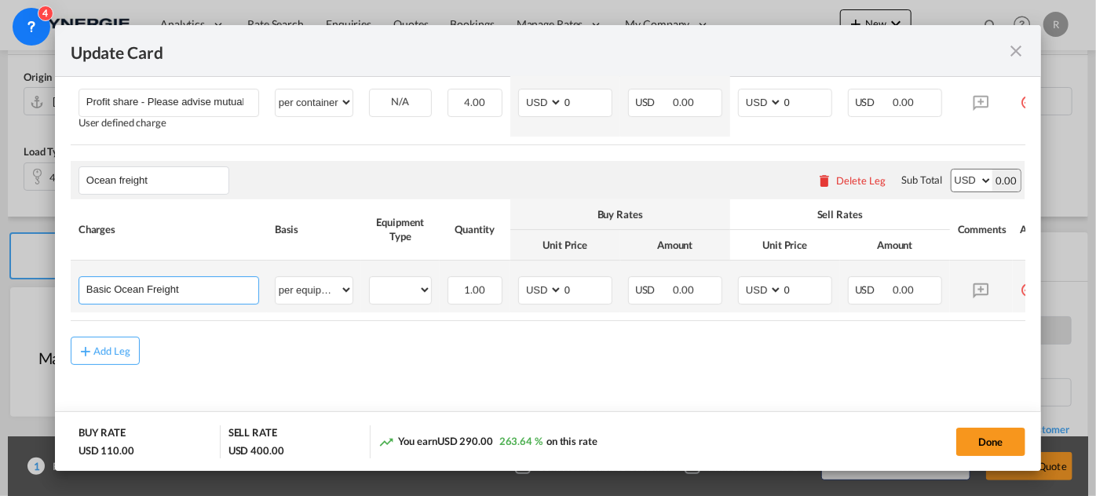
scroll to position [998, 0]
click at [403, 295] on select "40OT" at bounding box center [400, 289] width 61 height 21
select select "40OT"
click at [370, 279] on select "40OT" at bounding box center [400, 289] width 61 height 21
drag, startPoint x: 579, startPoint y: 284, endPoint x: 501, endPoint y: 281, distance: 78.6
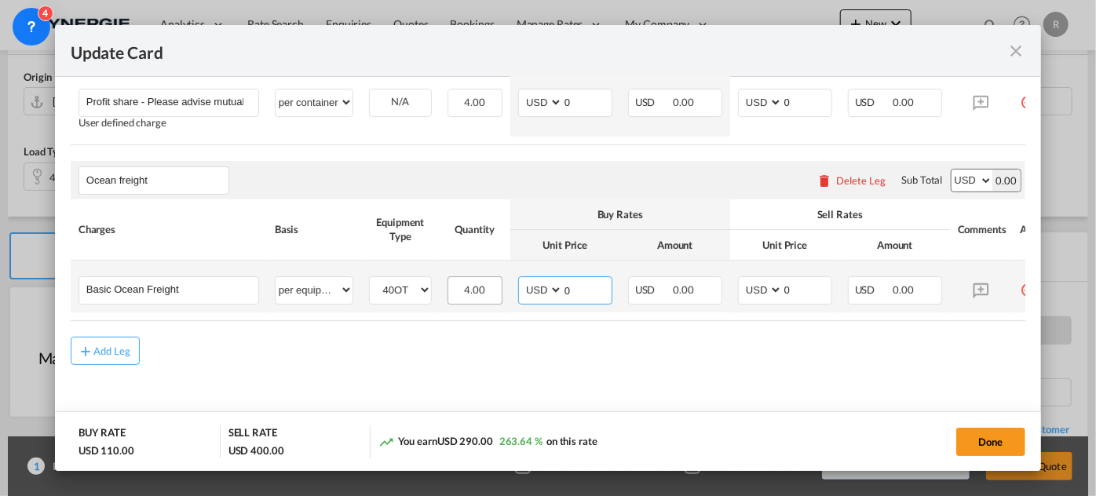
click at [501, 281] on tr "Basic Ocean Freight Please Enter User Defined Charges Cannot Be Published per e…" at bounding box center [568, 287] width 994 height 52
click at [582, 288] on input "0" at bounding box center [587, 289] width 49 height 24
drag, startPoint x: 582, startPoint y: 288, endPoint x: 517, endPoint y: 280, distance: 64.8
click at [518, 280] on md-input-container "AED AFN ALL AMD ANG AOA ARS AUD AWG AZN BAM BBD BDT BGN BHD BIF BMD BND [PERSON…" at bounding box center [565, 290] width 94 height 28
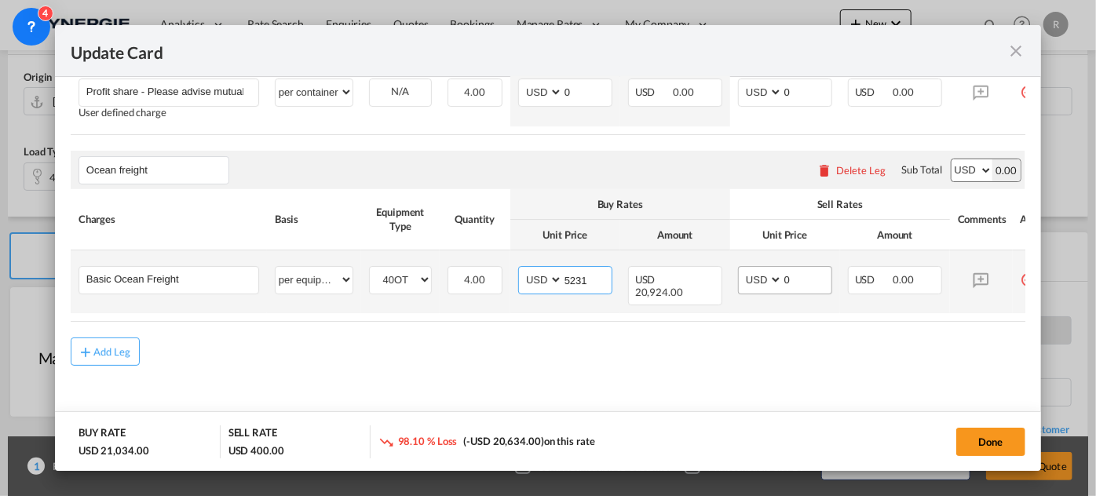
type input "5231"
drag, startPoint x: 806, startPoint y: 283, endPoint x: 724, endPoint y: 276, distance: 81.9
click at [731, 283] on td "AED AFN ALL AMD ANG AOA ARS AUD AWG AZN BAM BBD BDT BGN BHD BIF BMD BND [PERSON…" at bounding box center [785, 281] width 110 height 63
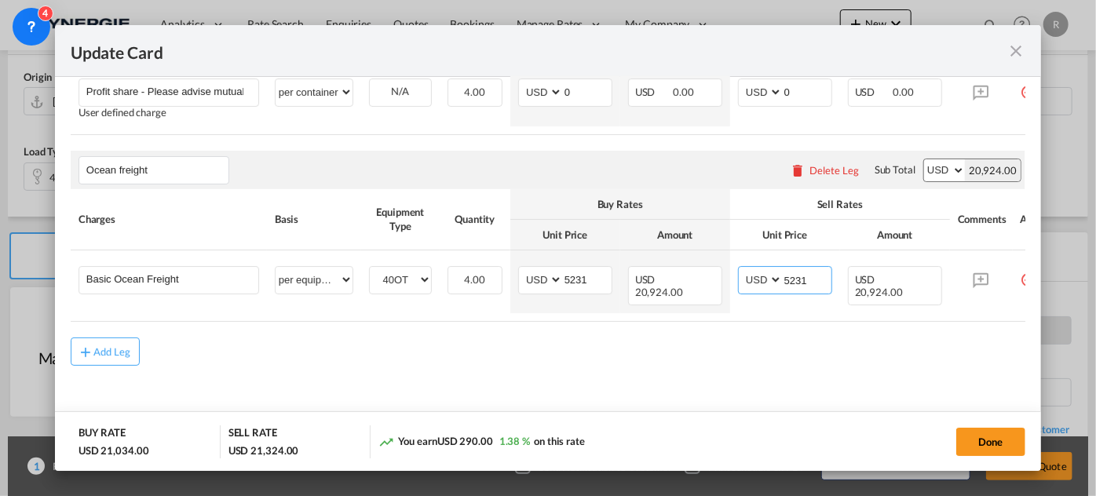
type input "5231"
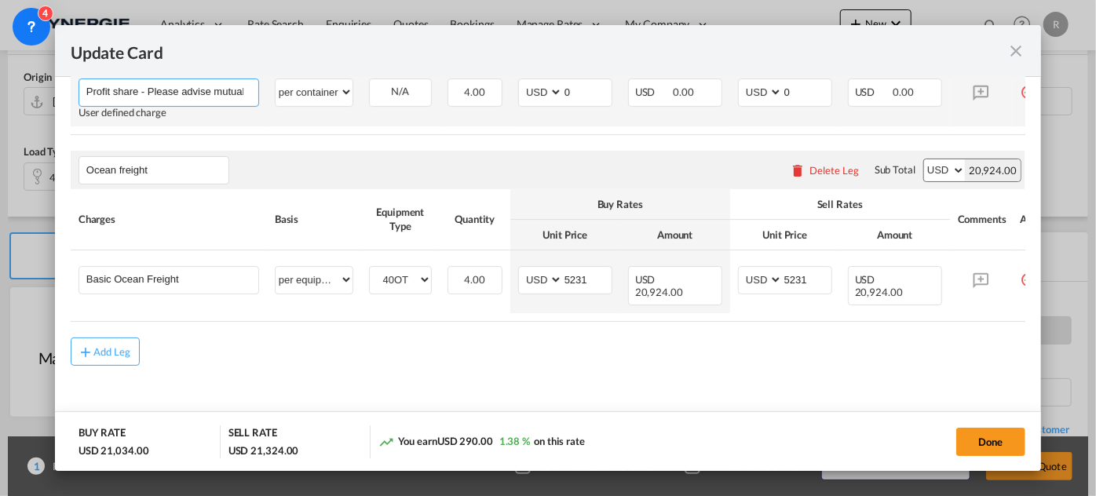
click at [218, 93] on input "Profit share - Please advise mutual profit share for this file" at bounding box center [172, 91] width 172 height 24
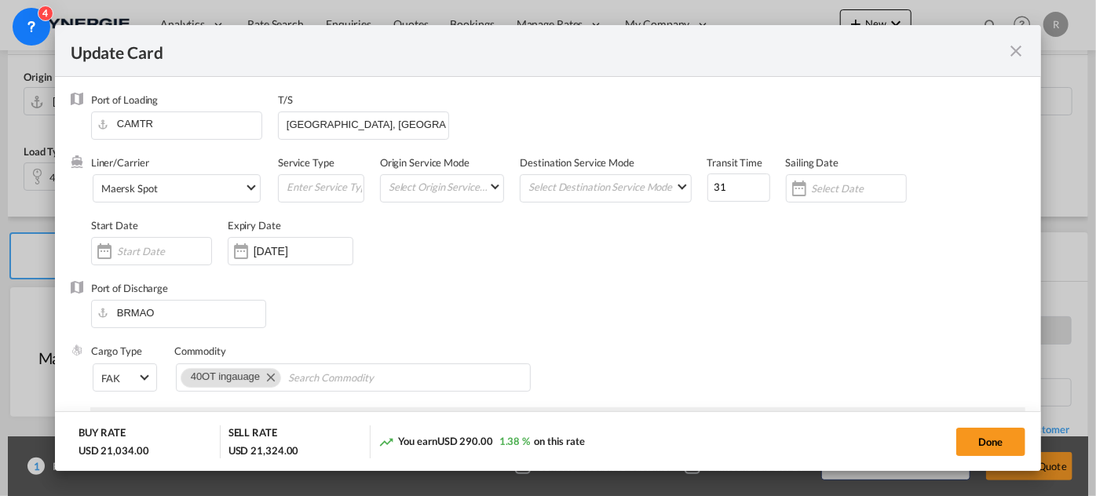
scroll to position [213, 0]
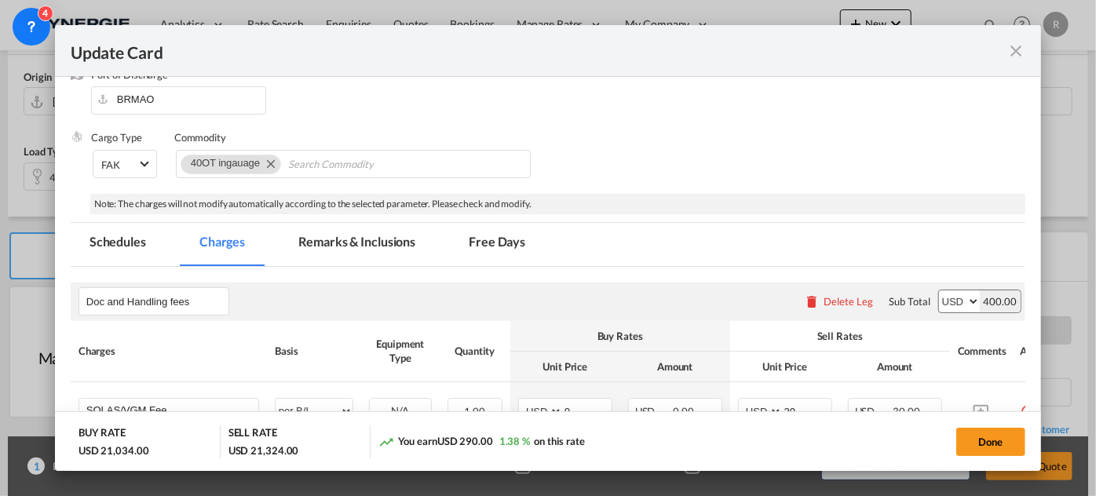
type input "Profit share - Please advise mutual profit share for this file min 200usd per c…"
click at [387, 240] on md-tab-item "Remarks & Inclusions" at bounding box center [356, 244] width 155 height 43
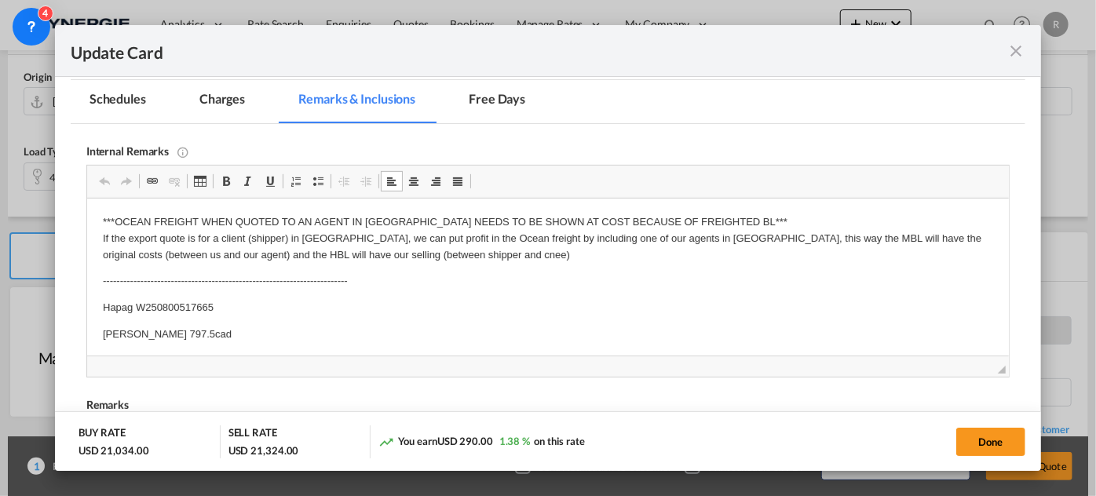
scroll to position [0, 0]
drag, startPoint x: 101, startPoint y: 299, endPoint x: 199, endPoint y: 327, distance: 101.1
click at [122, 305] on p "Hapag W250800517665" at bounding box center [547, 308] width 890 height 16
drag, startPoint x: 98, startPoint y: 306, endPoint x: 201, endPoint y: 327, distance: 105.0
click at [201, 327] on html "***OCEAN FREIGHT WHEN QUOTED TO AN AGENT IN [GEOGRAPHIC_DATA] NEEDS TO BE SHOWN…" at bounding box center [546, 279] width 921 height 160
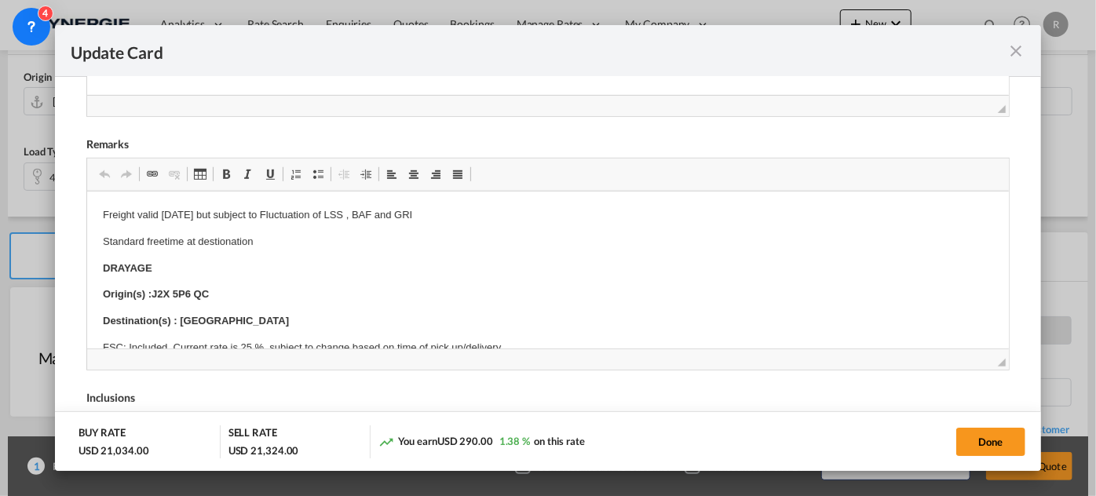
scroll to position [642, 0]
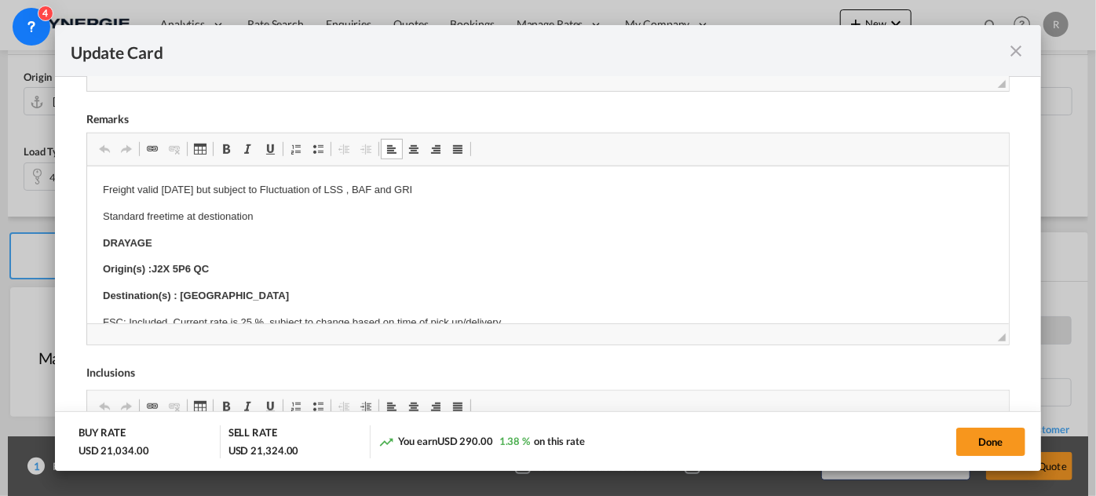
drag, startPoint x: 136, startPoint y: 191, endPoint x: 203, endPoint y: 189, distance: 67.5
click at [150, 182] on p "Freight valid [DATE] but subject to Fluctuation of LSS , BAF and GRI" at bounding box center [547, 190] width 890 height 16
drag, startPoint x: 161, startPoint y: 187, endPoint x: 453, endPoint y: 191, distance: 292.0
click at [453, 191] on p "Freight valid [DATE] but subject to Fluctuation of LSS , BAF and GRI" at bounding box center [547, 190] width 890 height 16
drag, startPoint x: 151, startPoint y: 268, endPoint x: 235, endPoint y: 258, distance: 84.5
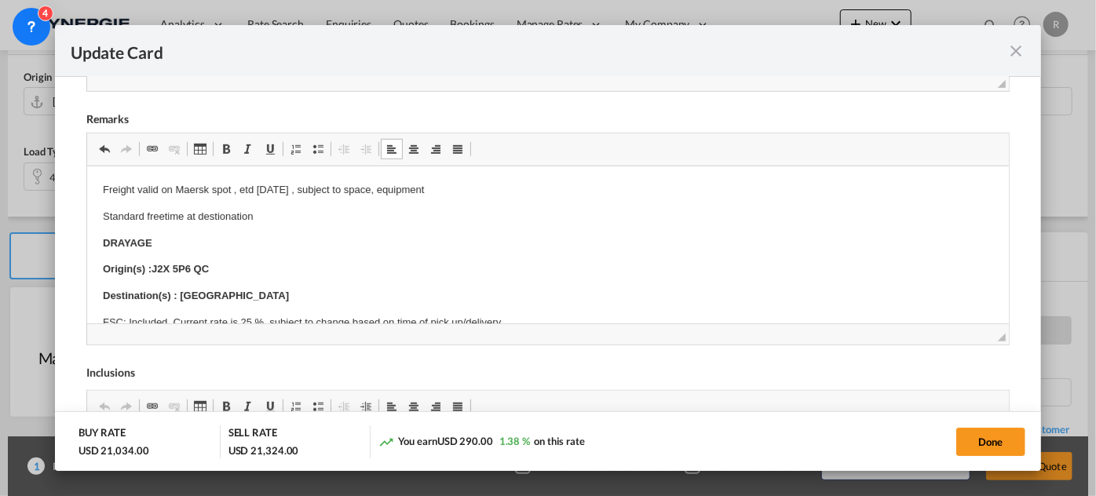
click at [228, 269] on p "Origin(s) :J2X 5P6 QC" at bounding box center [547, 269] width 890 height 16
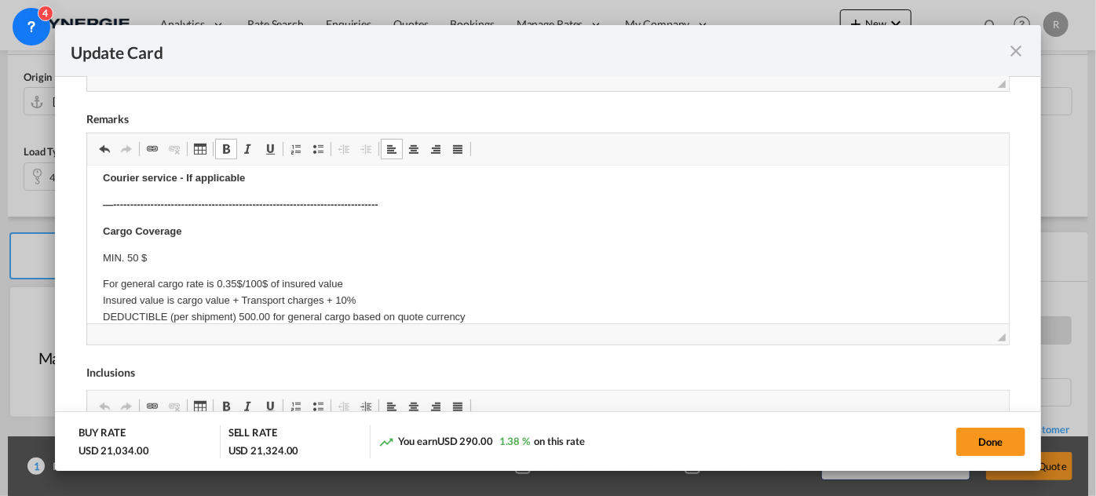
scroll to position [856, 0]
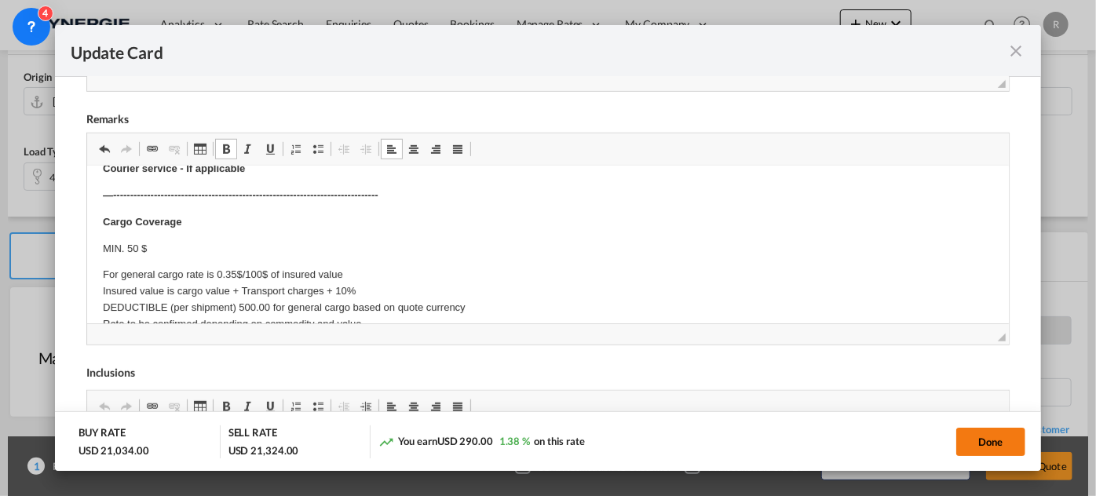
click at [987, 443] on button "Done" at bounding box center [990, 442] width 69 height 28
type input "[DATE]"
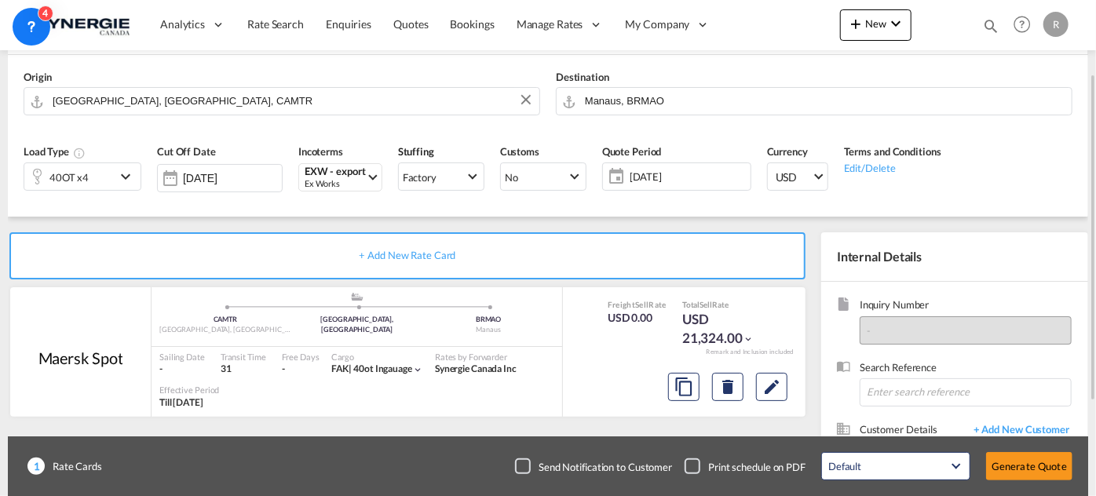
scroll to position [251, 0]
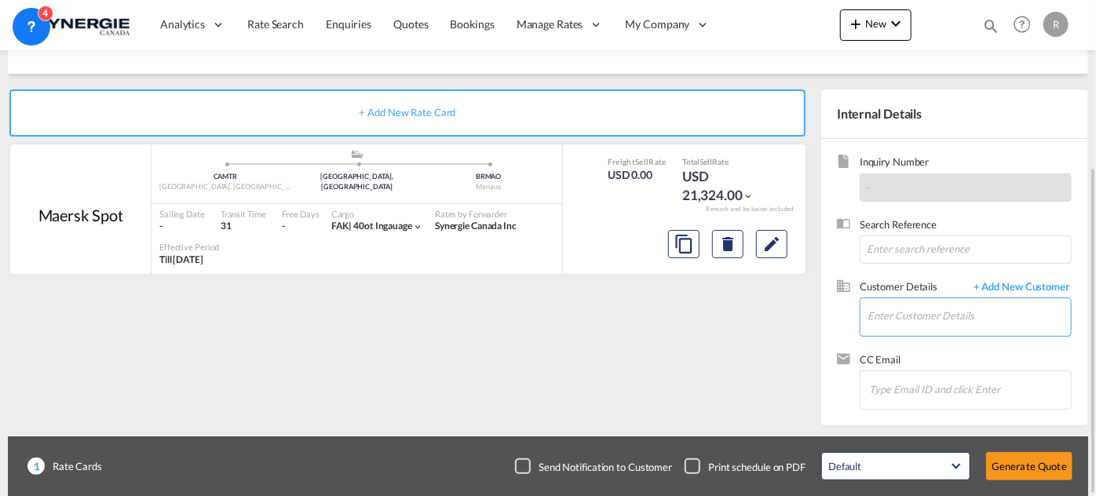
click at [948, 320] on input "Enter Customer Details" at bounding box center [968, 315] width 203 height 35
paste input "[EMAIL_ADDRESS][DOMAIN_NAME]"
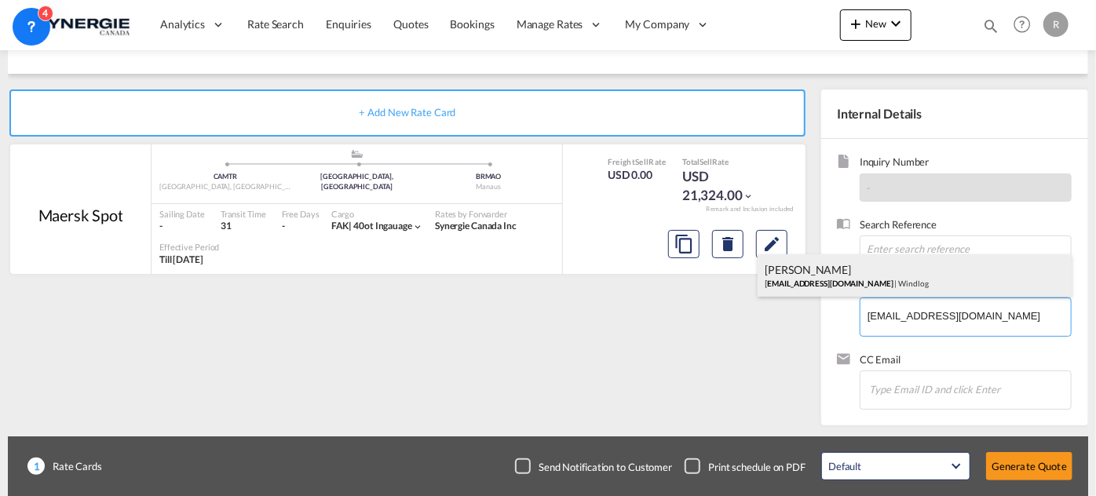
click at [835, 275] on div "[PERSON_NAME] [EMAIL_ADDRESS][DOMAIN_NAME] | Windlog" at bounding box center [914, 275] width 314 height 42
type input "Windlog, [PERSON_NAME], [EMAIL_ADDRESS][DOMAIN_NAME]"
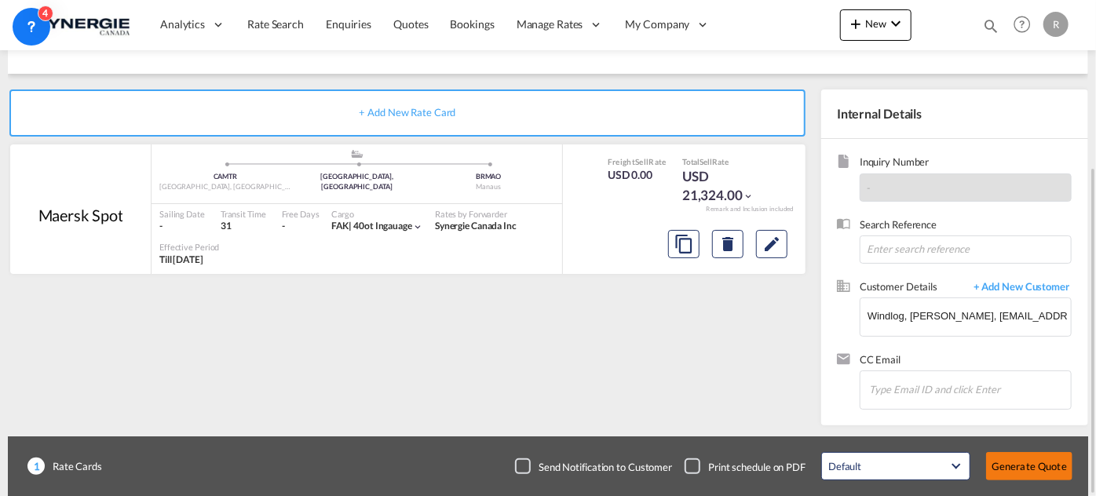
click at [1034, 473] on button "Generate Quote" at bounding box center [1029, 466] width 86 height 28
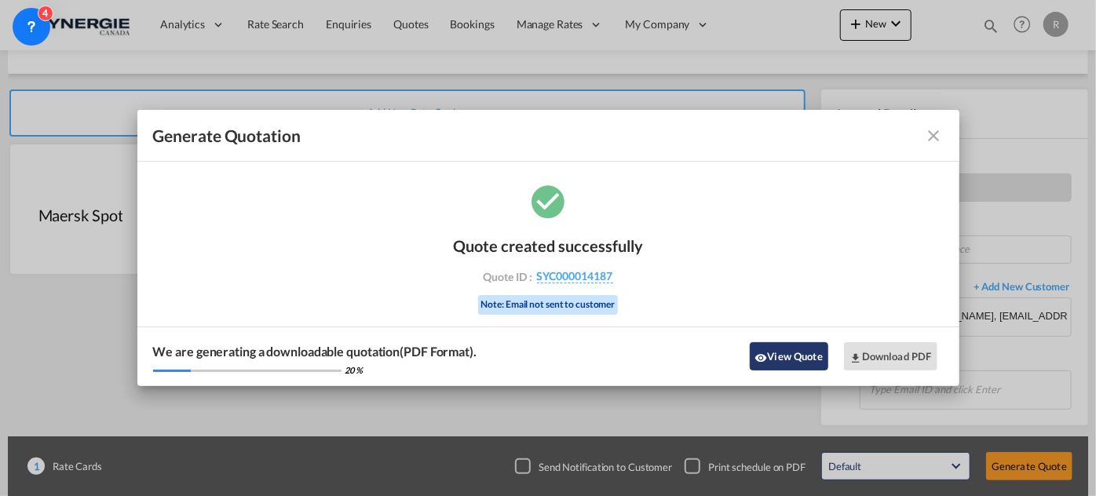
click at [799, 359] on button "View Quote" at bounding box center [789, 356] width 78 height 28
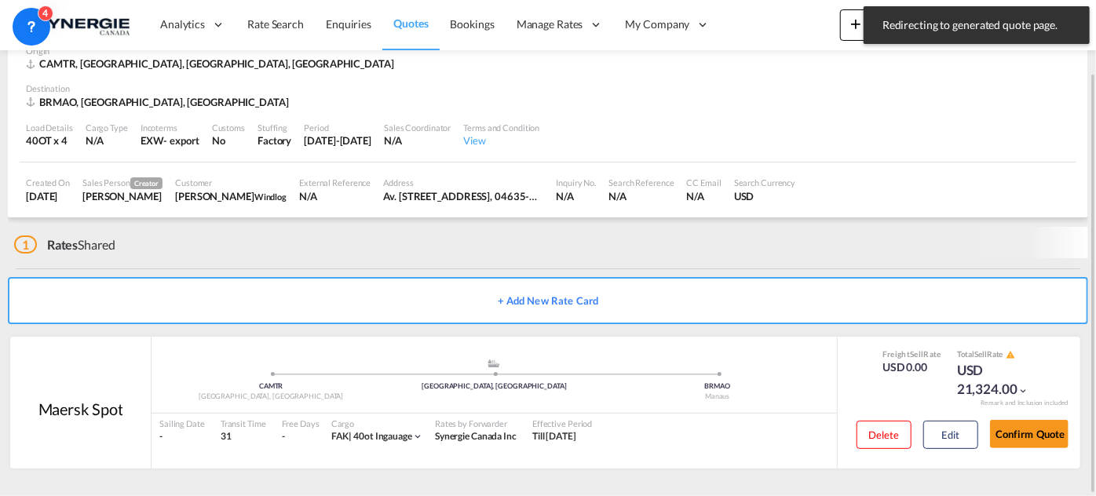
scroll to position [86, 0]
click at [949, 431] on button "Edit" at bounding box center [950, 435] width 55 height 28
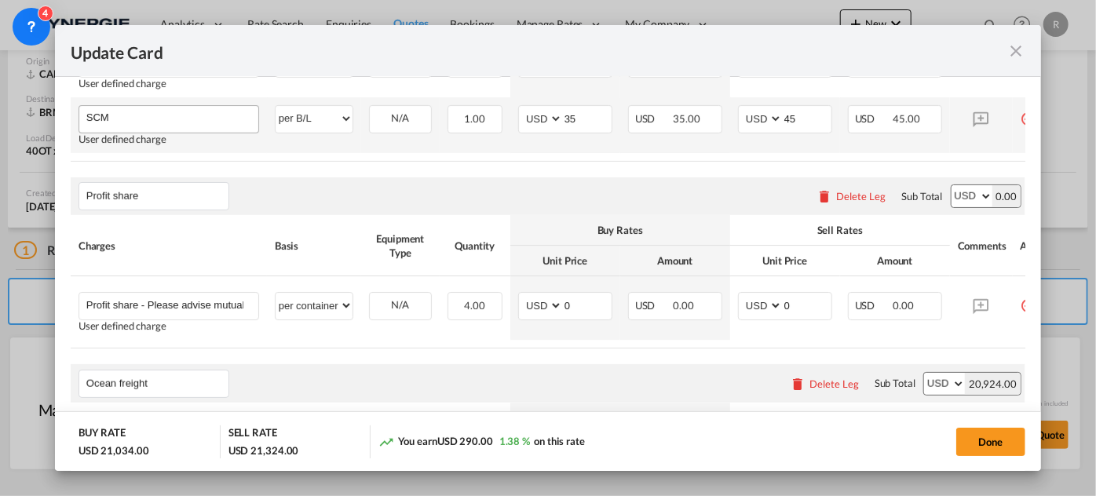
scroll to position [927, 0]
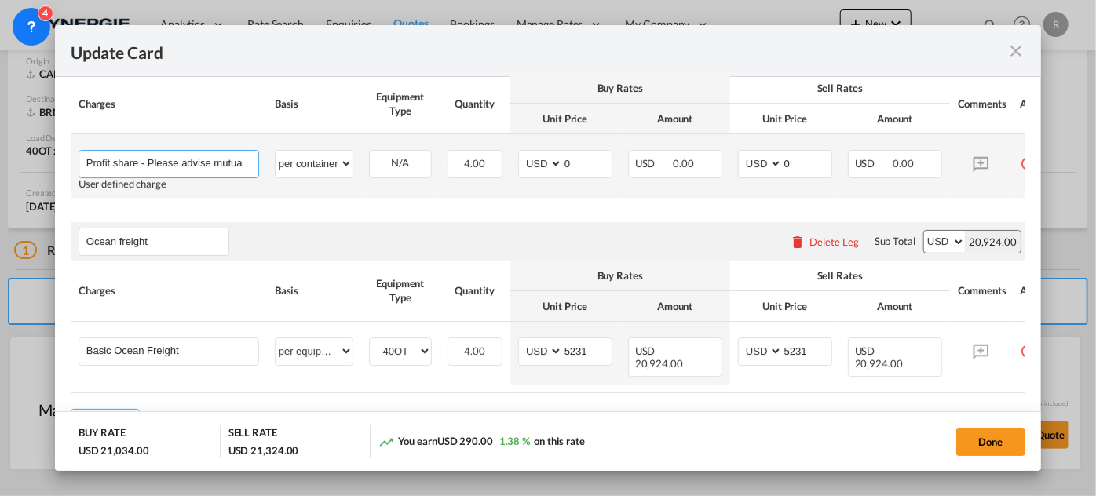
click at [195, 160] on input "Profit share - Please advise mutual profit share for this file min 200usd per c…" at bounding box center [172, 163] width 172 height 24
click at [167, 164] on input "Profit share - Please advise mutual profit share for this file min 200usd per c…" at bounding box center [172, 163] width 172 height 24
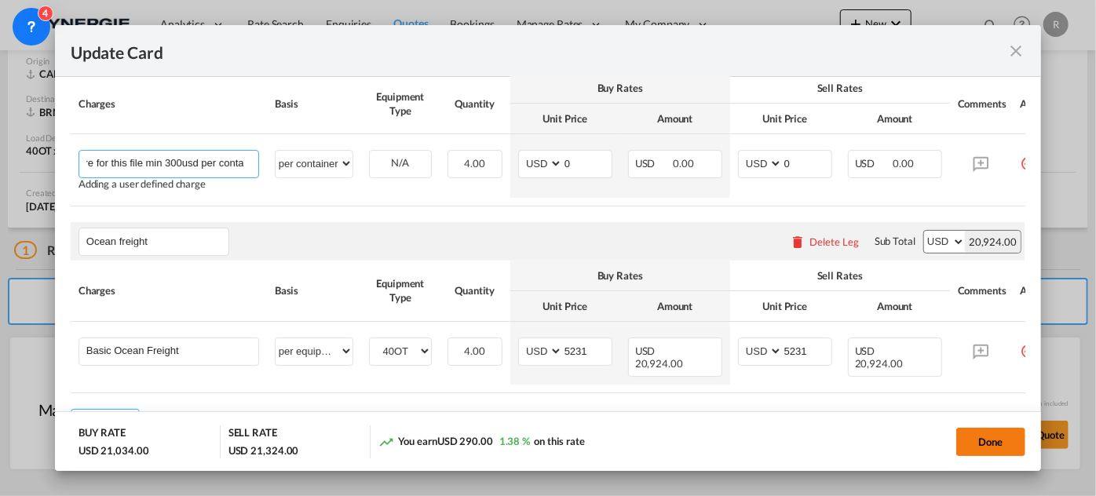
type input "Profit share - Please advise mutual profit share for this file min 300usd per c…"
click at [996, 447] on button "Done" at bounding box center [990, 442] width 69 height 28
type input "[DATE]"
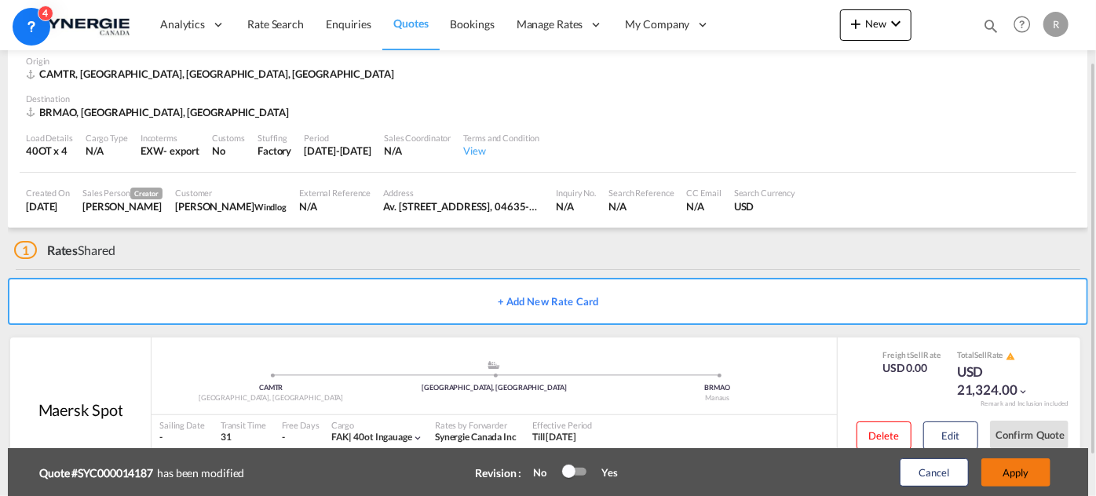
click at [1034, 480] on button "Apply" at bounding box center [1015, 472] width 69 height 28
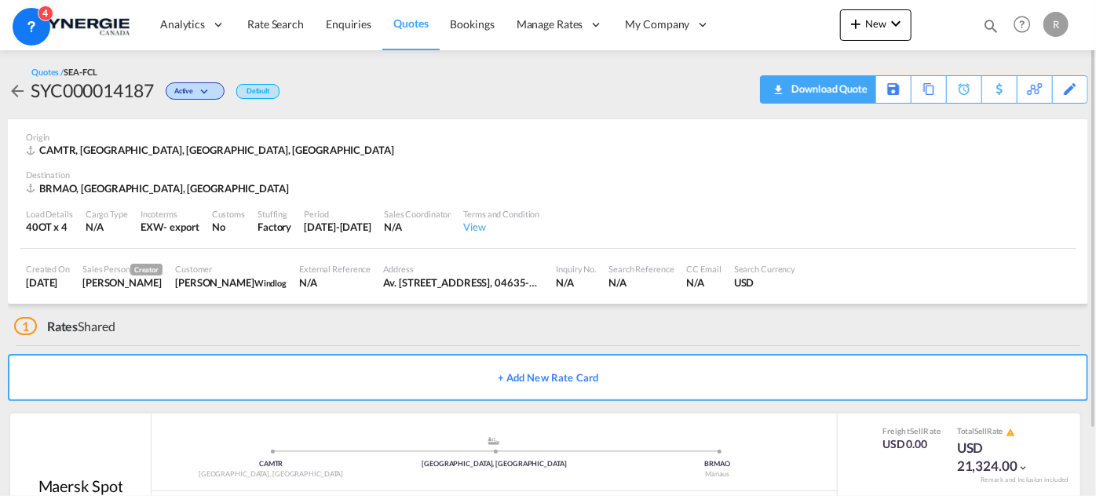
click at [856, 92] on div "Download Quote" at bounding box center [827, 88] width 80 height 25
